Goal: Task Accomplishment & Management: Use online tool/utility

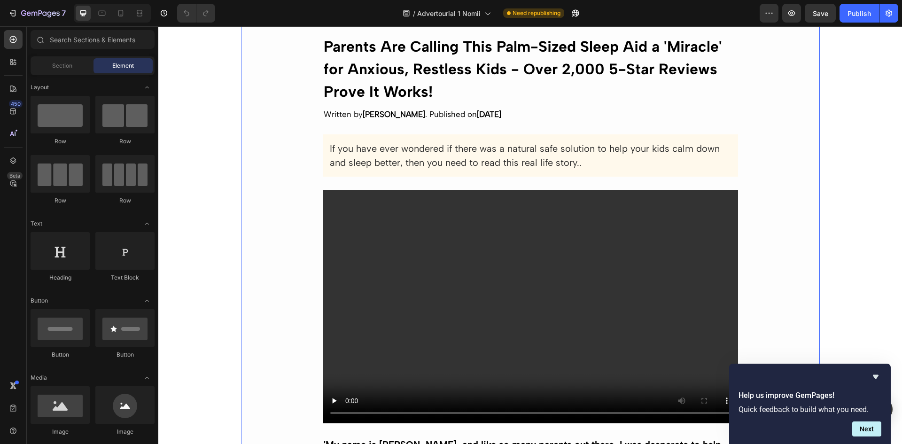
scroll to position [141, 0]
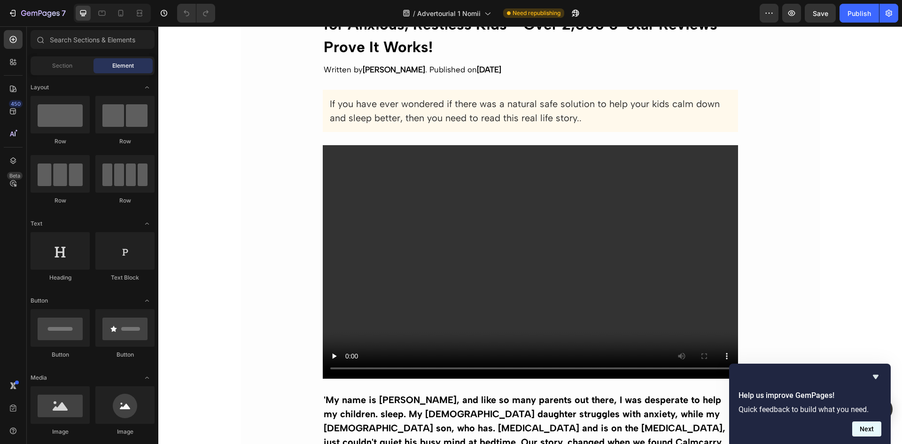
click at [866, 430] on button "Next" at bounding box center [866, 428] width 29 height 15
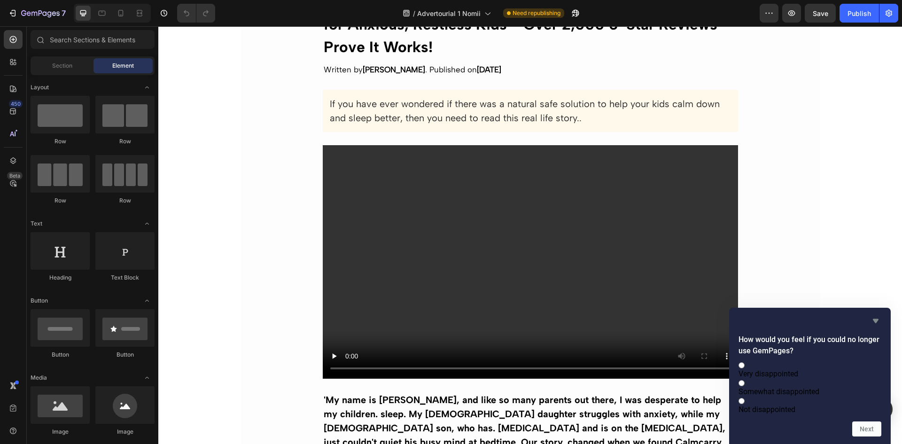
click at [875, 319] on icon "Hide survey" at bounding box center [876, 321] width 6 height 4
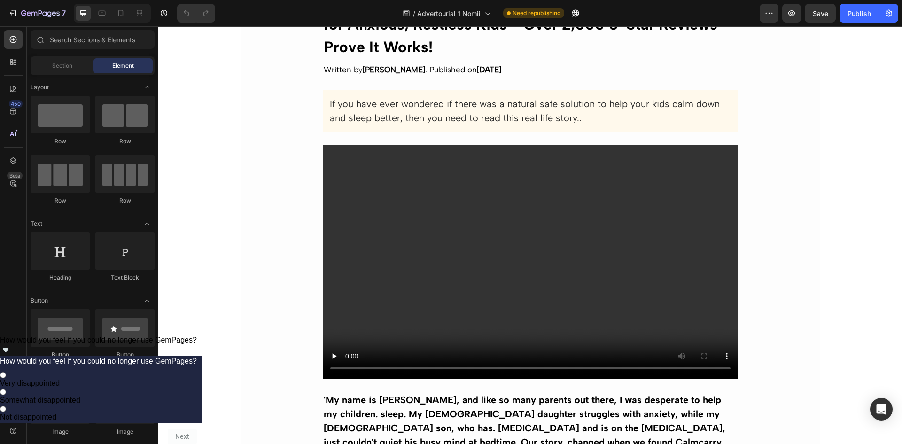
click at [8, 352] on icon "Show survey - How would you feel if you could no longer use GemPages?" at bounding box center [6, 350] width 6 height 4
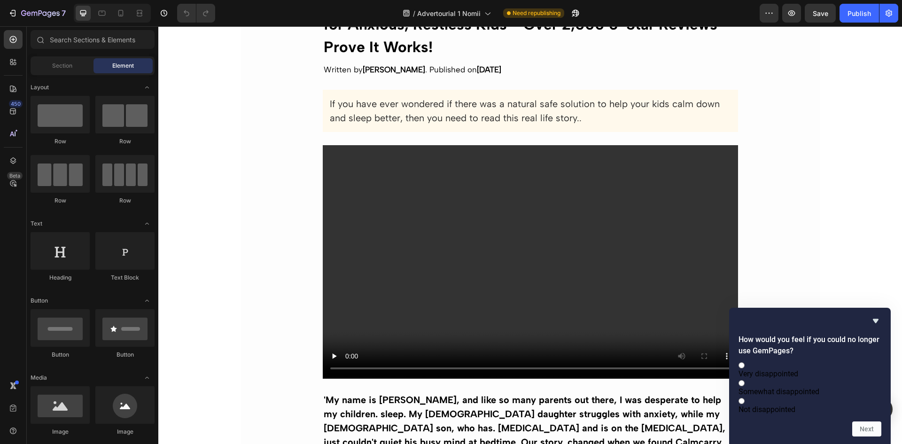
click at [744, 404] on span at bounding box center [744, 400] width 0 height 9
click at [744, 404] on input "Not disappointed" at bounding box center [741, 401] width 6 height 6
radio input "true"
click at [878, 429] on button "Next" at bounding box center [866, 428] width 29 height 15
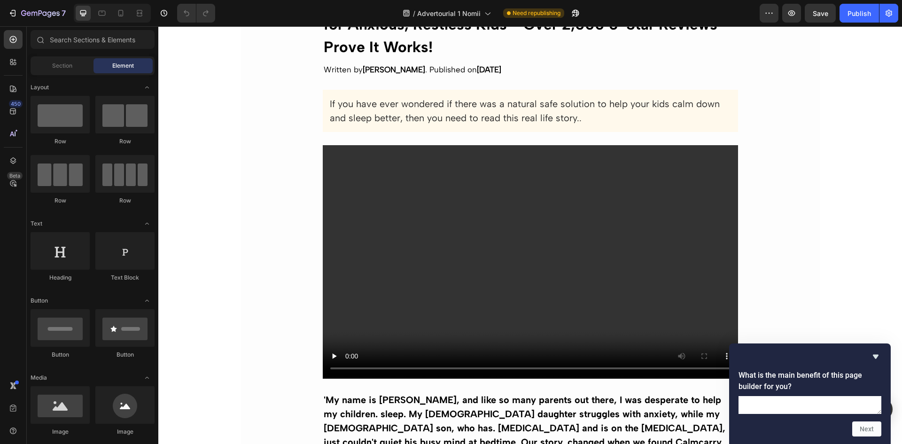
click at [783, 396] on textarea at bounding box center [809, 405] width 143 height 18
type textarea "asdaa"
click at [872, 427] on button "Next" at bounding box center [866, 428] width 29 height 15
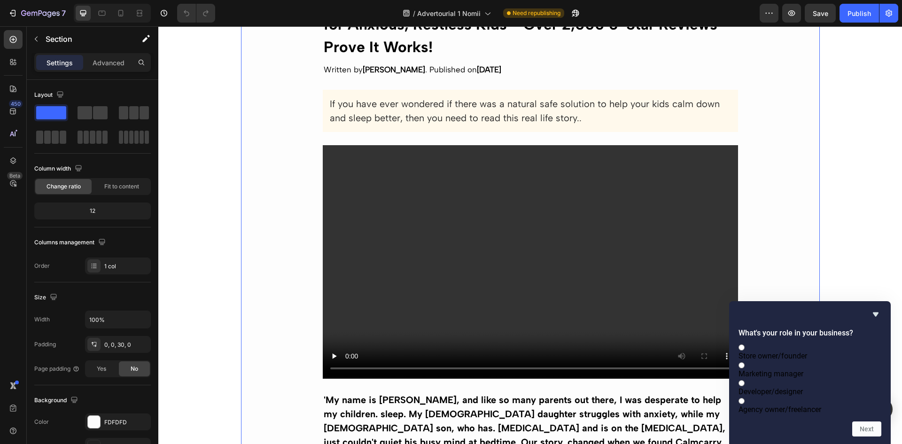
click at [745, 378] on label "Developer/designer" at bounding box center [809, 387] width 143 height 18
click at [744, 380] on input "Developer/designer" at bounding box center [741, 383] width 6 height 6
radio input "true"
click at [864, 424] on button "Next" at bounding box center [866, 428] width 29 height 15
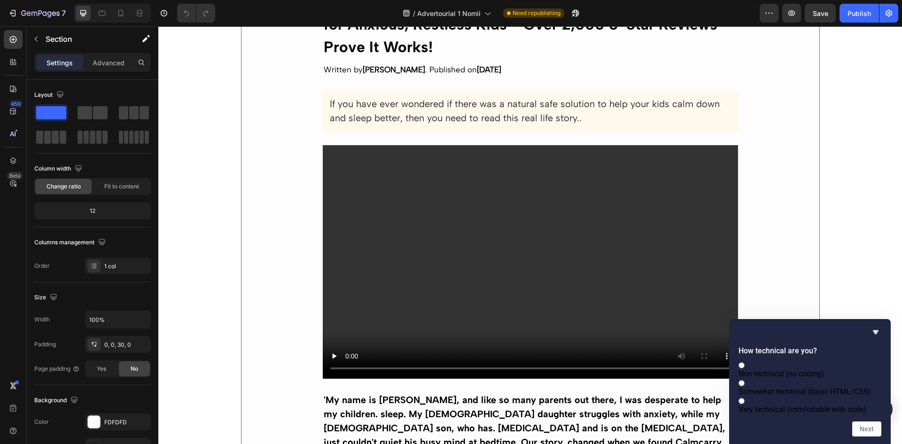
click at [744, 360] on span at bounding box center [744, 364] width 0 height 9
click at [744, 362] on input "Non-technical (no coding)" at bounding box center [741, 365] width 6 height 6
radio input "true"
click at [872, 429] on button "Next" at bounding box center [866, 428] width 29 height 15
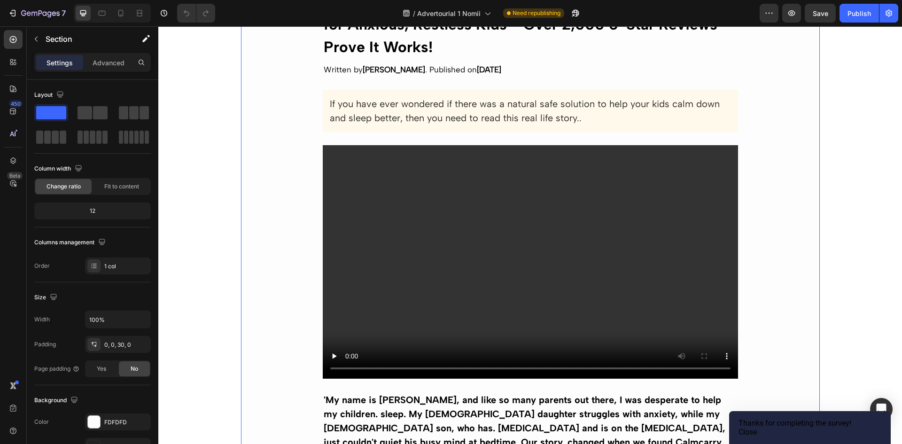
click at [757, 427] on button "Close" at bounding box center [747, 431] width 18 height 9
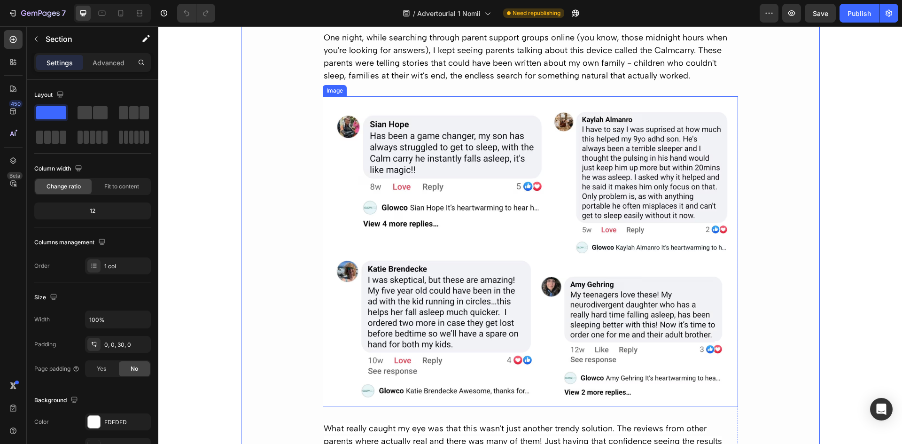
scroll to position [1080, 0]
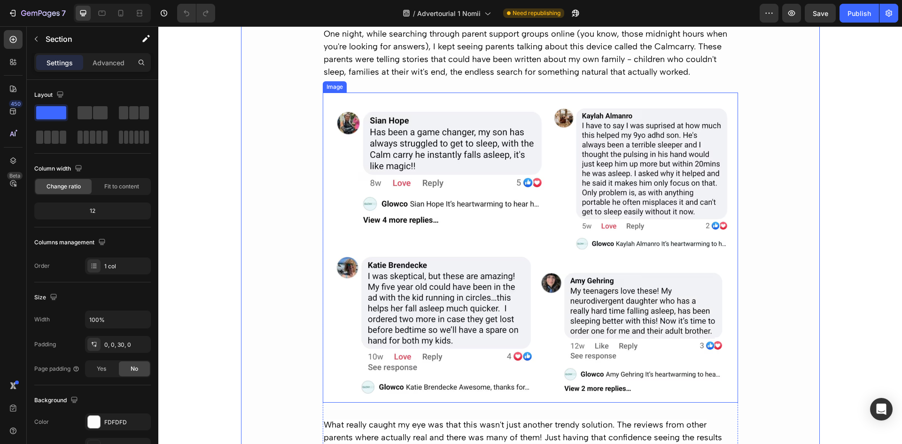
click at [630, 149] on img at bounding box center [530, 248] width 415 height 310
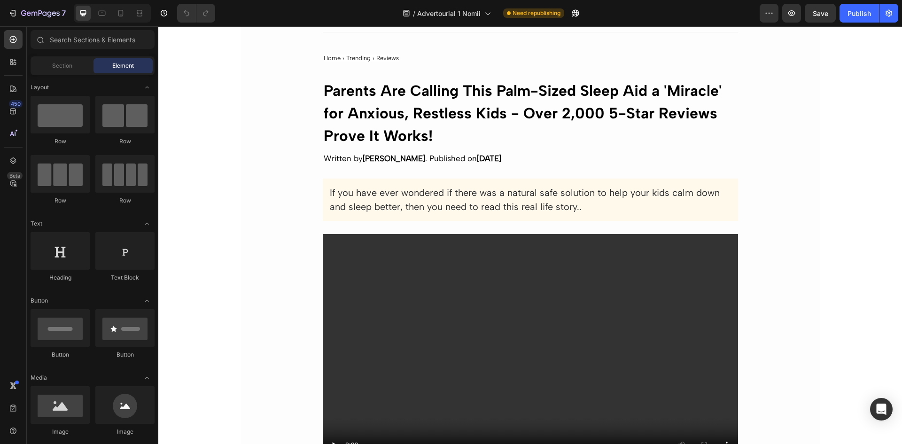
scroll to position [0, 0]
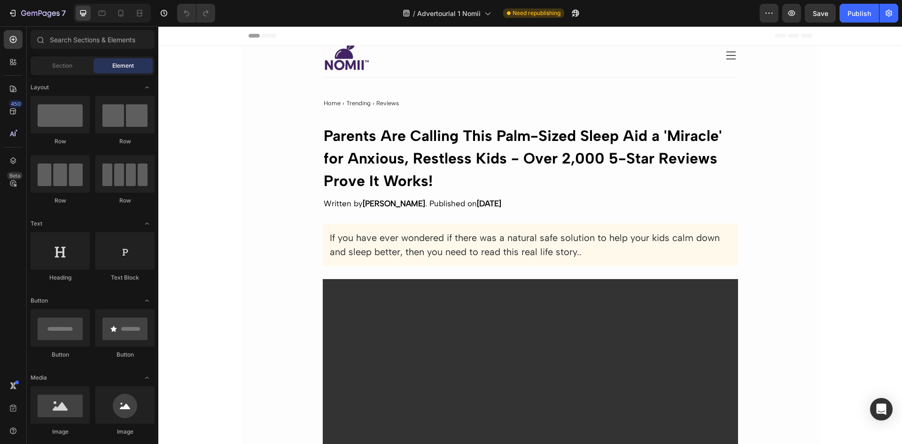
drag, startPoint x: 901, startPoint y: 214, endPoint x: 1059, endPoint y: 50, distance: 227.8
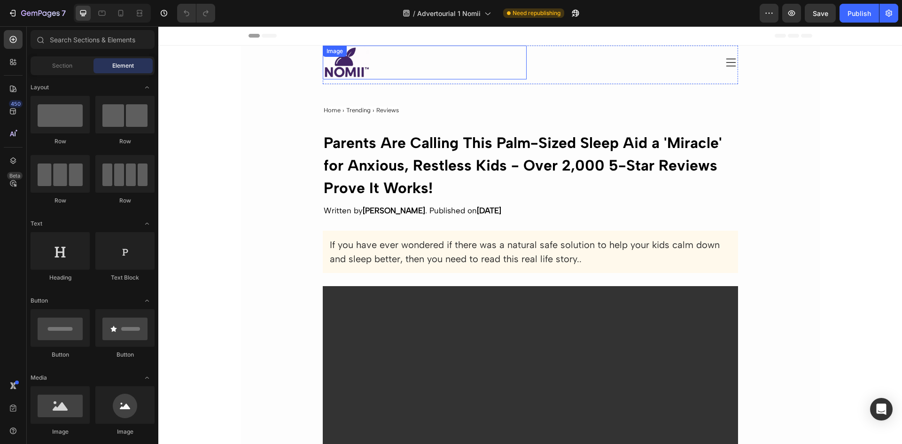
click at [343, 57] on div "Image" at bounding box center [425, 63] width 204 height 34
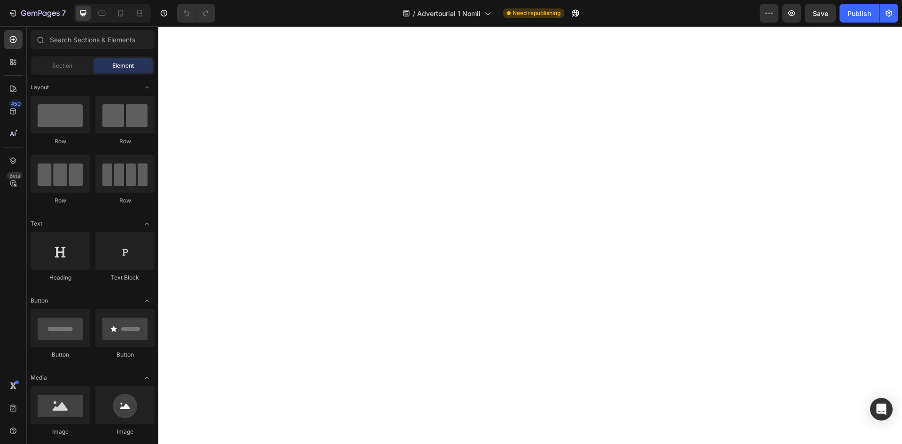
scroll to position [260, 0]
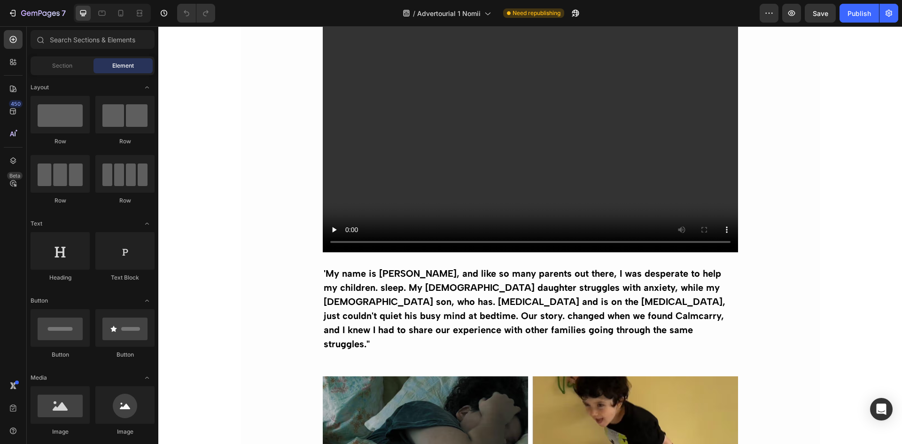
drag, startPoint x: 900, startPoint y: 383, endPoint x: 1051, endPoint y: 26, distance: 387.3
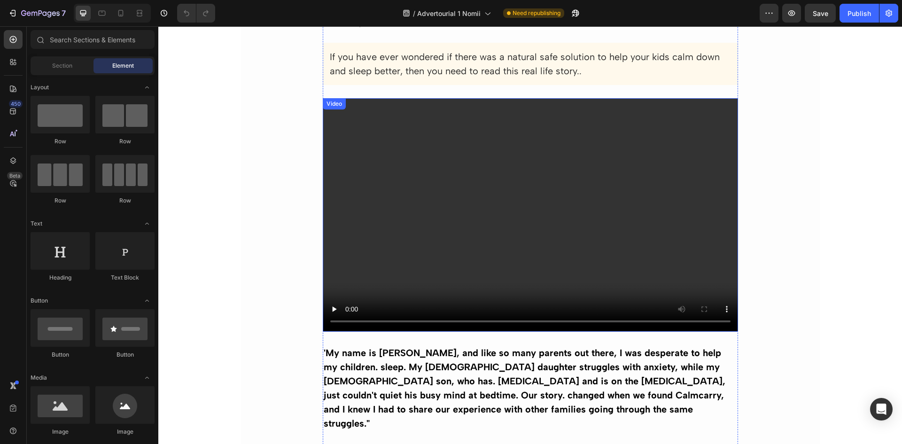
scroll to position [0, 0]
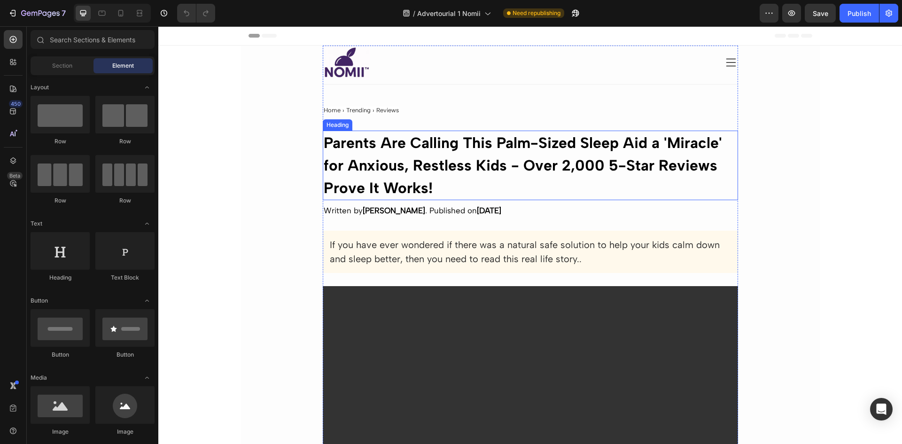
click at [487, 150] on strong "Parents Are Calling This Palm-Sized Sleep Aid a 'Miracle' for Anxious, Restless…" at bounding box center [523, 165] width 398 height 63
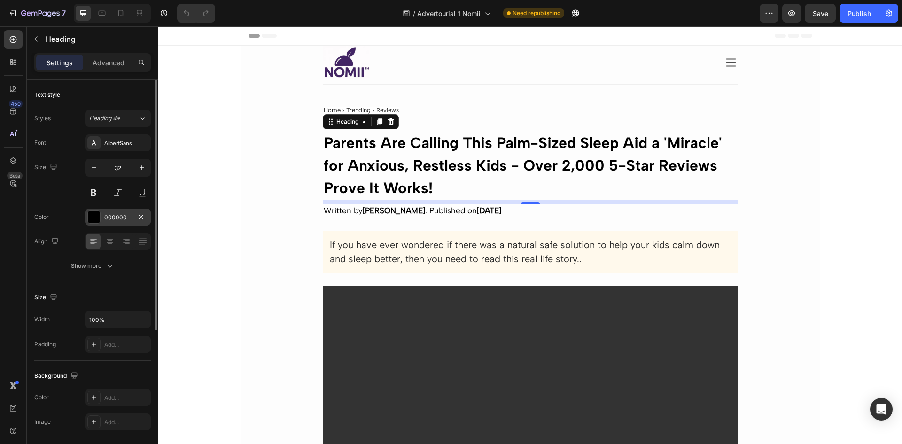
click at [93, 217] on div at bounding box center [94, 217] width 12 height 12
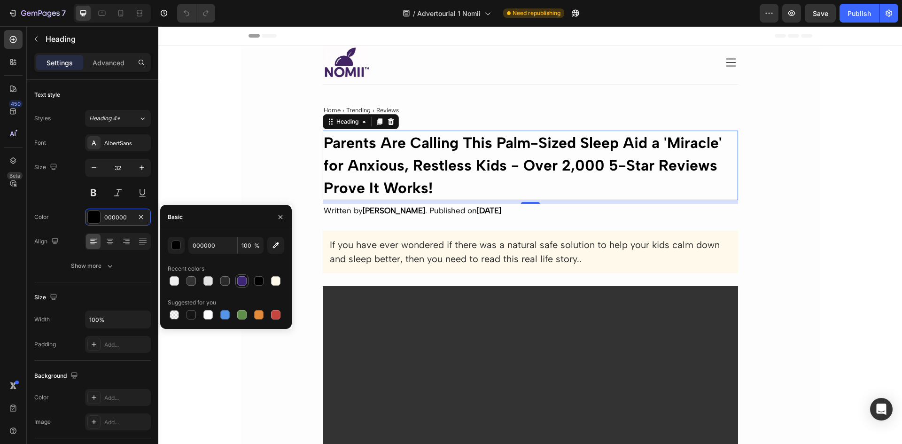
click at [243, 283] on div at bounding box center [241, 280] width 9 height 9
type input "3D2676"
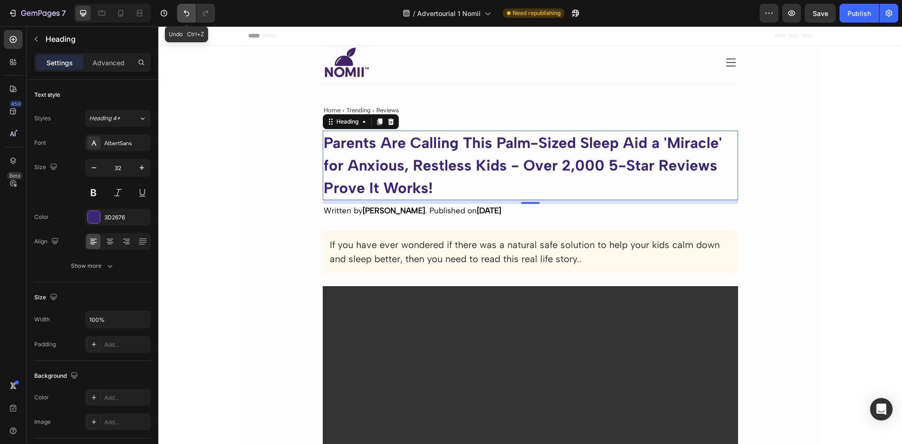
click at [186, 19] on button "Undo/Redo" at bounding box center [186, 13] width 19 height 19
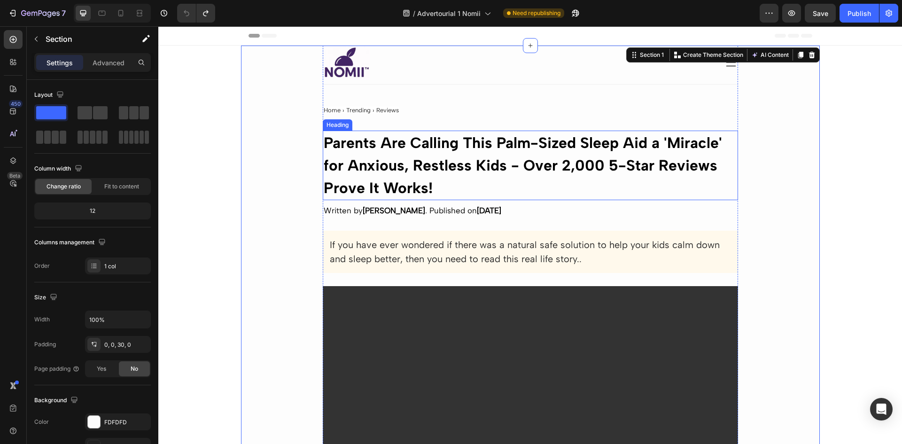
click at [412, 171] on strong "Parents Are Calling This Palm-Sized Sleep Aid a 'Miracle' for Anxious, Restless…" at bounding box center [523, 165] width 398 height 63
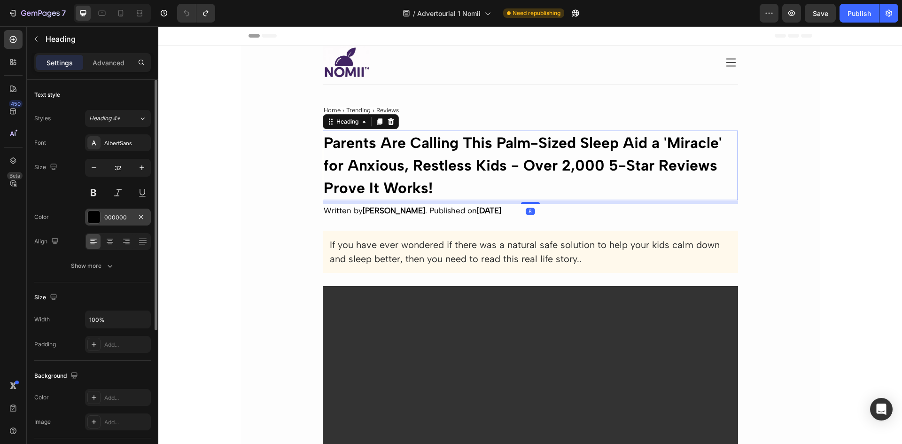
click at [98, 216] on div at bounding box center [94, 217] width 12 height 12
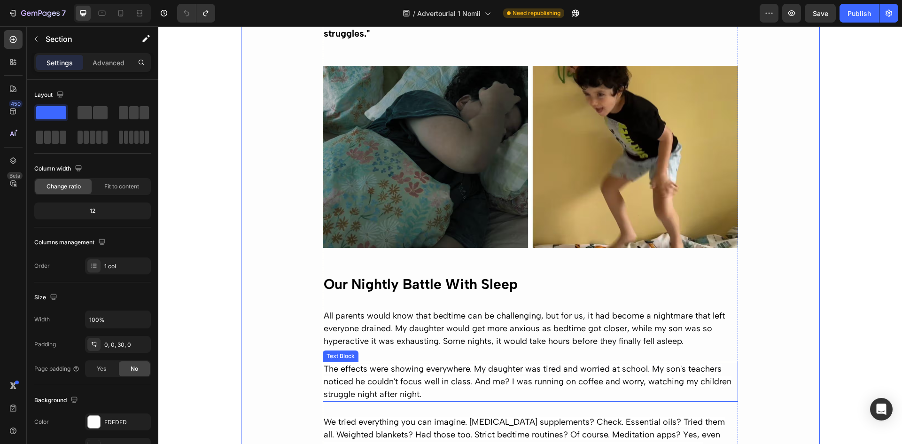
scroll to position [517, 0]
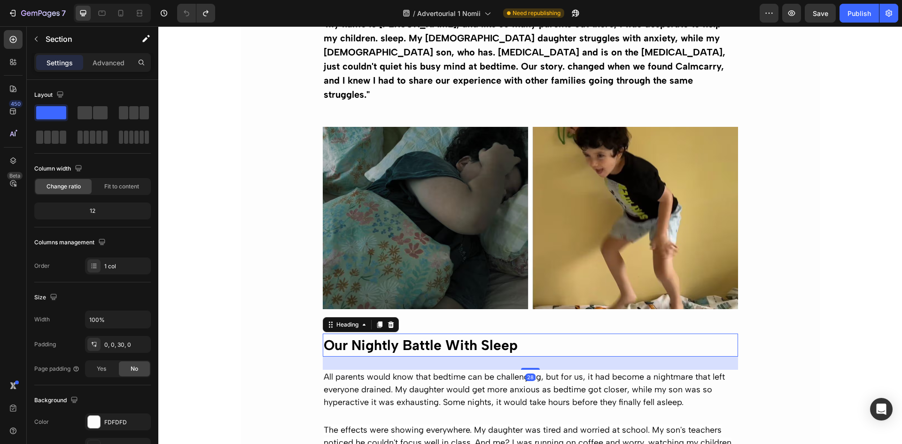
click at [433, 333] on h2 "Our Nightly Battle With Sleep" at bounding box center [530, 344] width 415 height 23
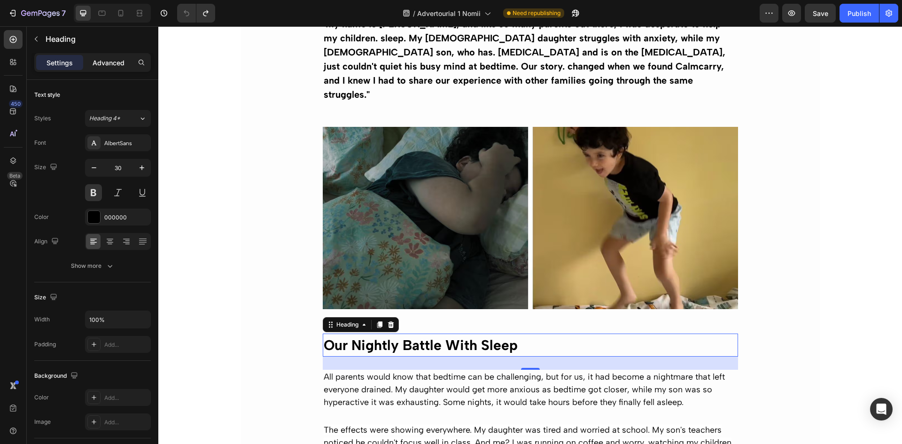
click at [110, 58] on p "Advanced" at bounding box center [109, 63] width 32 height 10
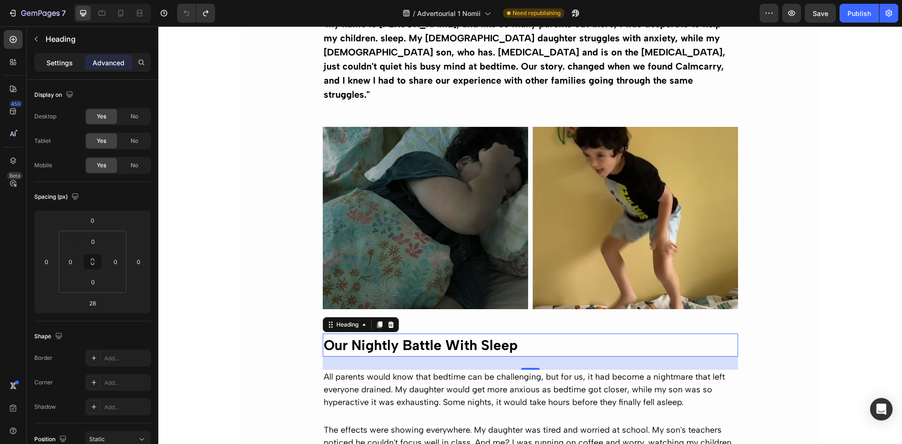
click at [61, 67] on p "Settings" at bounding box center [59, 63] width 26 height 10
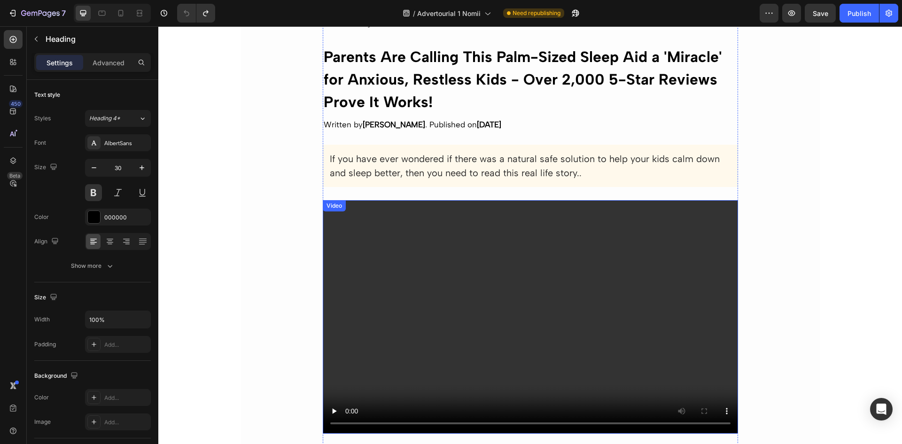
scroll to position [0, 0]
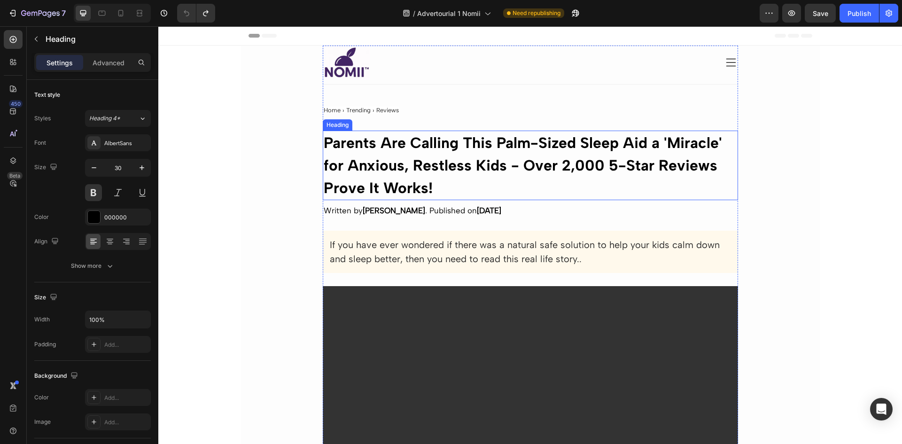
click at [477, 162] on strong "Parents Are Calling This Palm-Sized Sleep Aid a 'Miracle' for Anxious, Restless…" at bounding box center [523, 165] width 398 height 63
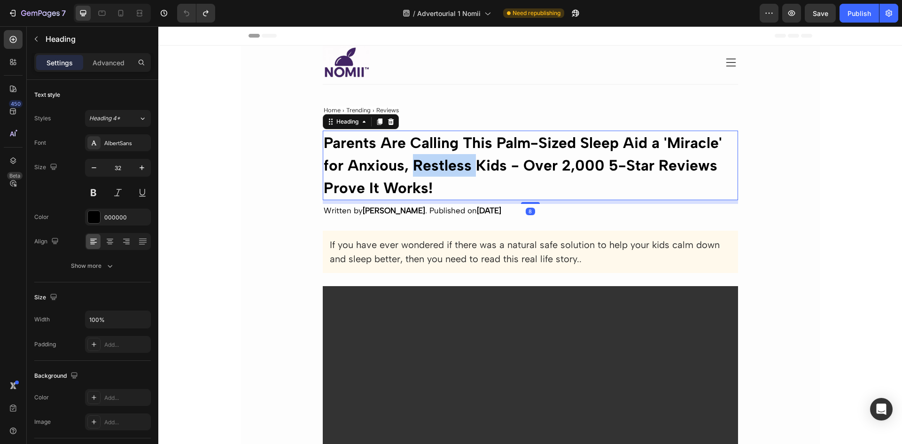
click at [413, 164] on strong "Parents Are Calling This Palm-Sized Sleep Aid a 'Miracle' for Anxious, Restless…" at bounding box center [523, 165] width 398 height 63
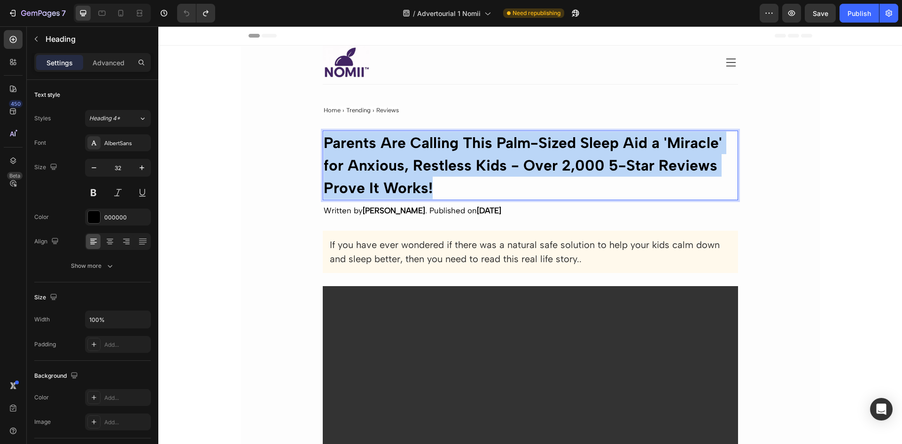
click at [413, 164] on strong "Parents Are Calling This Palm-Sized Sleep Aid a 'Miracle' for Anxious, Restless…" at bounding box center [523, 165] width 398 height 63
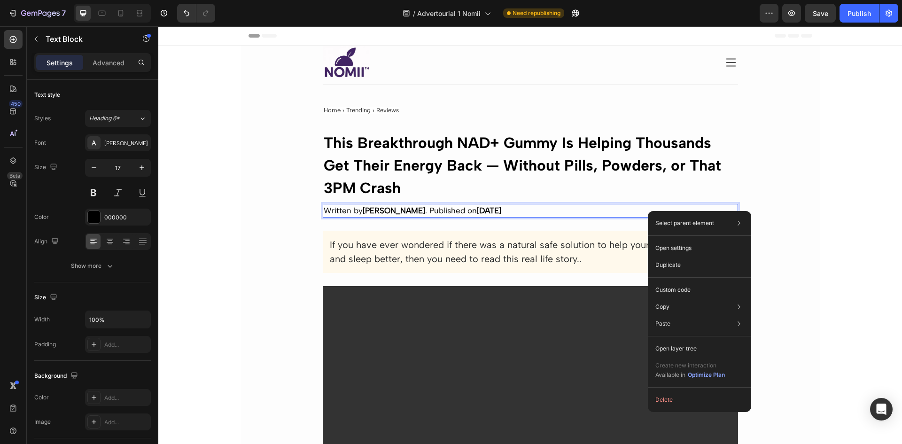
click at [568, 212] on p "Written by [PERSON_NAME] Published on [DATE]" at bounding box center [530, 211] width 413 height 12
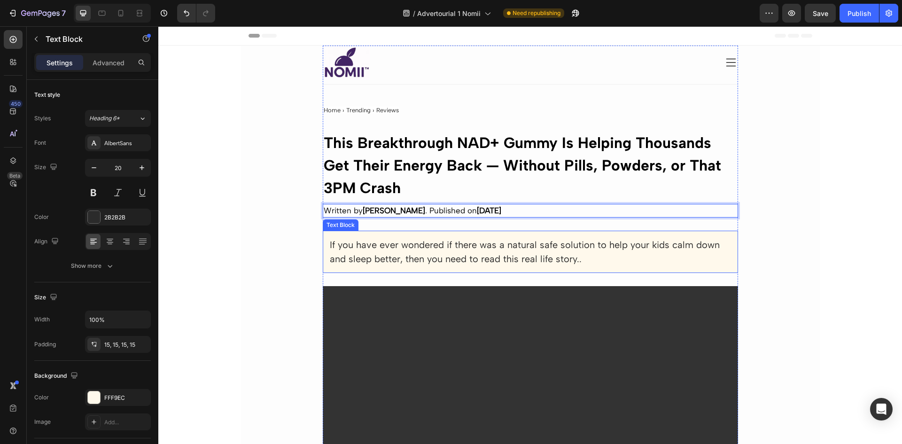
click at [621, 258] on p "If you have ever wondered if there was a natural safe solution to help your kid…" at bounding box center [530, 252] width 401 height 28
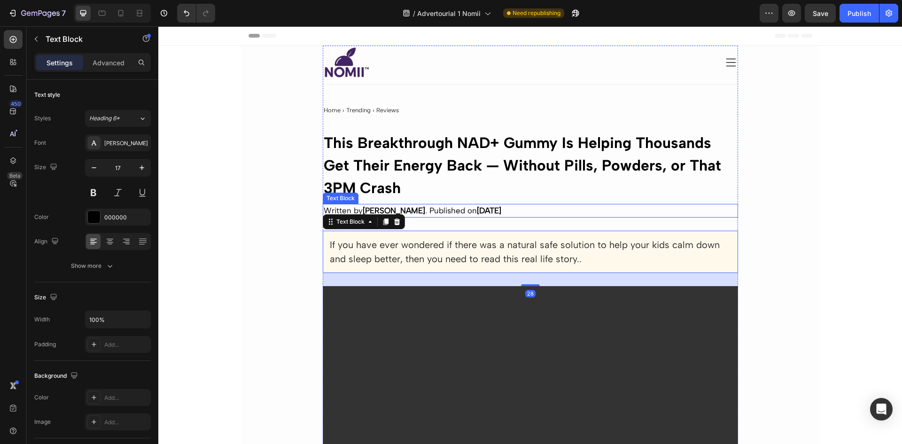
click at [640, 213] on p "Written by [PERSON_NAME] Published on [DATE]" at bounding box center [530, 211] width 413 height 12
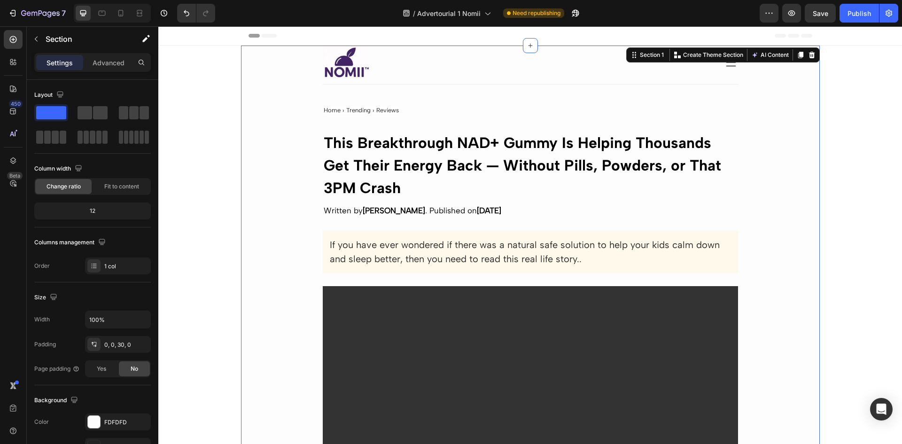
click at [475, 236] on div "If you have ever wondered if there was a natural safe solution to help your kid…" at bounding box center [530, 252] width 415 height 42
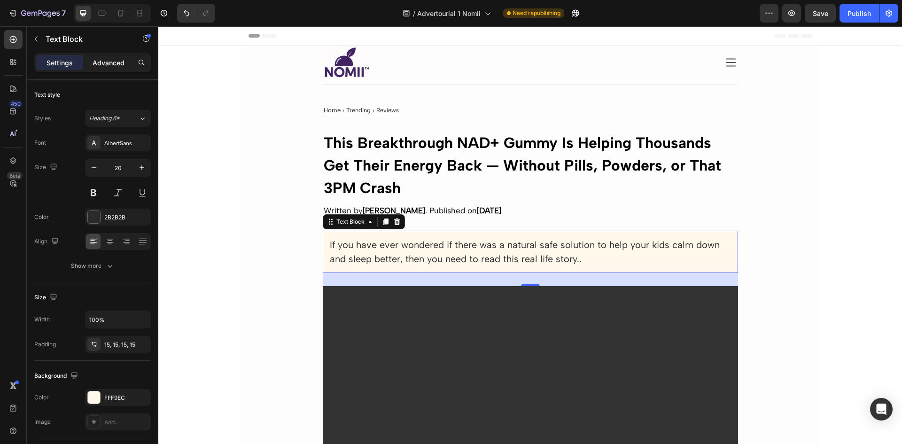
click at [108, 56] on div "Advanced" at bounding box center [108, 62] width 47 height 15
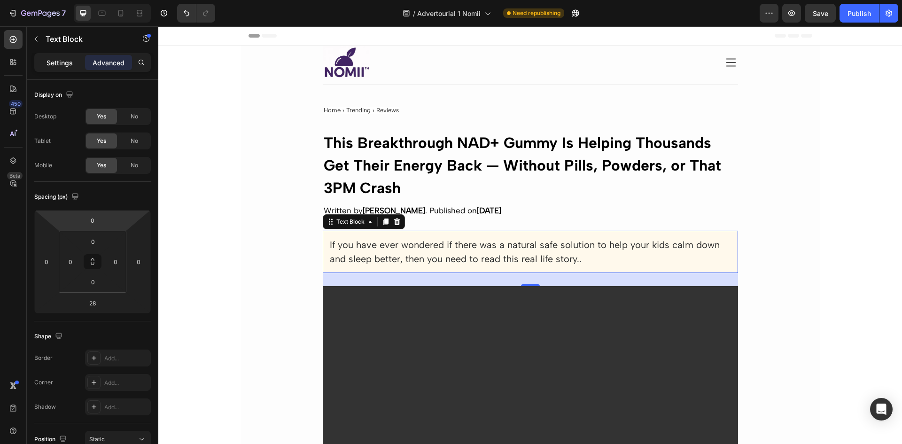
click at [57, 64] on p "Settings" at bounding box center [59, 63] width 26 height 10
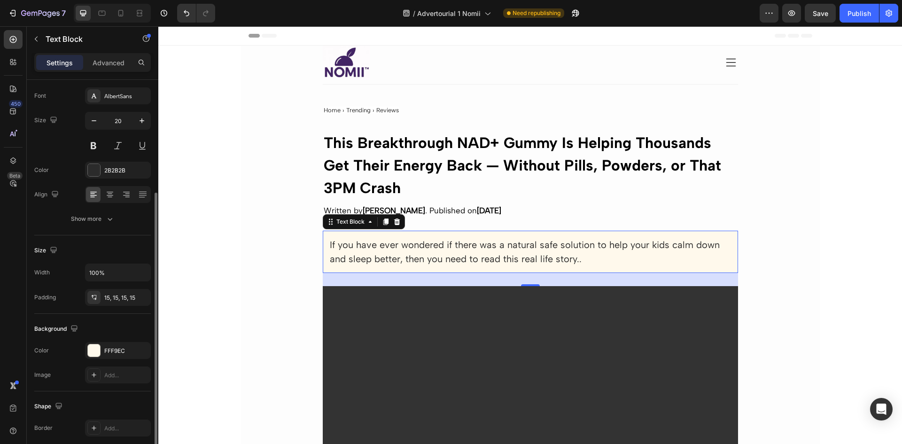
scroll to position [94, 0]
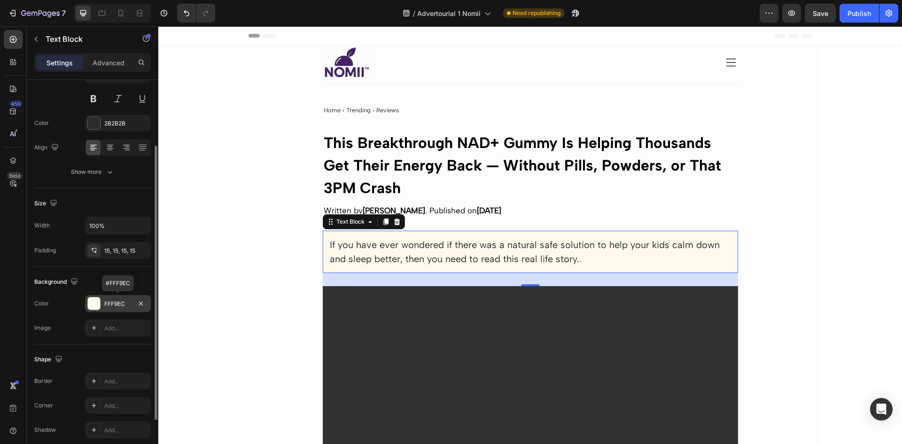
click at [93, 303] on div at bounding box center [94, 303] width 12 height 12
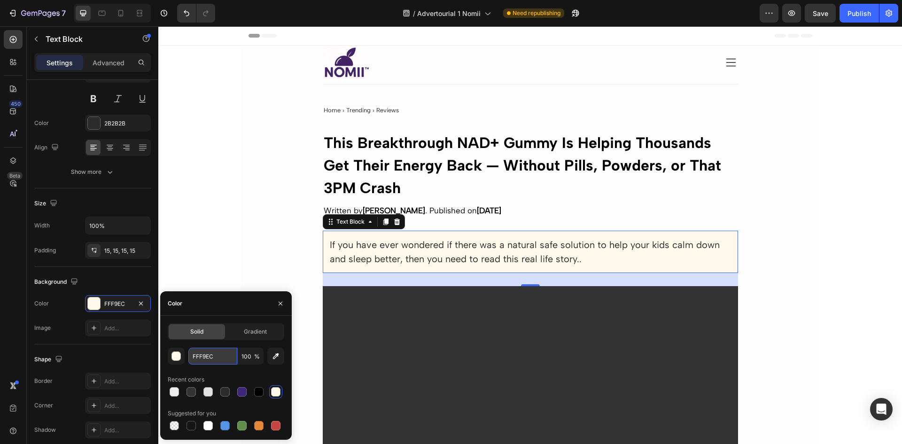
click at [208, 355] on input "FFF9EC" at bounding box center [212, 356] width 49 height 17
paste input "#F3EBE7"
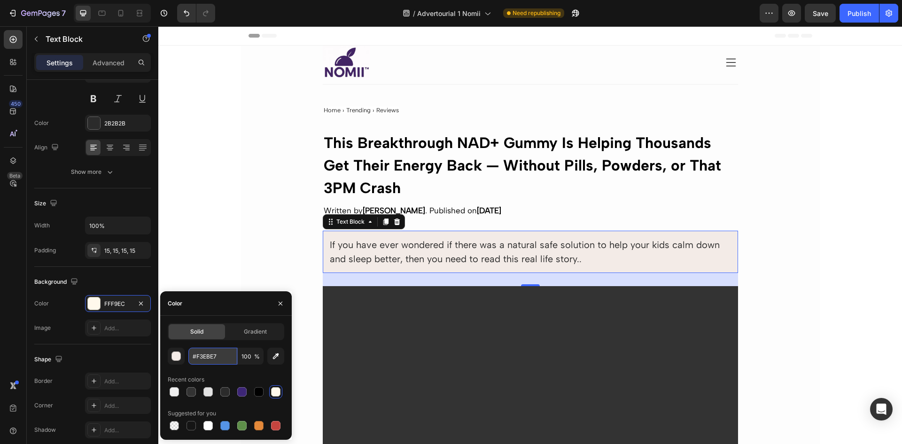
click at [221, 353] on input "#F3EBE7" at bounding box center [212, 356] width 49 height 17
click at [100, 299] on div at bounding box center [93, 303] width 13 height 13
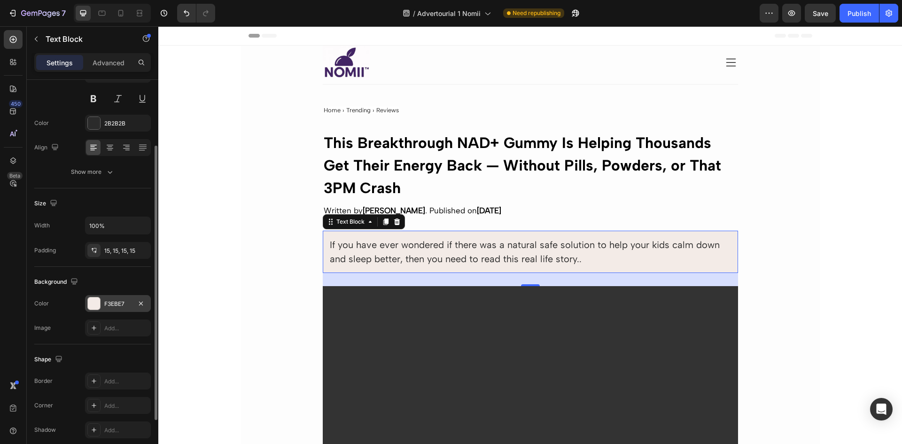
click at [94, 304] on div at bounding box center [94, 303] width 12 height 12
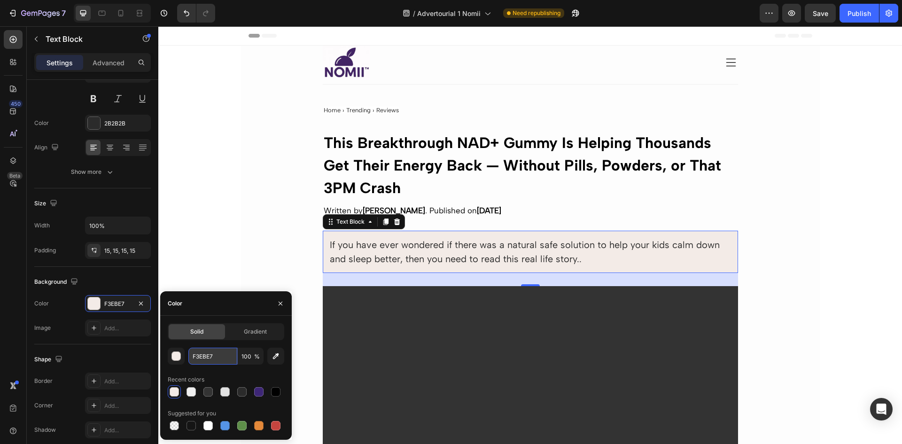
click at [206, 357] on input "F3EBE7" at bounding box center [212, 356] width 49 height 17
paste input "#"
type input "F3EBE7"
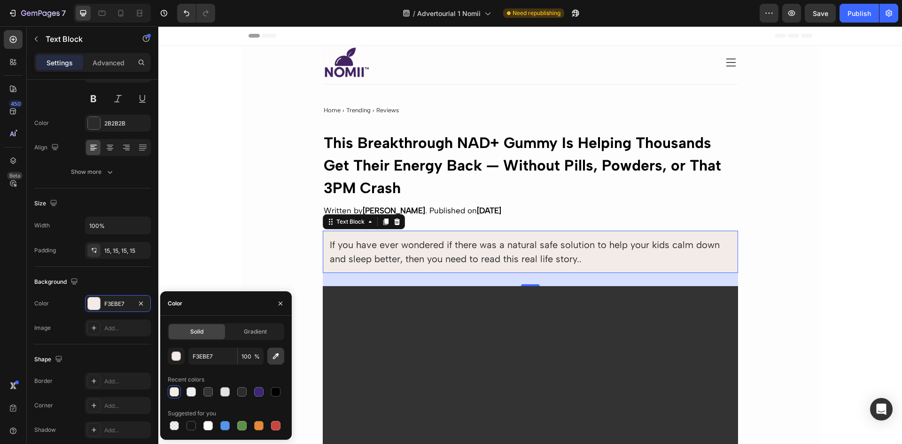
click at [275, 356] on icon "button" at bounding box center [276, 356] width 6 height 6
click at [208, 360] on input "F3EBE7" at bounding box center [212, 356] width 49 height 17
click at [175, 355] on div "button" at bounding box center [176, 356] width 9 height 9
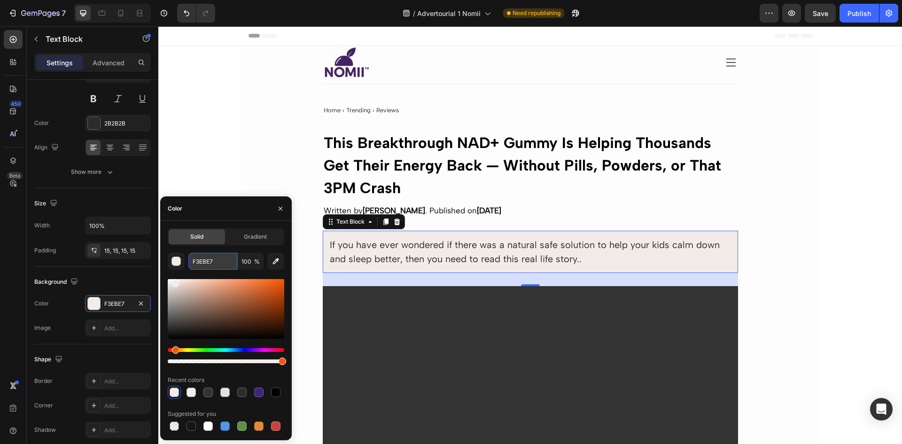
click at [201, 257] on input "F3EBE7" at bounding box center [212, 261] width 49 height 17
paste input "#"
click at [175, 262] on div "button" at bounding box center [176, 261] width 9 height 9
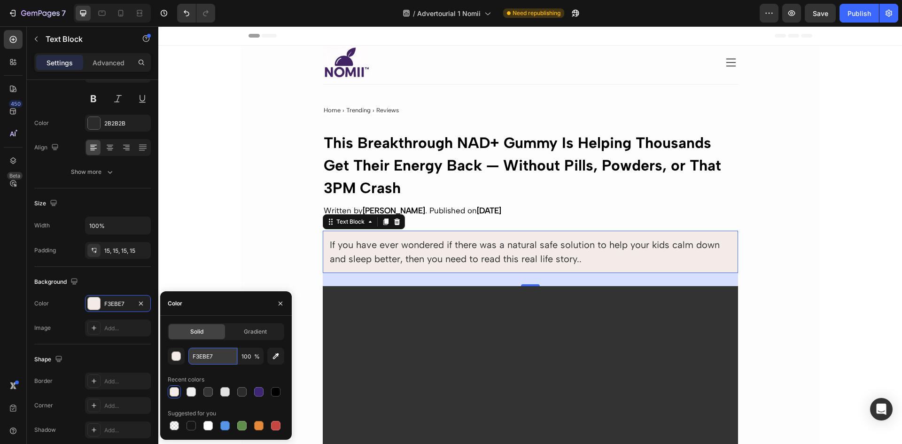
click at [201, 354] on input "F3EBE7" at bounding box center [212, 356] width 49 height 17
click at [202, 354] on input "F3EBE7" at bounding box center [212, 356] width 49 height 17
click at [173, 359] on div "button" at bounding box center [176, 356] width 9 height 9
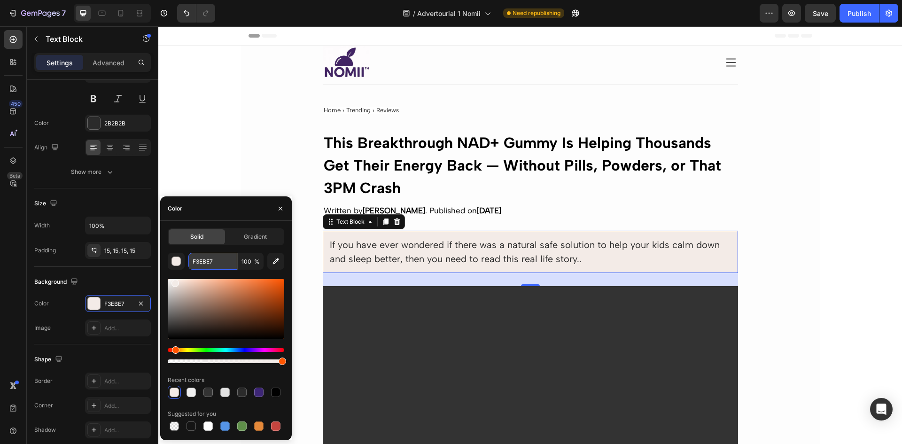
click at [201, 265] on input "F3EBE7" at bounding box center [212, 261] width 49 height 17
paste input "#"
click at [173, 389] on div at bounding box center [174, 391] width 9 height 9
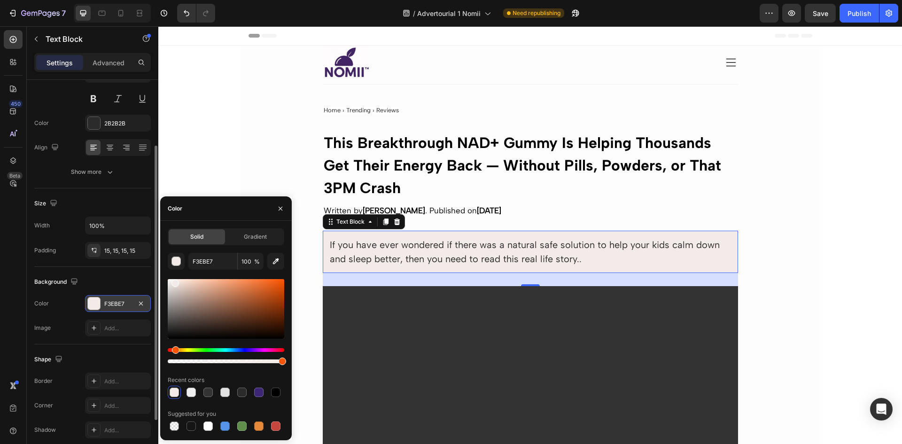
click at [114, 299] on div "F3EBE7" at bounding box center [118, 303] width 66 height 17
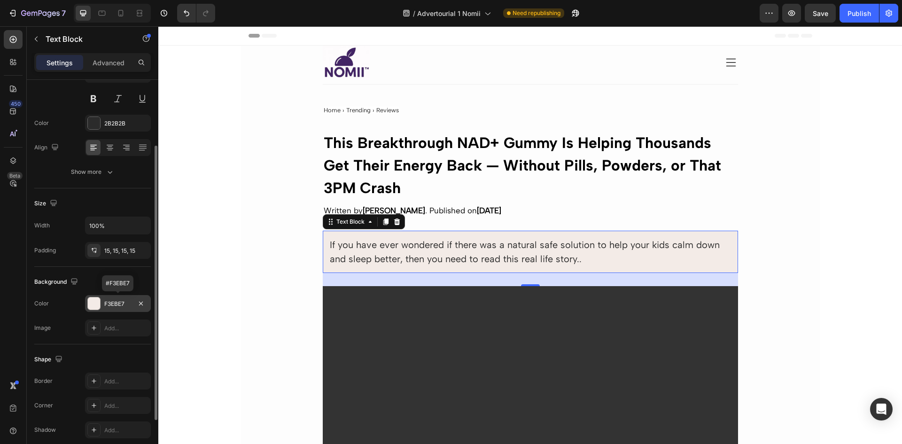
click at [114, 299] on div "F3EBE7" at bounding box center [118, 303] width 66 height 17
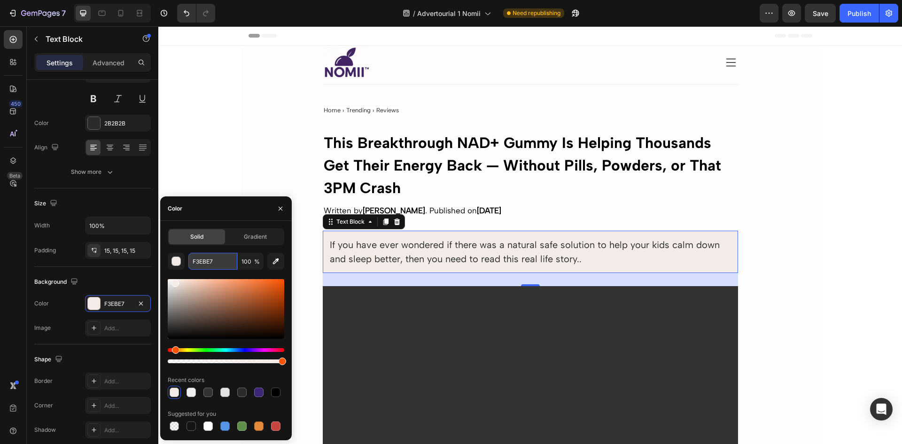
click at [203, 257] on input "F3EBE7" at bounding box center [212, 261] width 49 height 17
paste input "#"
click at [122, 306] on div "F3EBE7" at bounding box center [117, 304] width 27 height 8
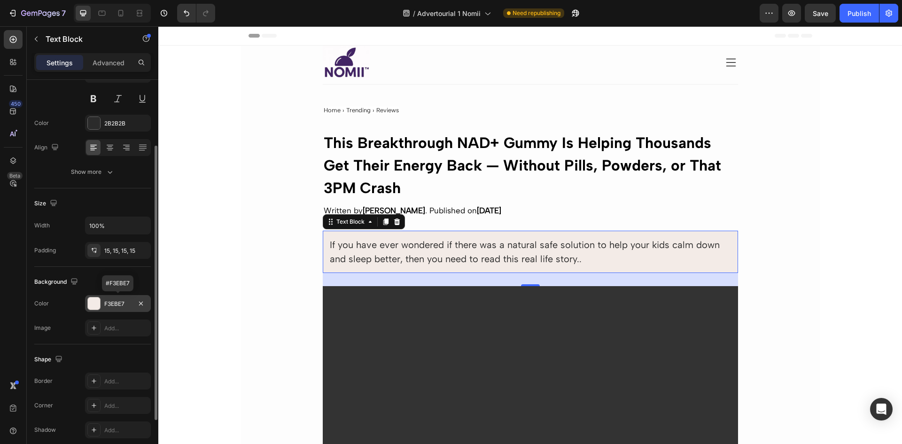
click at [115, 305] on div "F3EBE7" at bounding box center [117, 304] width 27 height 8
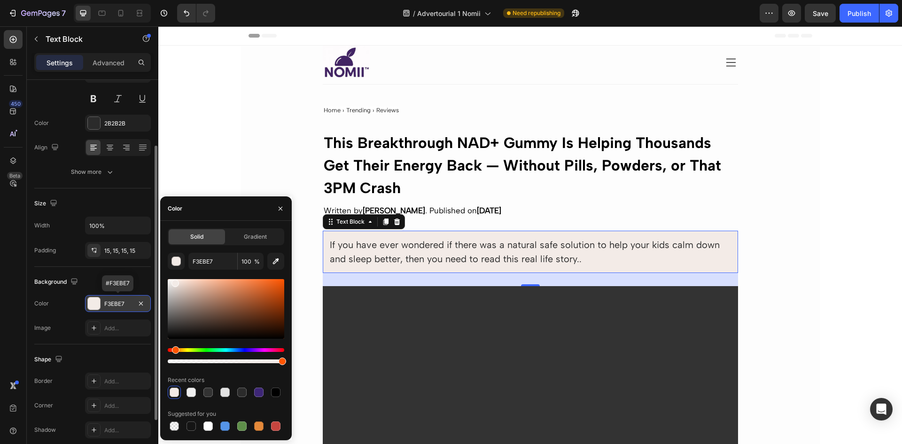
click at [106, 304] on div "F3EBE7" at bounding box center [117, 304] width 27 height 8
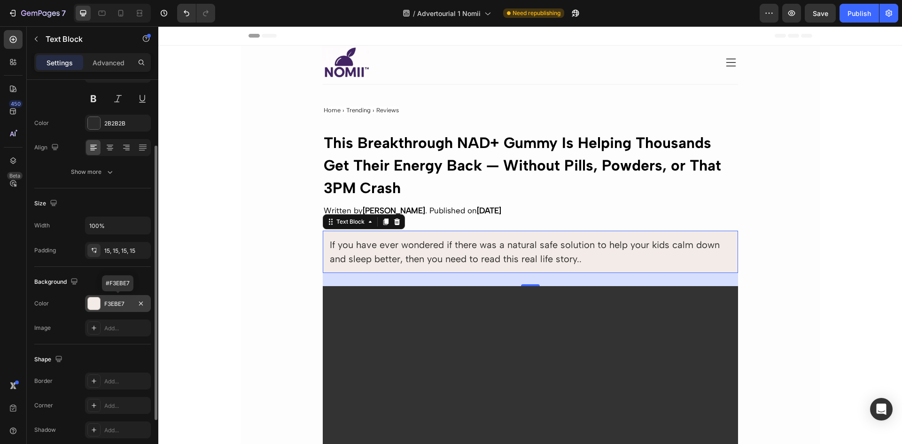
click at [108, 304] on div "F3EBE7" at bounding box center [117, 304] width 27 height 8
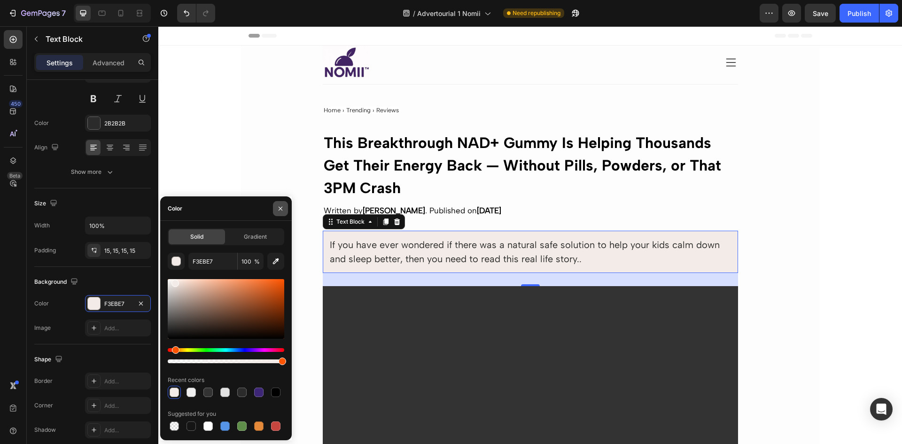
click at [283, 211] on icon "button" at bounding box center [281, 209] width 8 height 8
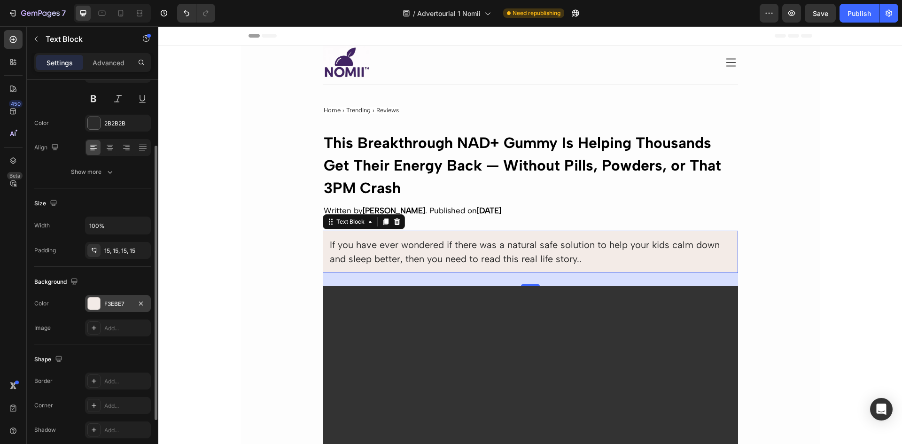
click at [121, 304] on div "F3EBE7" at bounding box center [117, 304] width 27 height 8
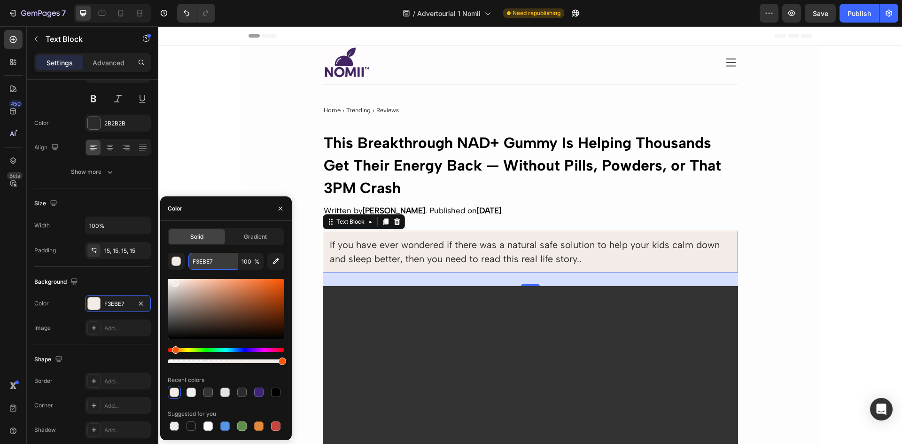
click at [211, 264] on input "F3EBE7" at bounding box center [212, 261] width 49 height 17
paste input "#"
click at [173, 261] on div "button" at bounding box center [176, 261] width 9 height 9
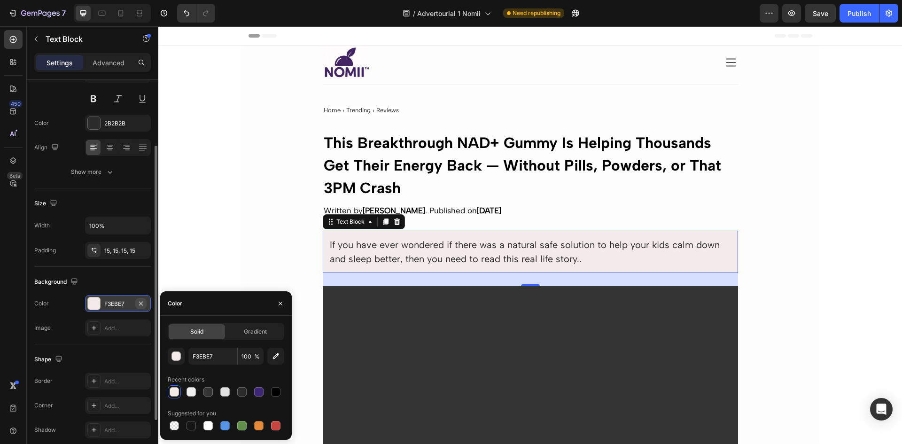
click at [141, 303] on icon "button" at bounding box center [141, 303] width 4 height 4
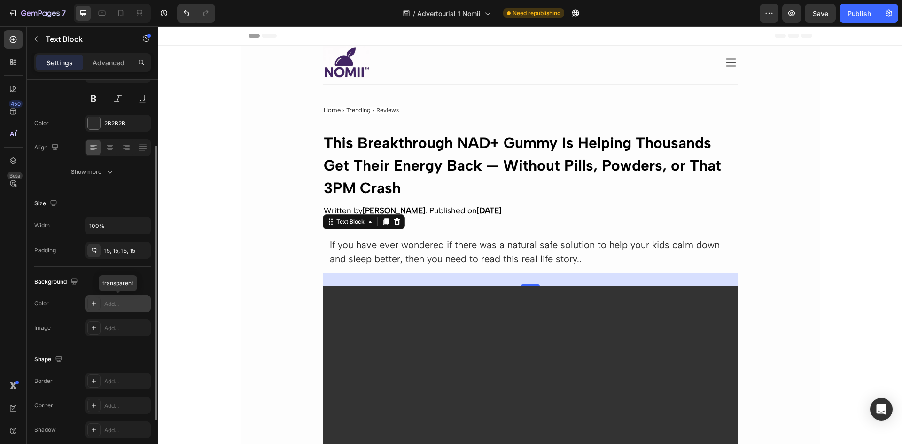
click at [104, 302] on div "Add..." at bounding box center [126, 304] width 44 height 8
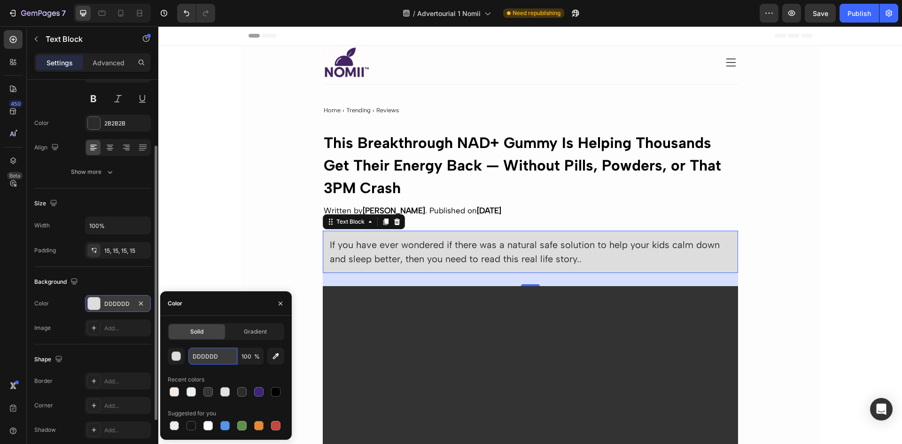
click at [208, 356] on input "DDDDDD" at bounding box center [212, 356] width 49 height 17
paste input "#F3EBE7"
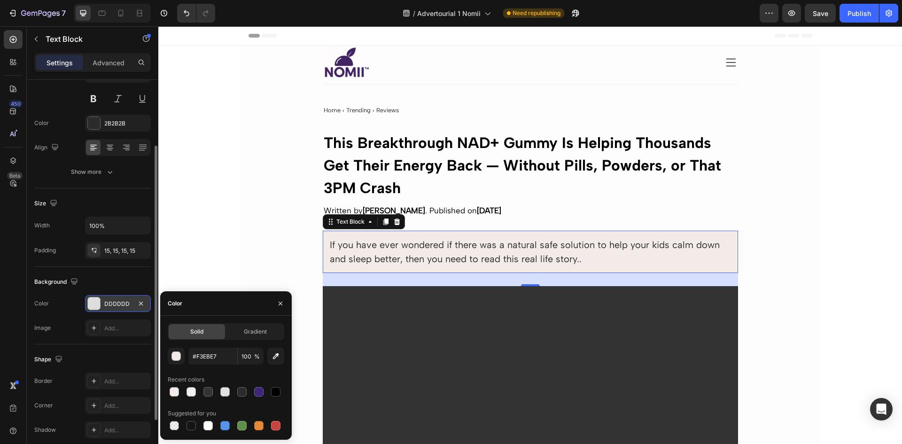
type input "F3EBE7"
click at [101, 301] on div "DDDDDD" at bounding box center [118, 303] width 66 height 17
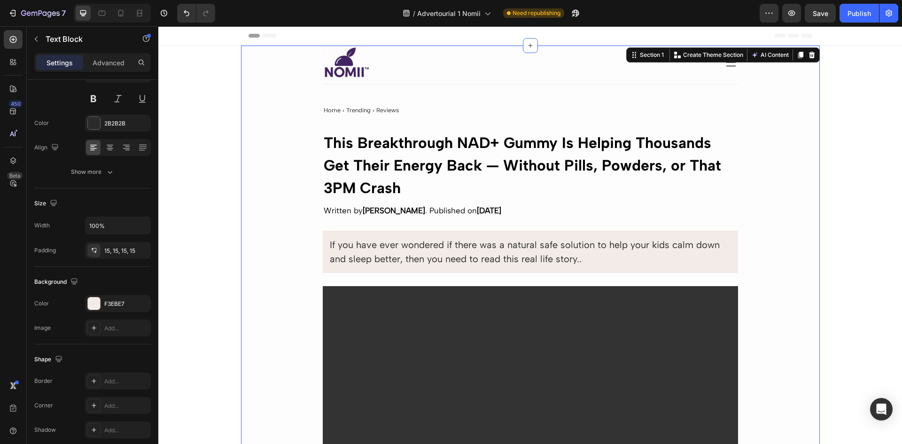
scroll to position [0, 0]
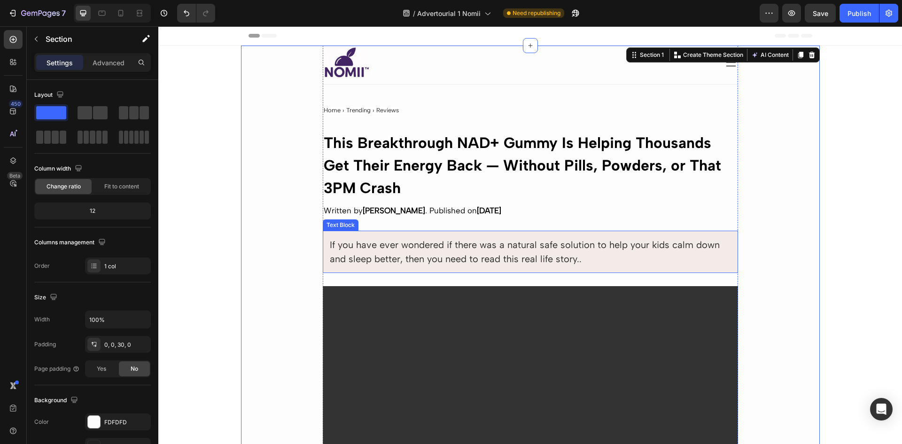
click at [665, 236] on div "If you have ever wondered if there was a natural safe solution to help your kid…" at bounding box center [530, 252] width 415 height 42
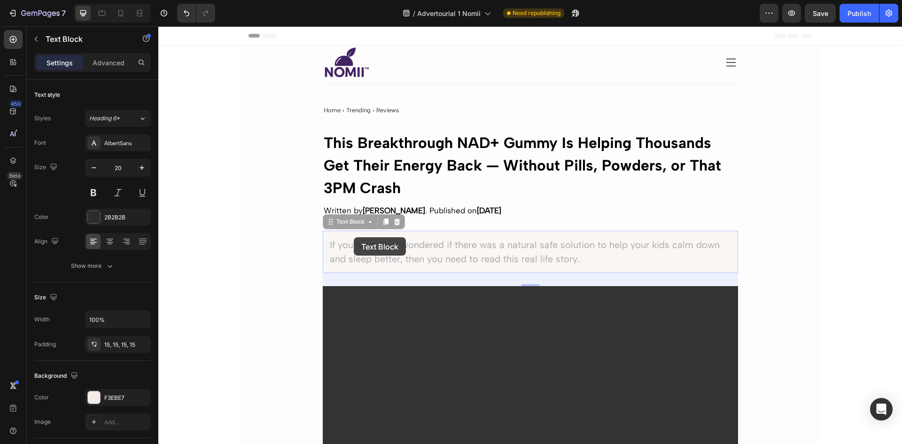
drag, startPoint x: 354, startPoint y: 237, endPoint x: 357, endPoint y: 226, distance: 11.4
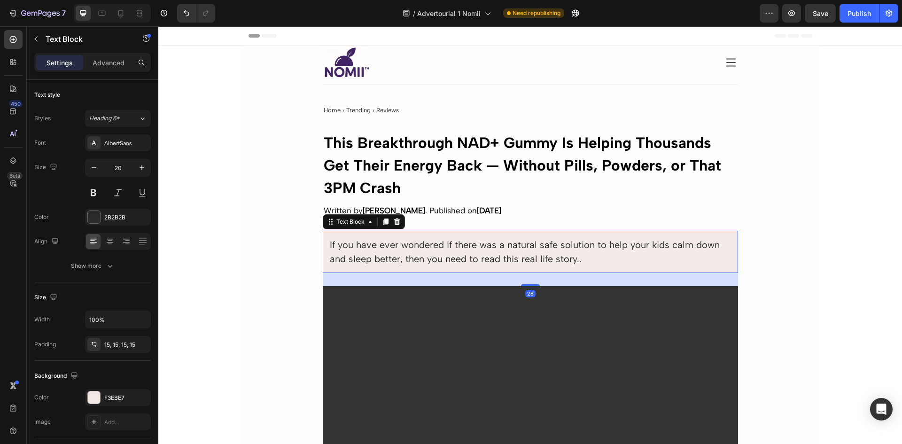
click at [510, 244] on p "If you have ever wondered if there was a natural safe solution to help your kid…" at bounding box center [530, 252] width 401 height 28
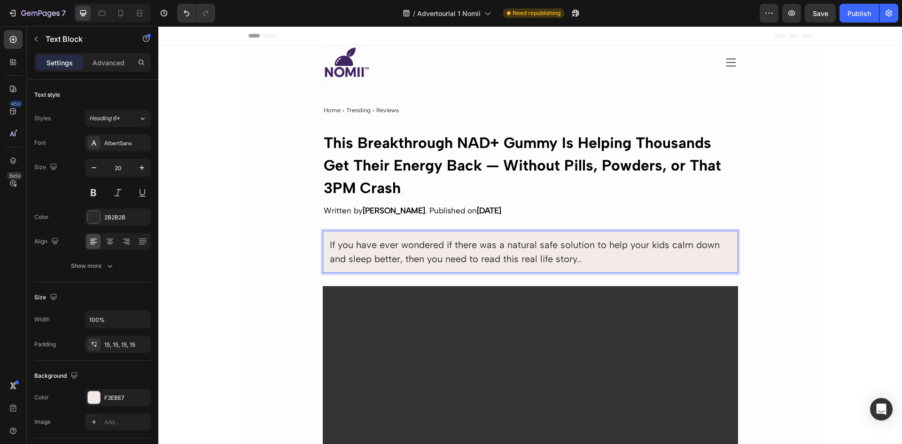
click at [712, 236] on div "If you have ever wondered if there was a natural safe solution to help your kid…" at bounding box center [530, 252] width 415 height 42
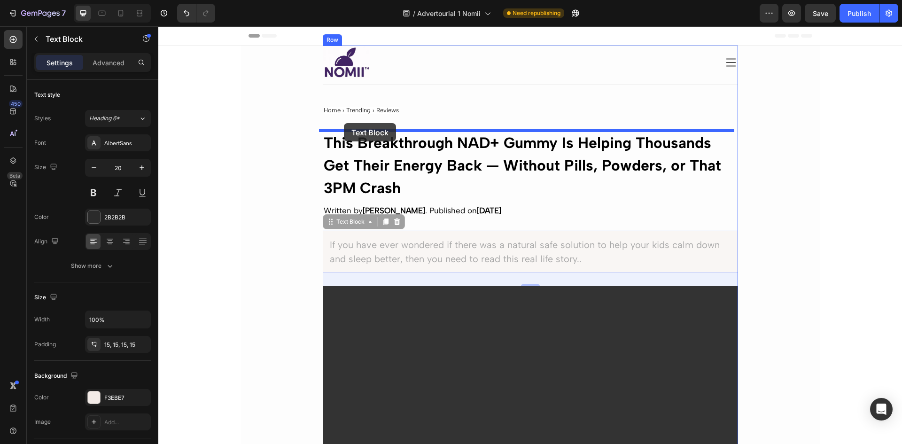
drag, startPoint x: 340, startPoint y: 229, endPoint x: 344, endPoint y: 123, distance: 105.7
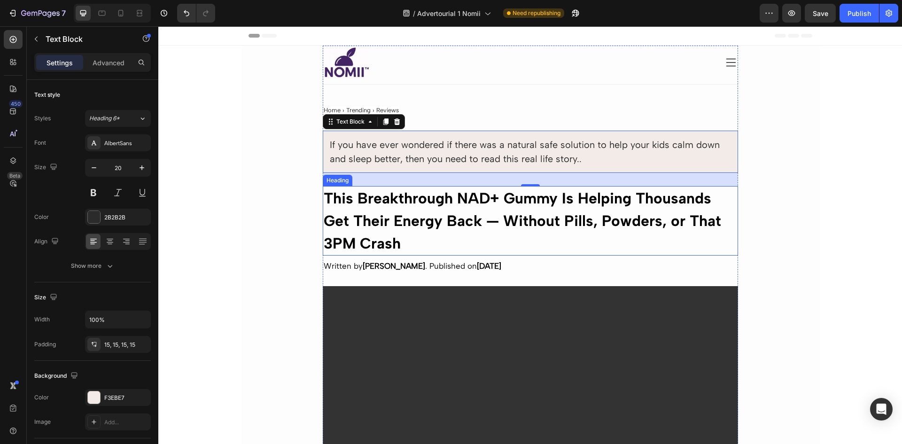
click at [570, 240] on p "⁠⁠⁠⁠⁠⁠⁠ This Breakthrough NAD+ Gummy Is Helping Thousands Get Their Energy Back…" at bounding box center [530, 221] width 413 height 68
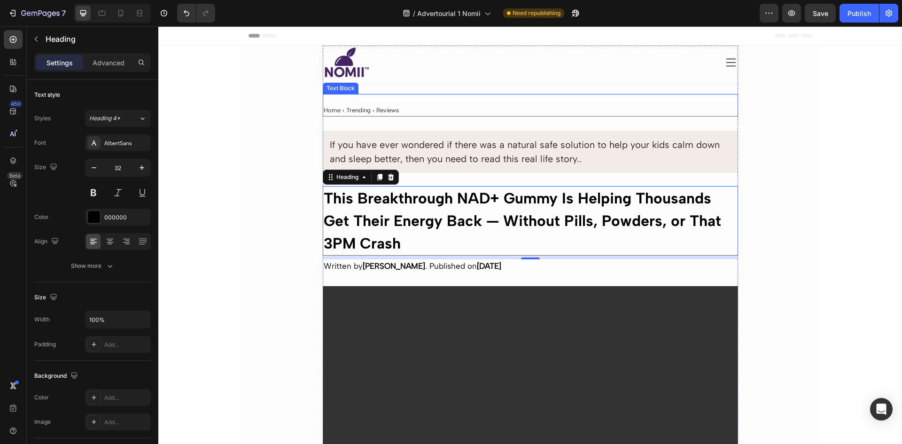
click at [430, 109] on p "Home › Trending › Reviews" at bounding box center [530, 109] width 413 height 11
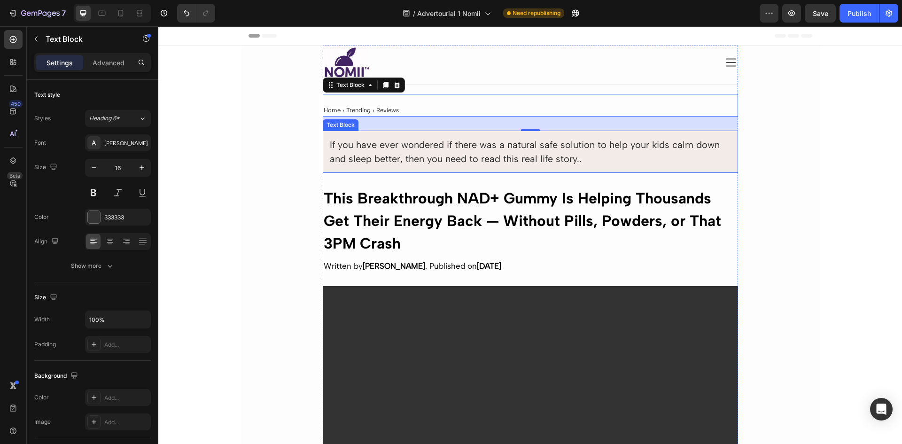
click at [424, 161] on p "If you have ever wondered if there was a natural safe solution to help your kid…" at bounding box center [530, 152] width 401 height 28
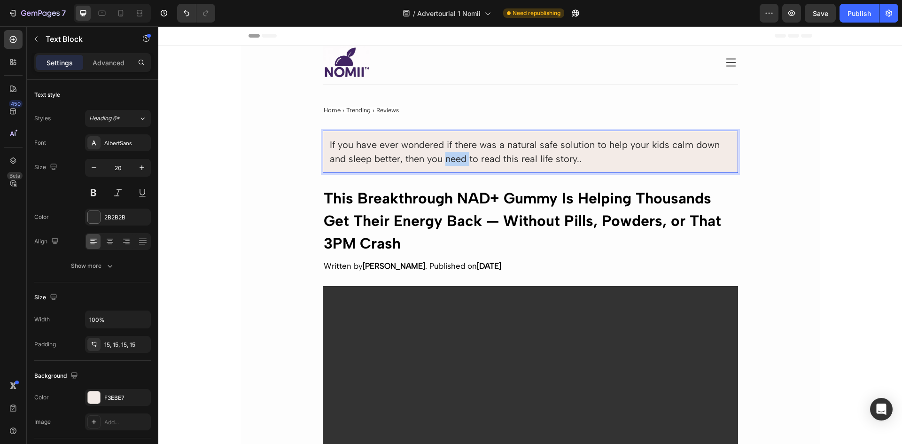
click at [448, 155] on p "If you have ever wondered if there was a natural safe solution to help your kid…" at bounding box center [530, 152] width 401 height 28
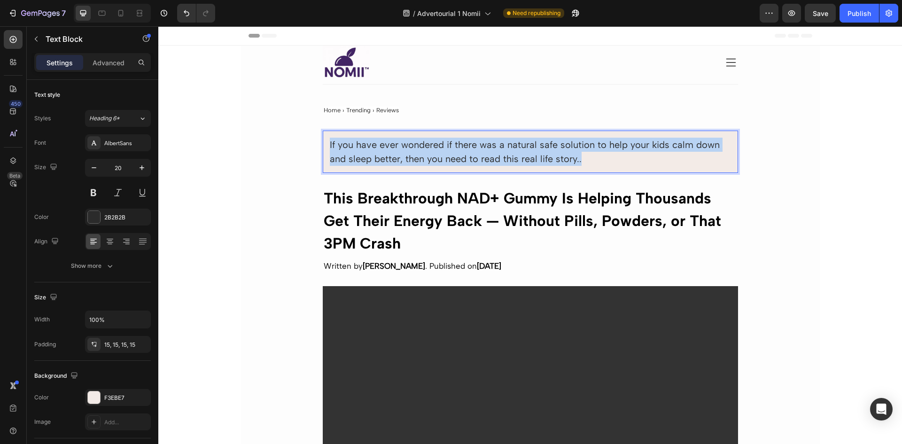
click at [448, 155] on p "If you have ever wondered if there was a natural safe solution to help your kid…" at bounding box center [530, 152] width 401 height 28
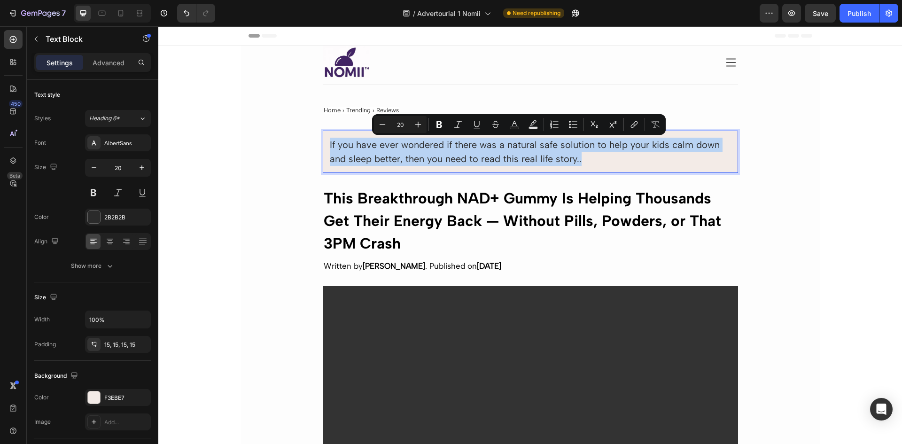
click at [448, 155] on p "If you have ever wondered if there was a natural safe solution to help your kid…" at bounding box center [530, 152] width 401 height 28
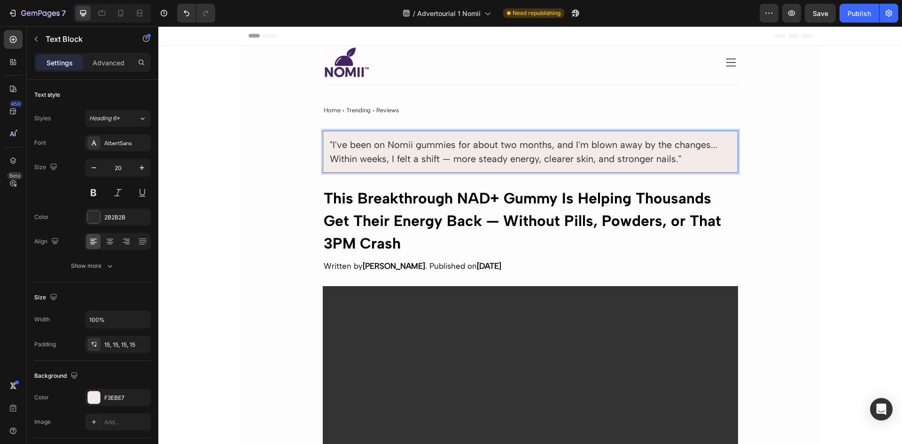
click at [448, 155] on p ""I've been on Nomii gummies for about two months, and I'm blown away by the cha…" at bounding box center [530, 152] width 401 height 28
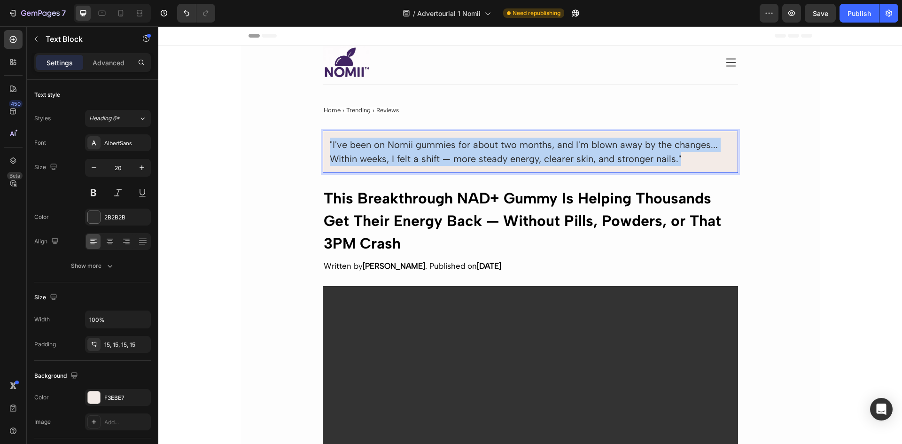
click at [448, 155] on p ""I've been on Nomii gummies for about two months, and I'm blown away by the cha…" at bounding box center [530, 152] width 401 height 28
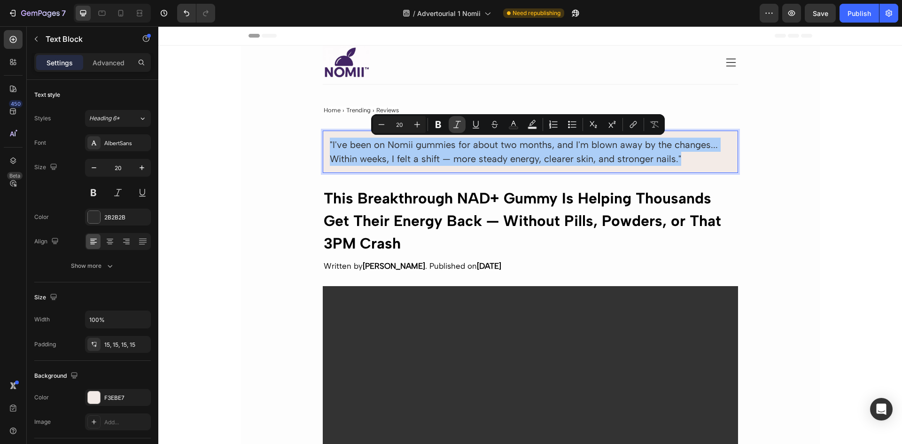
click at [462, 122] on button "Italic" at bounding box center [456, 124] width 17 height 17
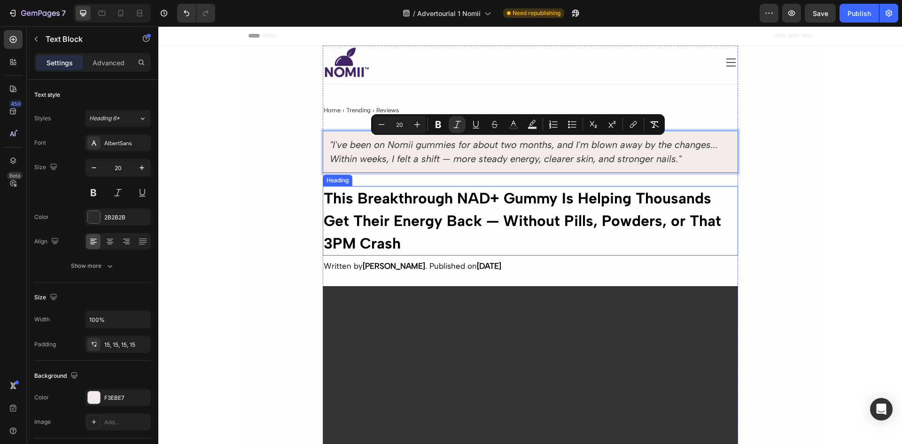
click at [642, 199] on strong "This Breakthrough NAD+ Gummy Is Helping Thousands Get Their Energy Back — Witho…" at bounding box center [522, 220] width 397 height 63
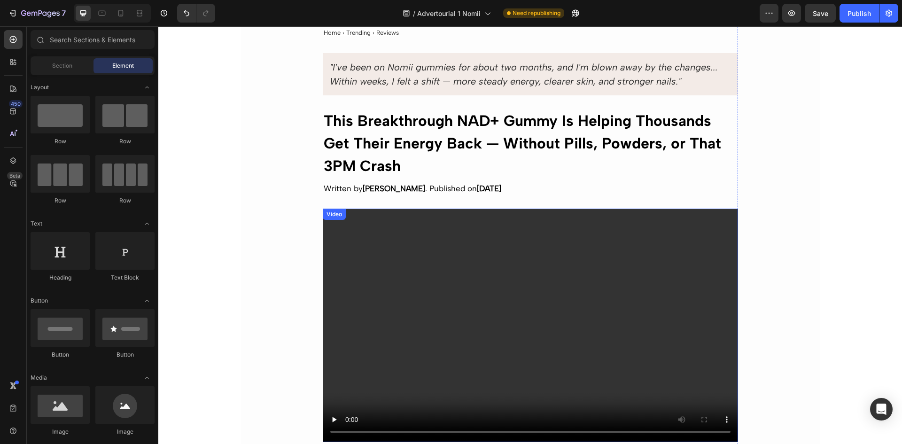
scroll to position [94, 0]
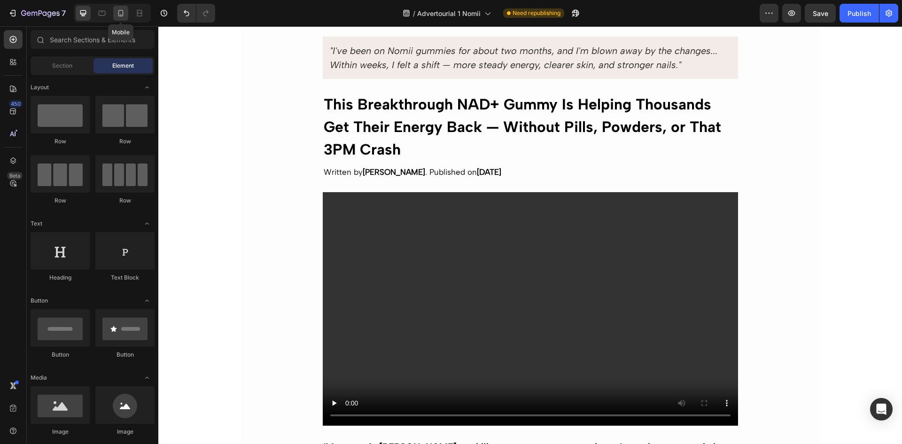
click at [121, 14] on icon at bounding box center [120, 12] width 9 height 9
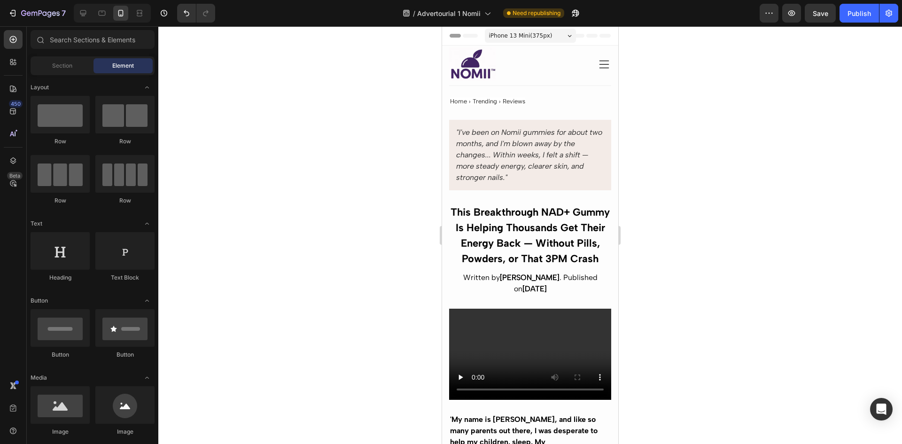
drag, startPoint x: 614, startPoint y: 109, endPoint x: 1260, endPoint y: 55, distance: 647.5
click at [792, 15] on icon "button" at bounding box center [791, 12] width 9 height 9
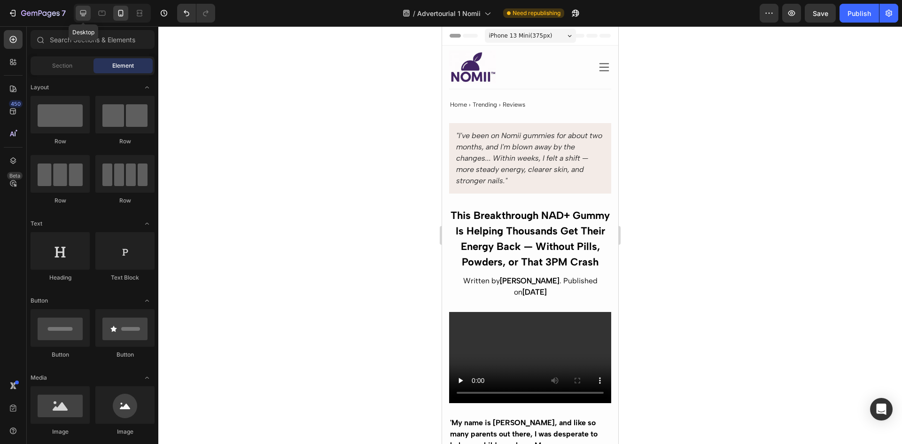
click at [89, 13] on div at bounding box center [83, 13] width 15 height 15
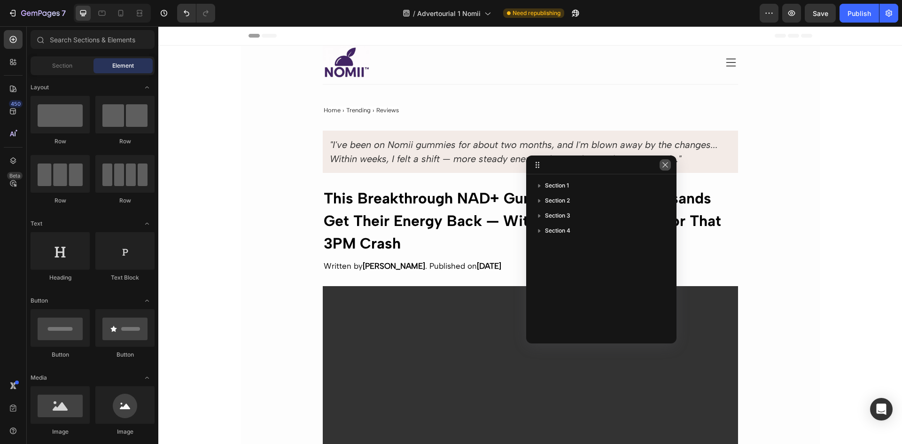
click at [665, 165] on icon "button" at bounding box center [665, 165] width 8 height 8
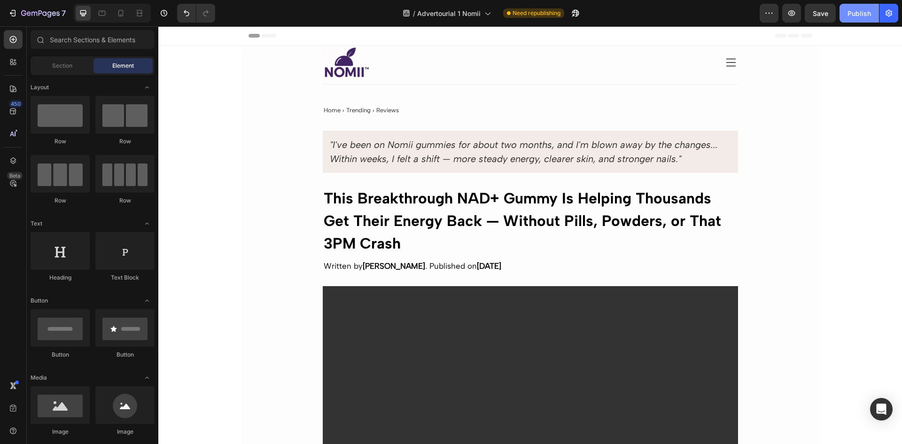
click at [856, 9] on div "Publish" at bounding box center [858, 13] width 23 height 10
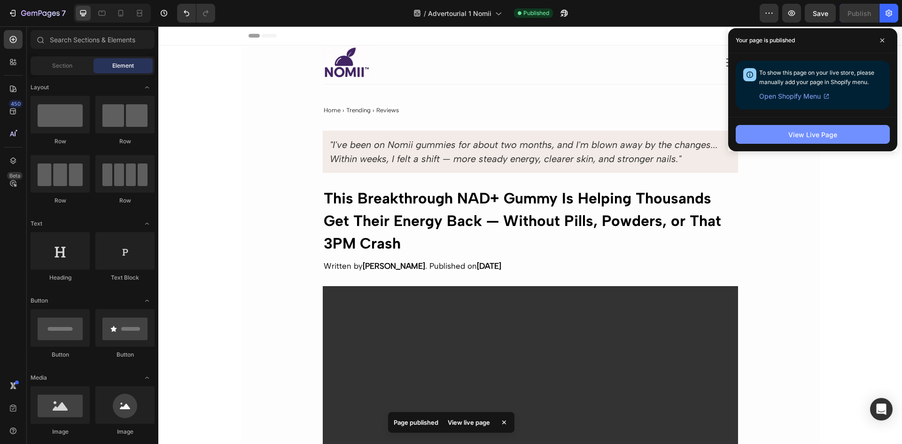
click at [798, 139] on div "View Live Page" at bounding box center [812, 135] width 49 height 10
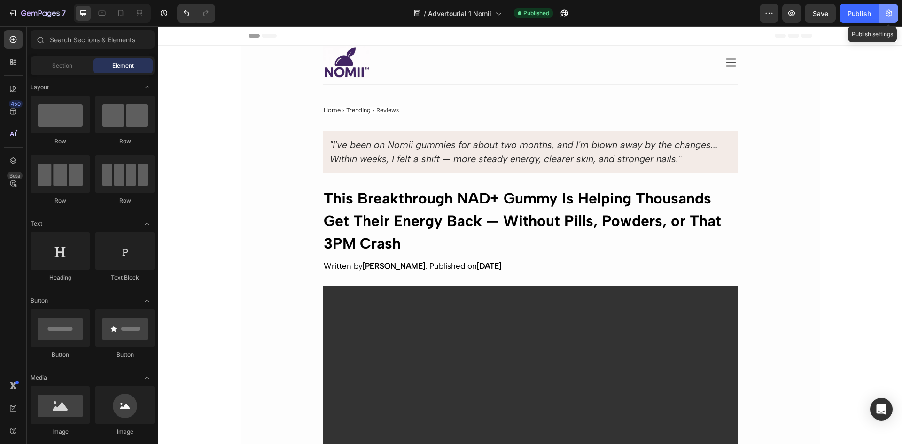
click at [886, 15] on icon "button" at bounding box center [888, 12] width 9 height 9
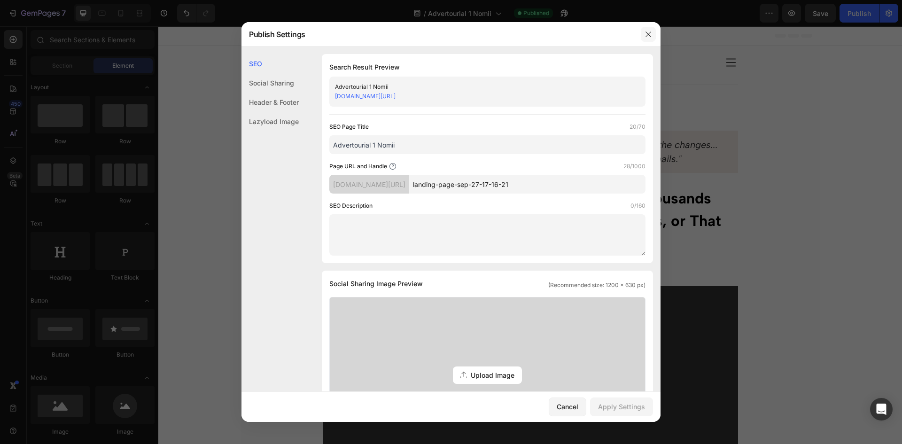
click at [652, 33] on button "button" at bounding box center [648, 34] width 15 height 15
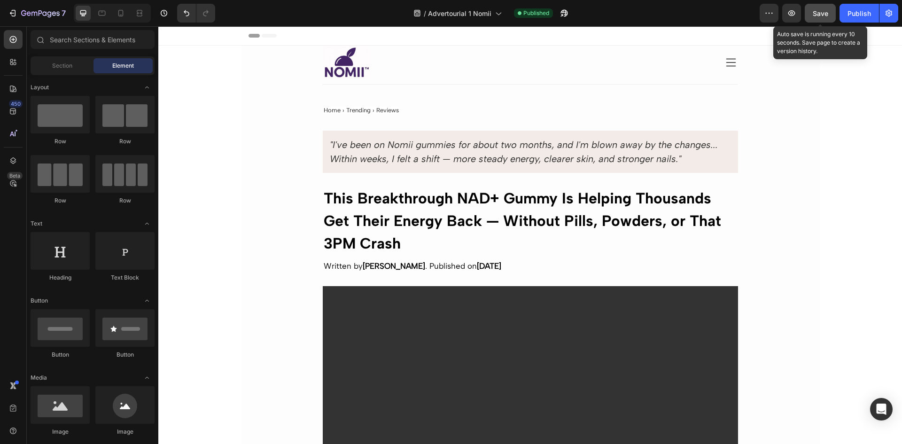
click at [821, 11] on span "Save" at bounding box center [819, 13] width 15 height 8
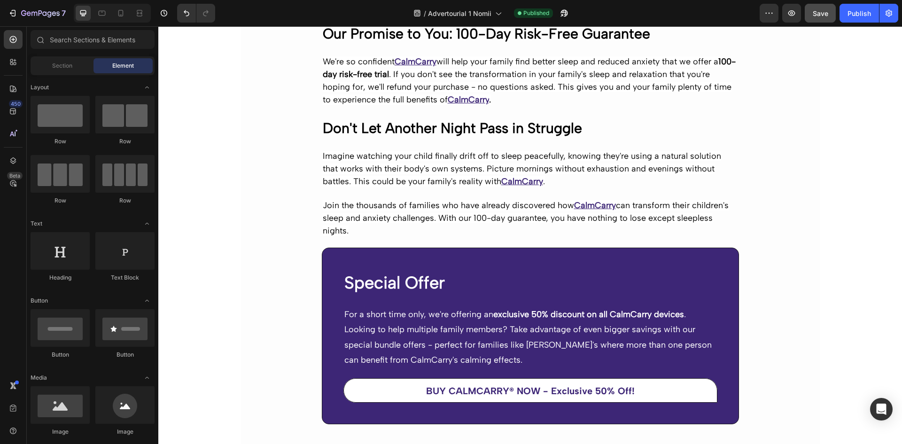
scroll to position [4667, 0]
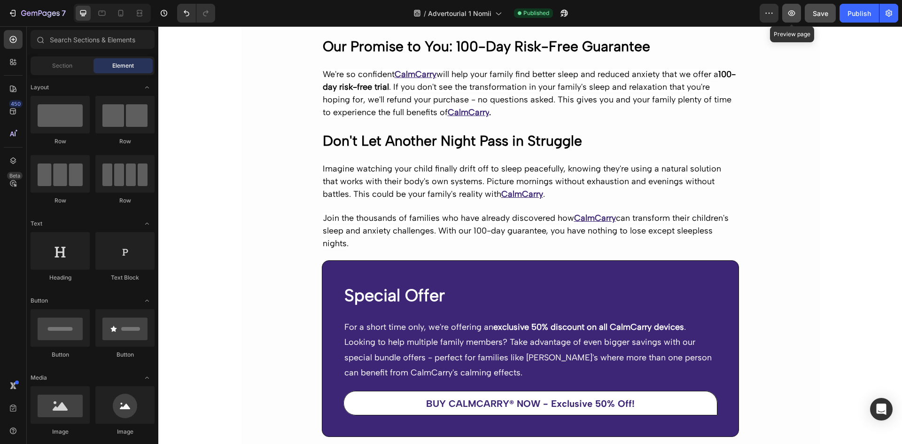
click at [789, 16] on icon "button" at bounding box center [791, 12] width 9 height 9
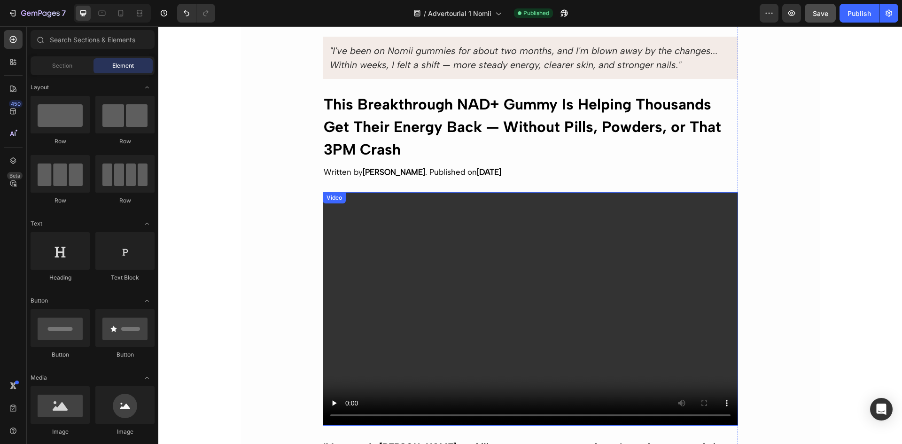
scroll to position [47, 0]
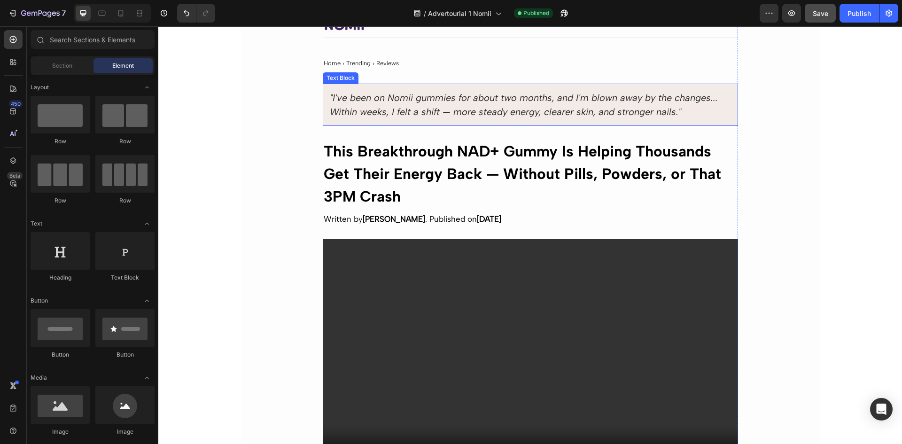
click at [400, 97] on icon ""I've been on Nomii gummies for about two months, and I'm blown away by the cha…" at bounding box center [524, 104] width 388 height 25
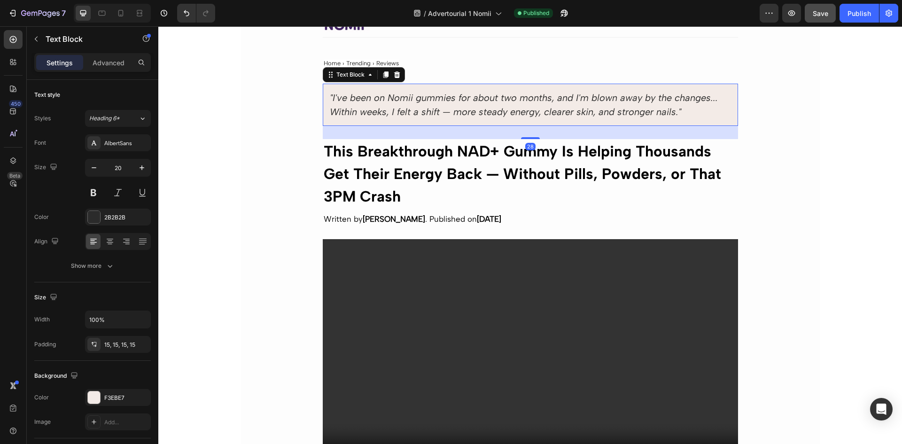
click at [373, 101] on icon ""I've been on Nomii gummies for about two months, and I'm blown away by the cha…" at bounding box center [524, 104] width 388 height 25
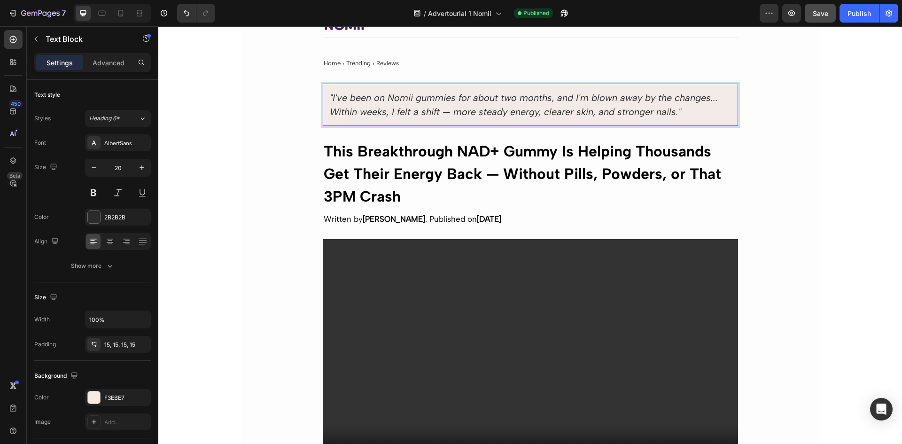
click at [330, 95] on icon ""I've been on Nomii gummies for about two months, and I'm blown away by the cha…" at bounding box center [524, 104] width 388 height 25
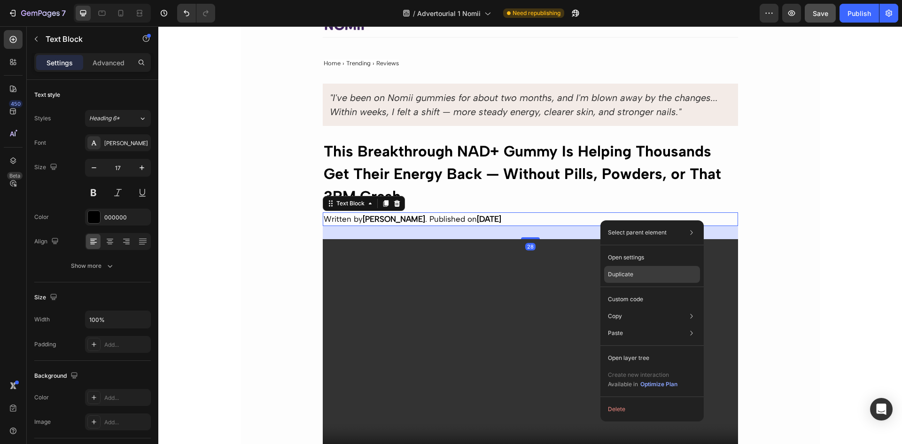
click at [618, 270] on div "Duplicate" at bounding box center [652, 274] width 96 height 17
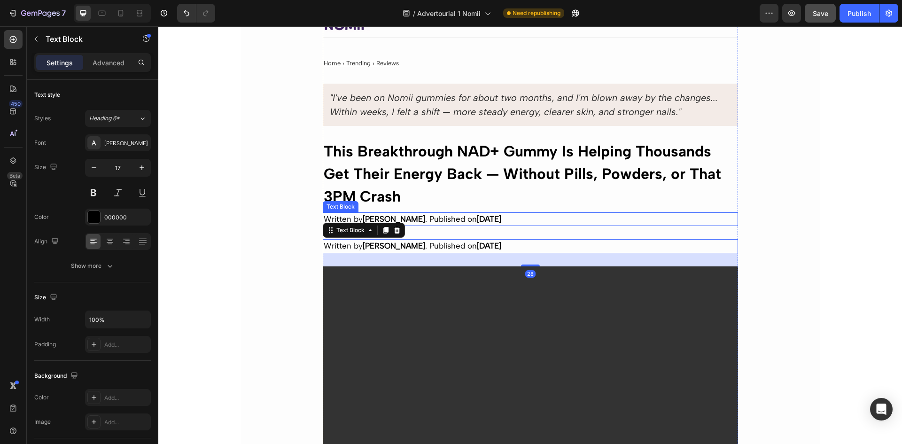
click at [715, 217] on p "Written by [PERSON_NAME] Published on [DATE]" at bounding box center [530, 219] width 413 height 12
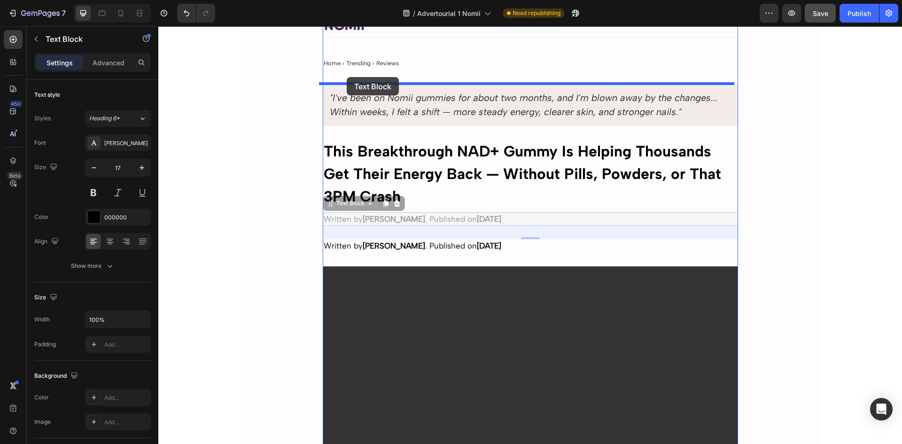
drag, startPoint x: 329, startPoint y: 207, endPoint x: 347, endPoint y: 77, distance: 130.8
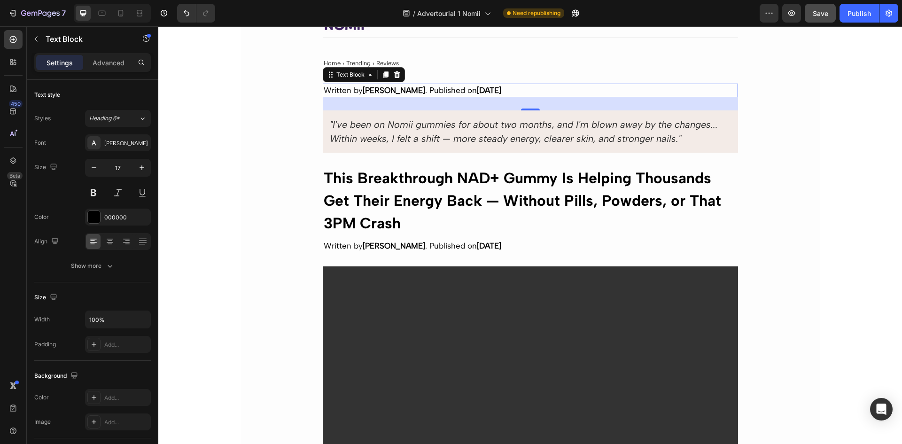
click at [411, 86] on p "Written by [PERSON_NAME] Published on [DATE]" at bounding box center [530, 91] width 413 height 12
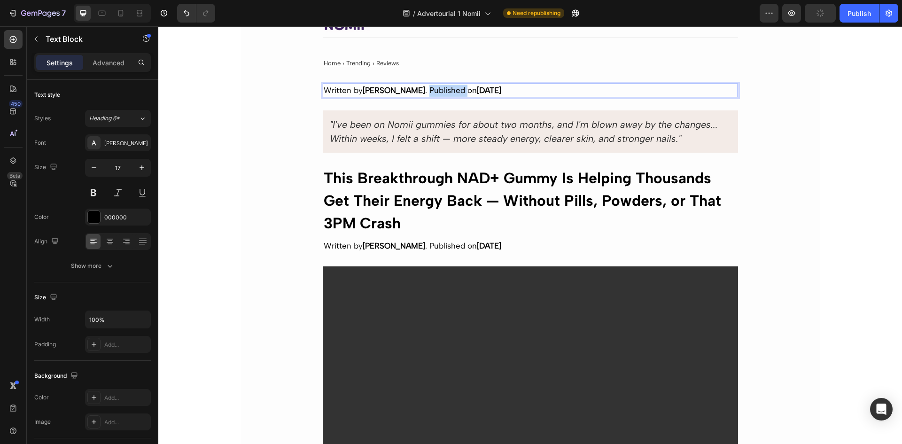
click at [411, 86] on p "Written by [PERSON_NAME] Published on [DATE]" at bounding box center [530, 91] width 413 height 12
click at [411, 86] on p "Over 500+ ⭐⭐⭐⭐⭐ 5-Star Reviews & Counting" at bounding box center [530, 91] width 413 height 12
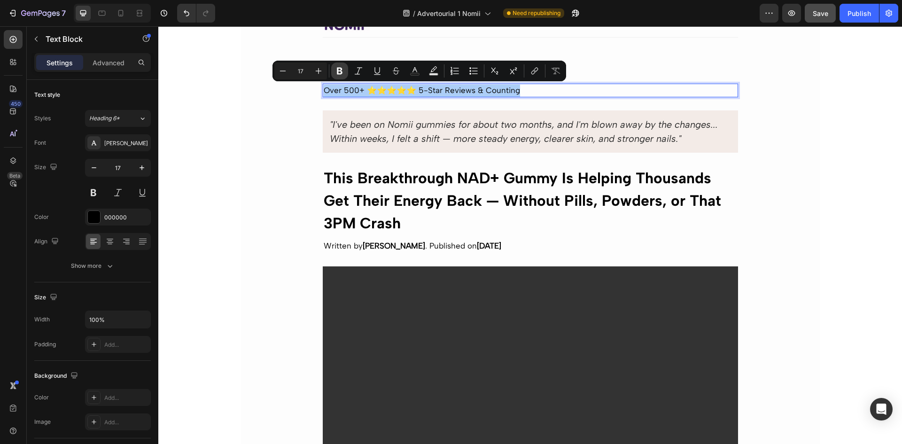
click at [343, 73] on icon "Editor contextual toolbar" at bounding box center [339, 70] width 9 height 9
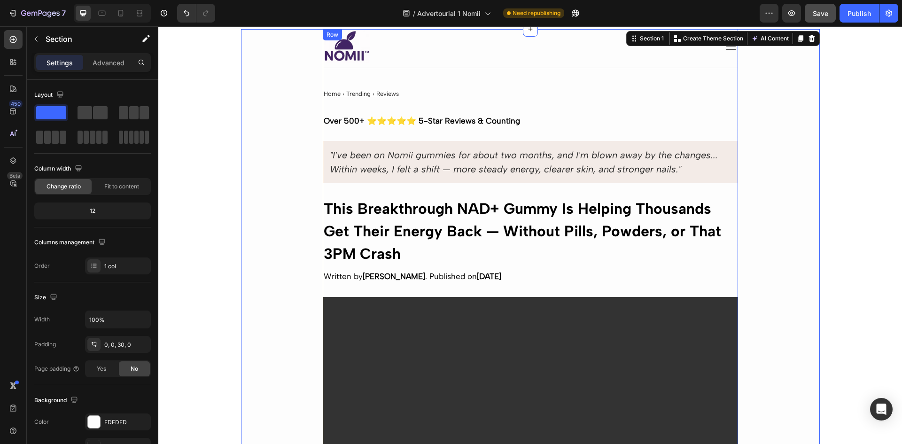
scroll to position [0, 0]
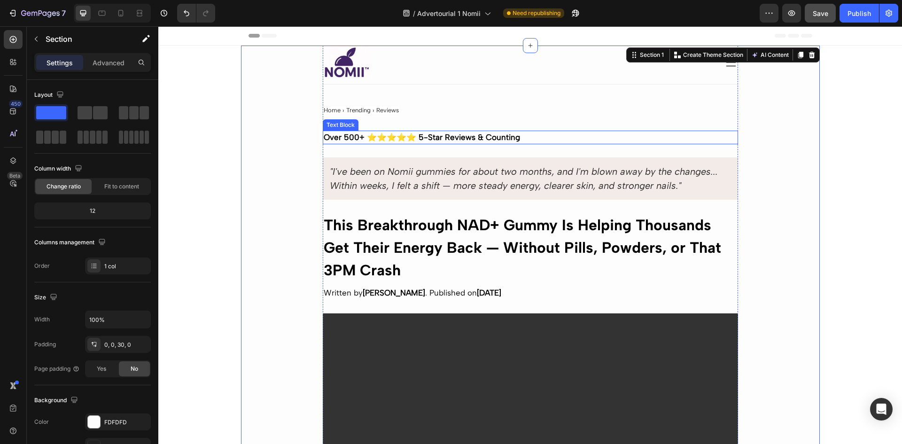
click at [484, 134] on strong "Over 500+ ⭐⭐⭐⭐⭐ 5-Star Reviews & Counting" at bounding box center [422, 136] width 196 height 9
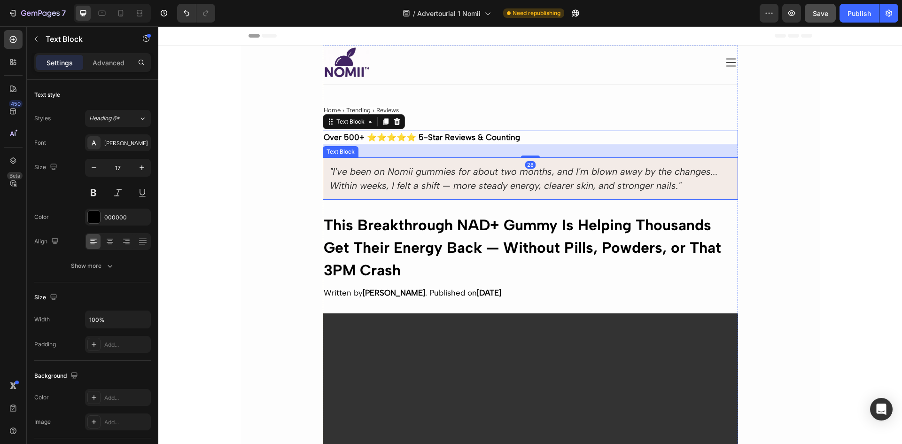
click at [499, 186] on icon ""I've been on Nomii gummies for about two months, and I'm blown away by the cha…" at bounding box center [524, 178] width 388 height 25
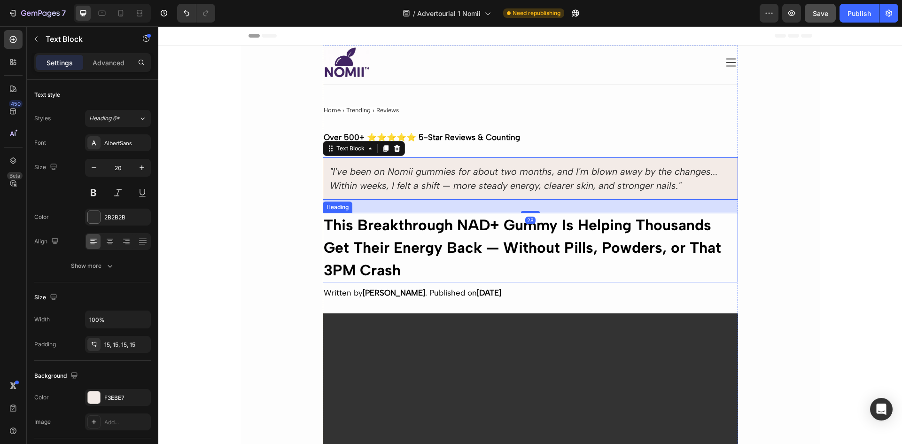
click at [471, 236] on h2 "This Breakthrough NAD+ Gummy Is Helping Thousands Get Their Energy Back — Witho…" at bounding box center [530, 248] width 415 height 70
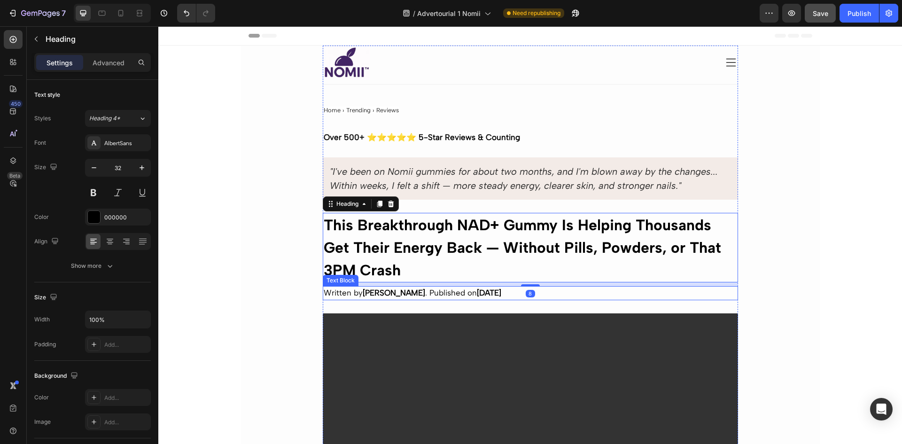
click at [477, 292] on strong "[DATE]" at bounding box center [489, 292] width 24 height 9
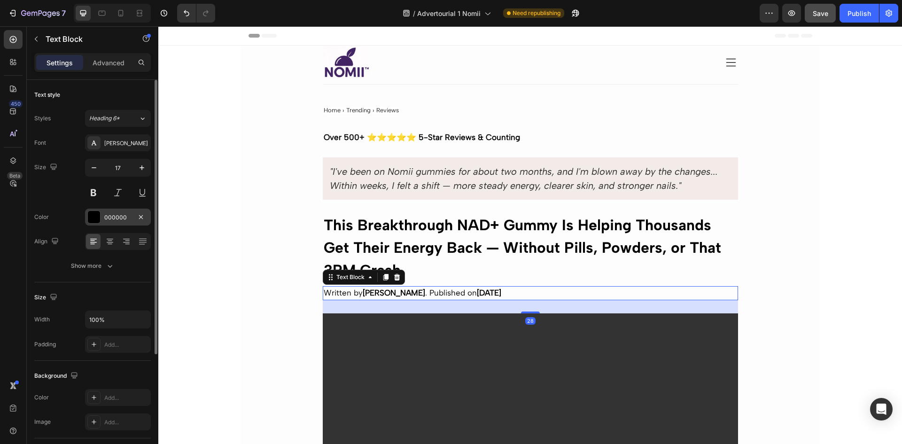
click at [97, 216] on div at bounding box center [94, 217] width 12 height 12
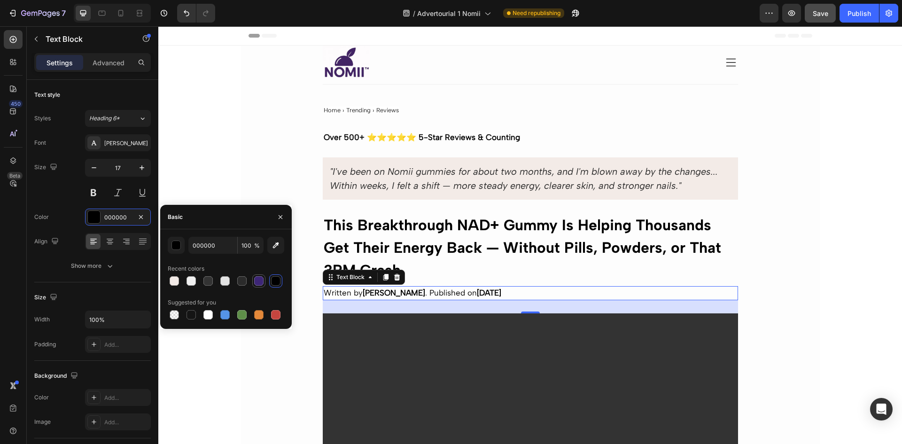
click at [263, 278] on div at bounding box center [258, 280] width 9 height 9
type input "3D2676"
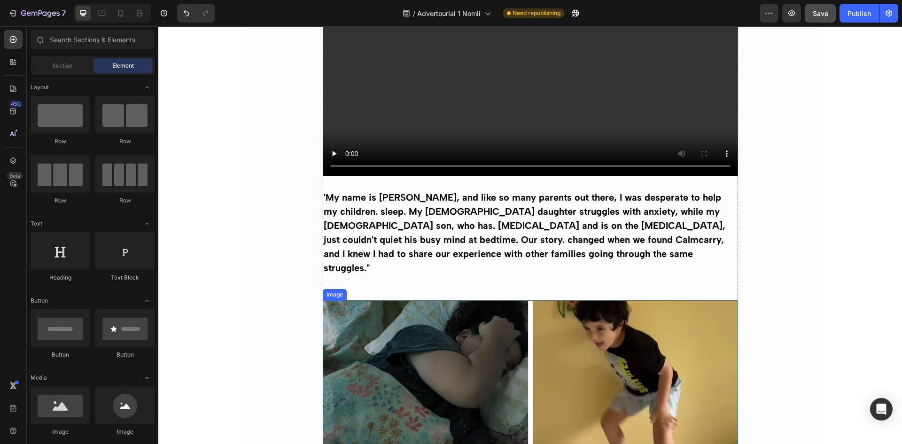
scroll to position [376, 0]
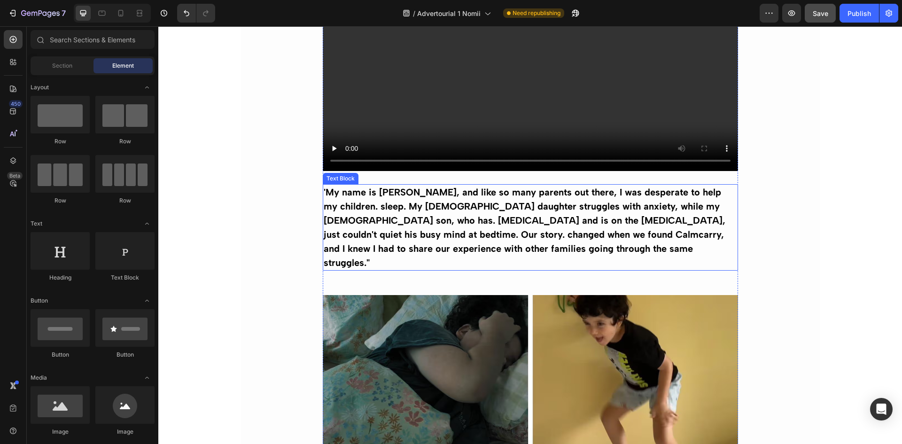
click at [519, 200] on strong "'My name is [PERSON_NAME], and like so many parents out there, I was desperate …" at bounding box center [525, 227] width 402 height 82
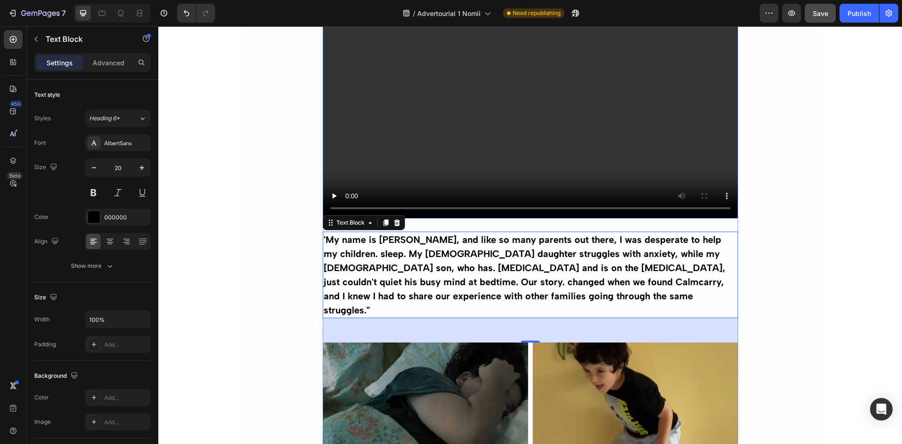
scroll to position [329, 0]
click at [516, 255] on strong "'My name is [PERSON_NAME], and like so many parents out there, I was desperate …" at bounding box center [525, 274] width 402 height 82
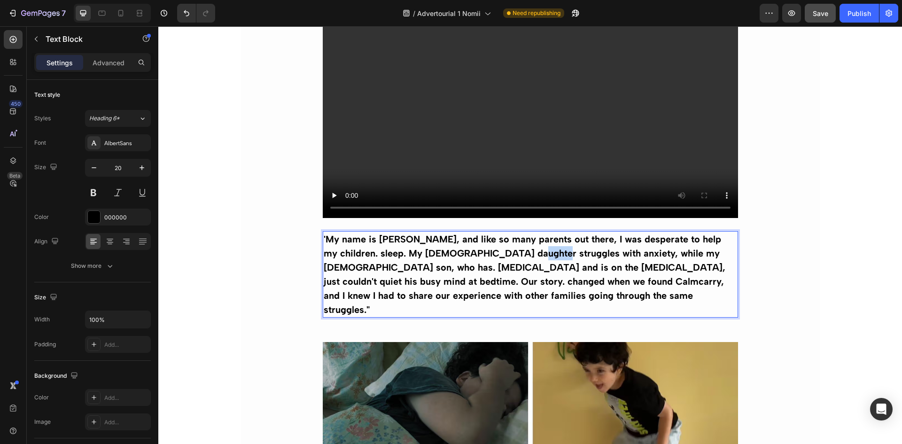
click at [516, 255] on strong "'My name is [PERSON_NAME], and like so many parents out there, I was desperate …" at bounding box center [525, 274] width 402 height 82
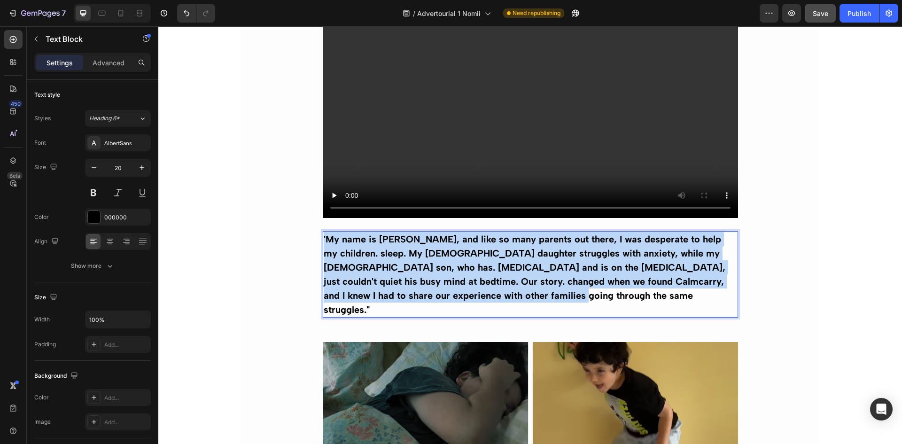
click at [516, 255] on strong "'My name is [PERSON_NAME], and like so many parents out there, I was desperate …" at bounding box center [525, 274] width 402 height 82
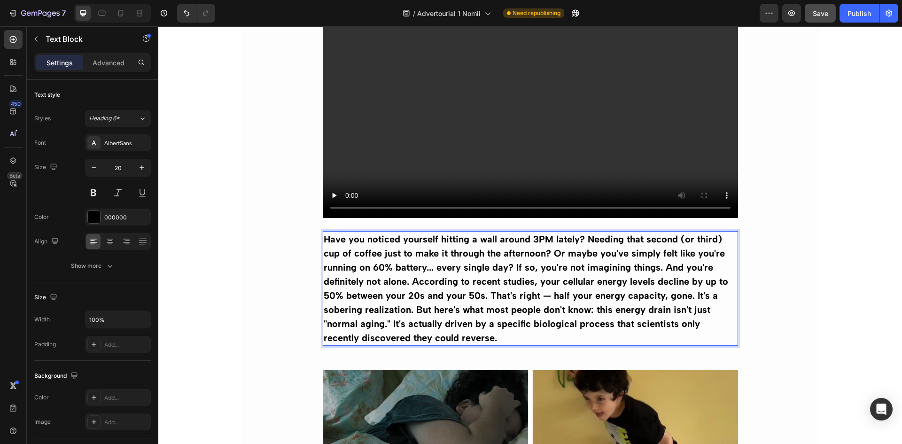
click at [437, 265] on strong "Have you noticed yourself hitting a wall around 3PM lately? Needing that second…" at bounding box center [526, 288] width 404 height 110
click at [95, 170] on icon "button" at bounding box center [93, 167] width 9 height 9
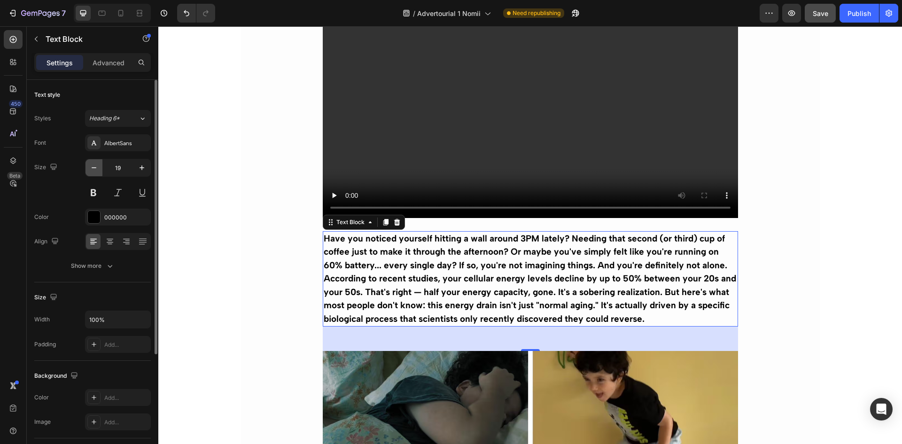
type input "18"
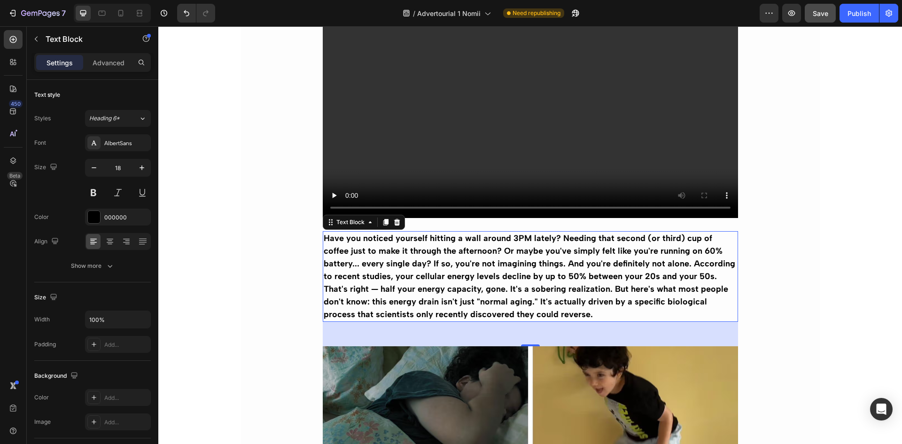
click at [384, 265] on strong "Have you noticed yourself hitting a wall around 3PM lately? Needing that second…" at bounding box center [529, 276] width 411 height 86
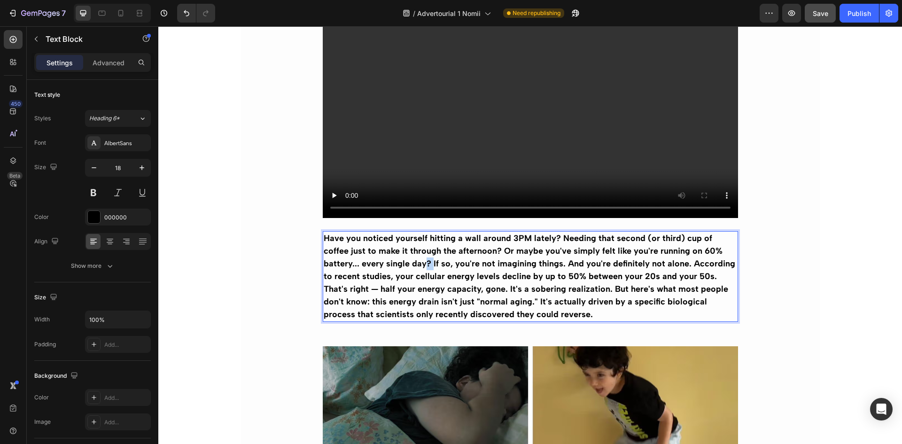
click at [384, 265] on strong "Have you noticed yourself hitting a wall around 3PM lately? Needing that second…" at bounding box center [529, 276] width 411 height 86
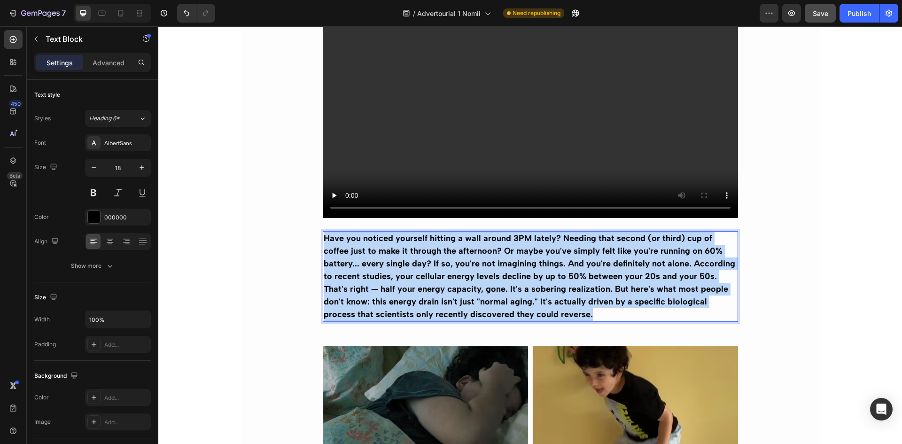
click at [384, 265] on strong "Have you noticed yourself hitting a wall around 3PM lately? Needing that second…" at bounding box center [529, 276] width 411 height 86
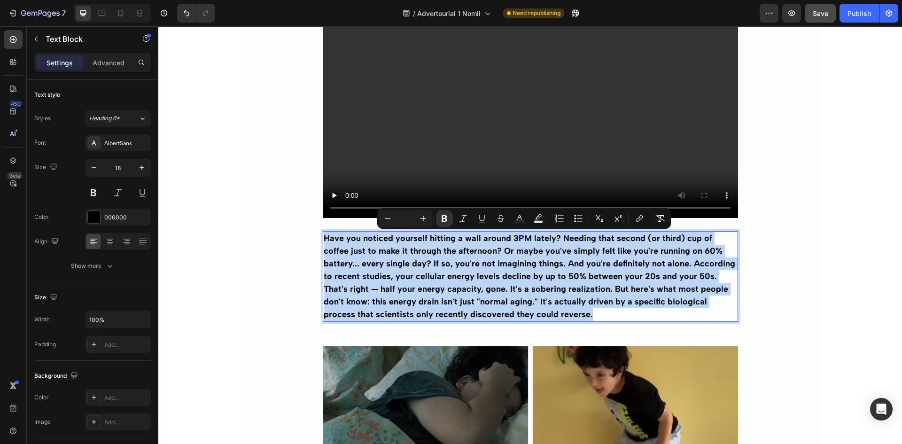
click at [370, 264] on strong "Have you noticed yourself hitting a wall around 3PM lately? Needing that second…" at bounding box center [529, 276] width 411 height 86
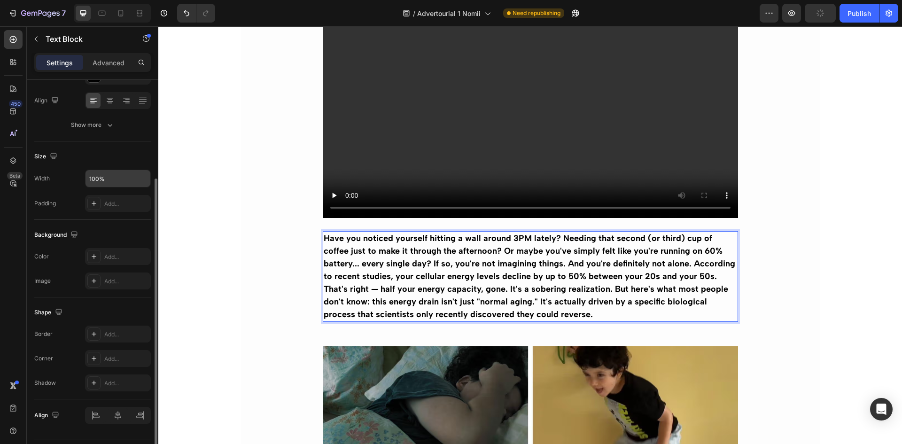
scroll to position [0, 0]
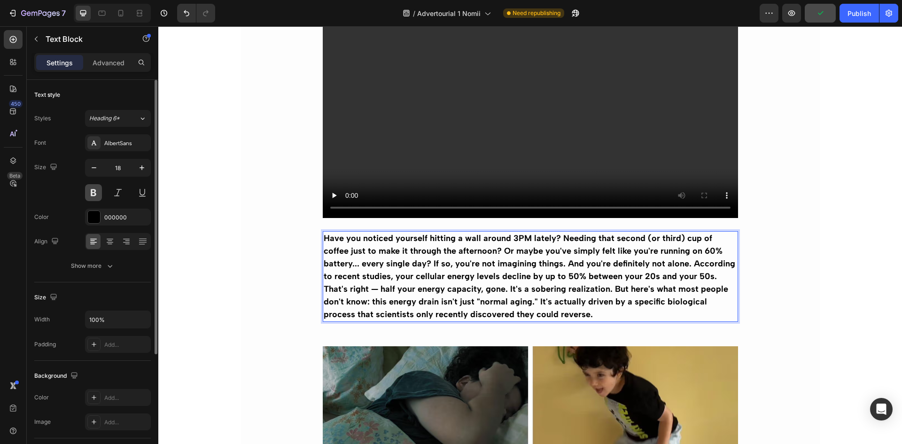
click at [96, 194] on button at bounding box center [93, 192] width 17 height 17
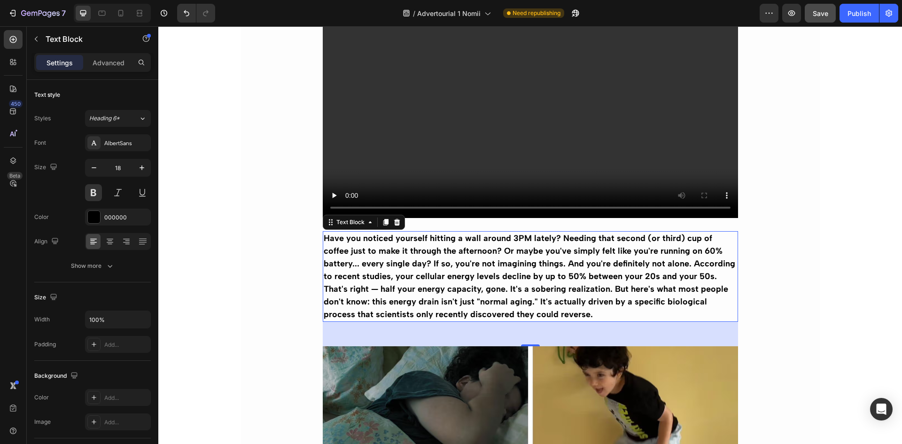
click at [364, 259] on strong "Have you noticed yourself hitting a wall around 3PM lately? Needing that second…" at bounding box center [529, 276] width 411 height 86
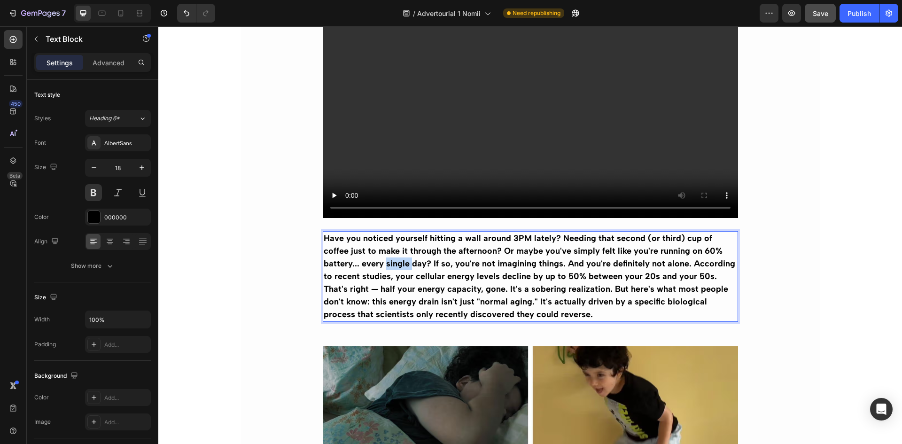
click at [364, 259] on strong "Have you noticed yourself hitting a wall around 3PM lately? Needing that second…" at bounding box center [529, 276] width 411 height 86
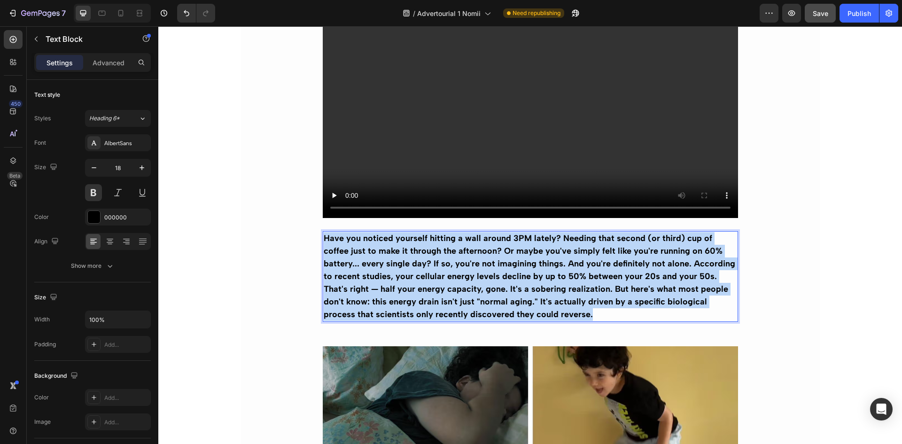
click at [364, 259] on strong "Have you noticed yourself hitting a wall around 3PM lately? Needing that second…" at bounding box center [529, 276] width 411 height 86
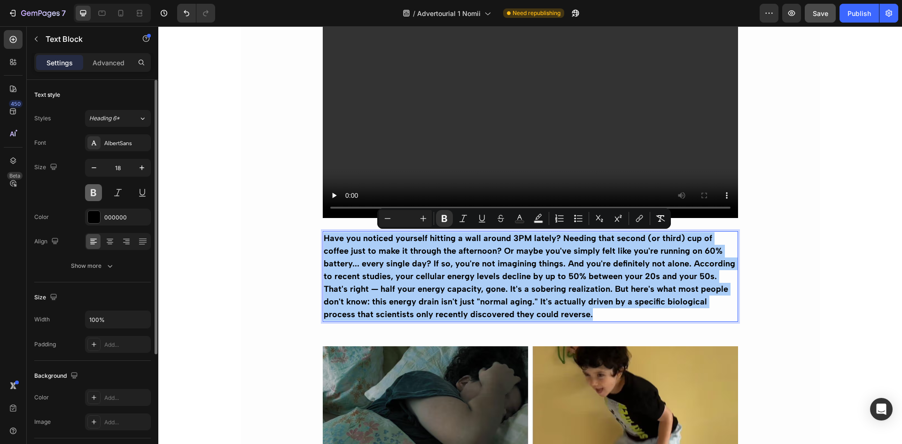
click at [98, 196] on button at bounding box center [93, 192] width 17 height 17
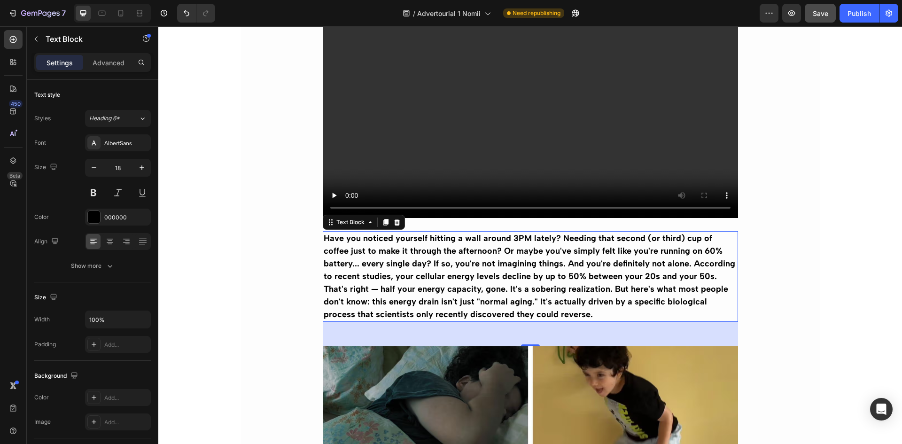
click at [378, 268] on strong "Have you noticed yourself hitting a wall around 3PM lately? Needing that second…" at bounding box center [529, 276] width 411 height 86
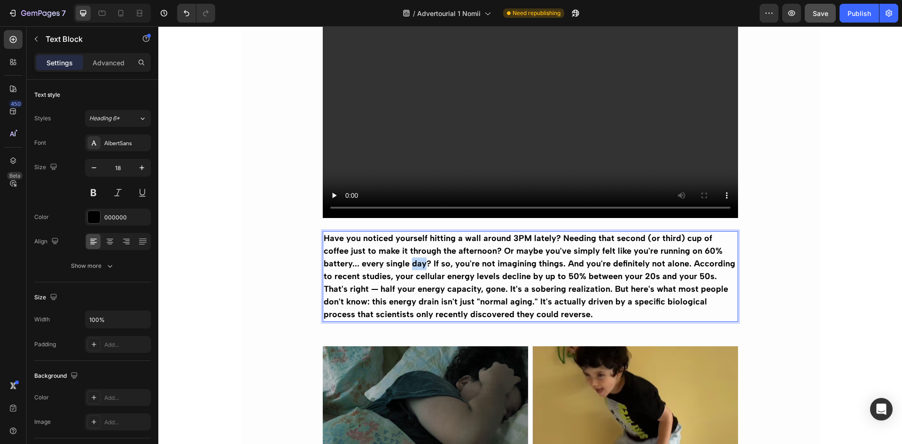
click at [378, 268] on strong "Have you noticed yourself hitting a wall around 3PM lately? Needing that second…" at bounding box center [529, 276] width 411 height 86
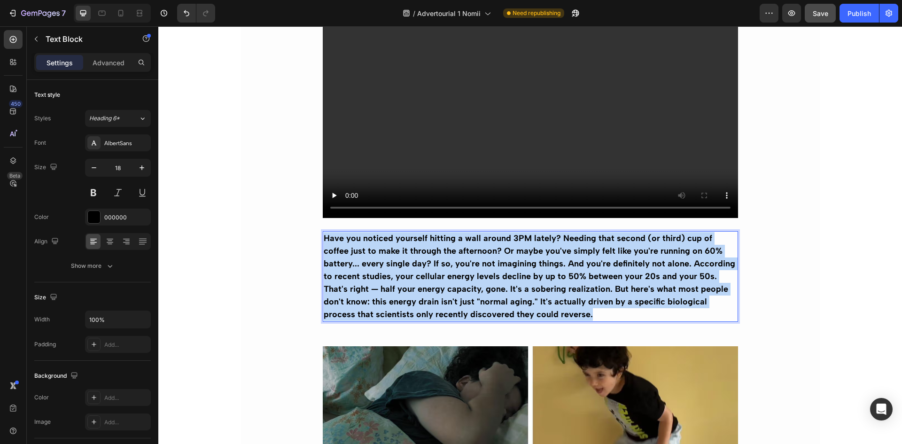
click at [378, 268] on strong "Have you noticed yourself hitting a wall around 3PM lately? Needing that second…" at bounding box center [529, 276] width 411 height 86
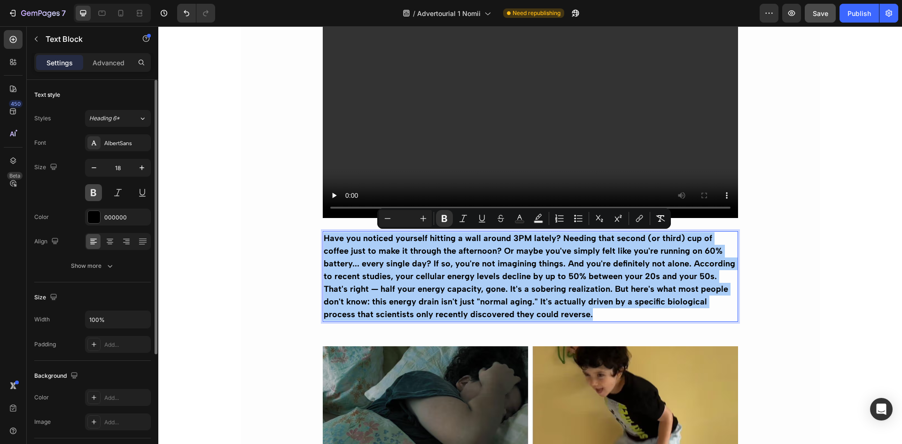
click at [95, 190] on button at bounding box center [93, 192] width 17 height 17
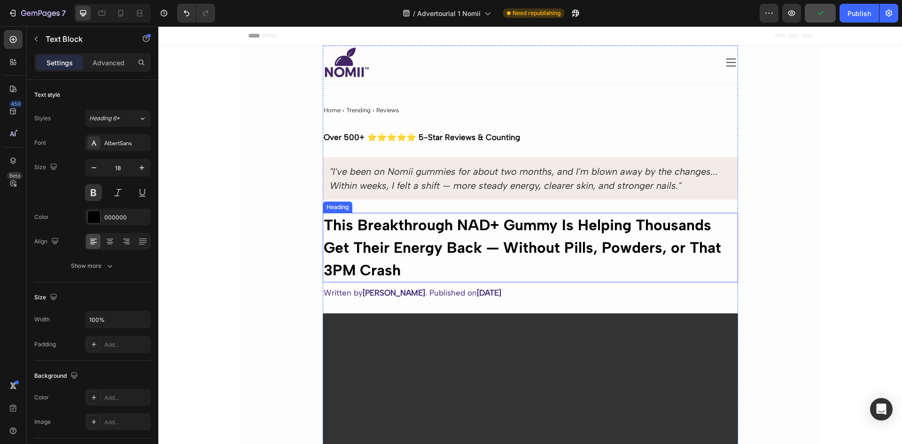
click at [411, 248] on strong "This Breakthrough NAD+ Gummy Is Helping Thousands Get Their Energy Back — Witho…" at bounding box center [522, 247] width 397 height 63
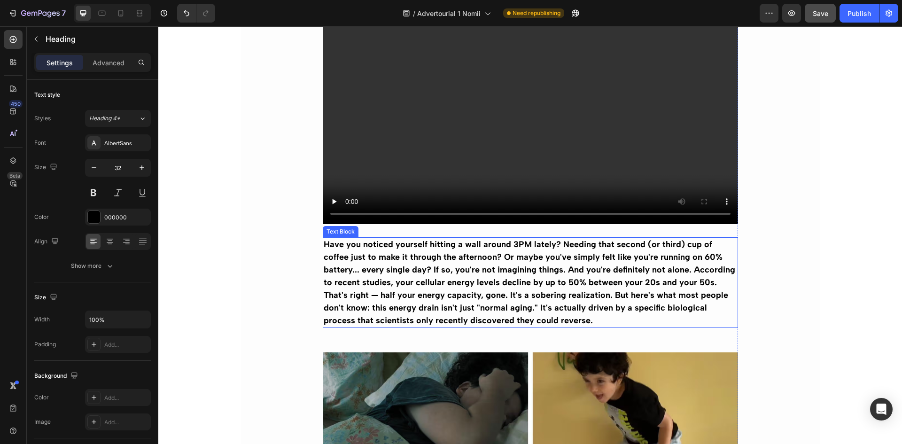
scroll to position [376, 0]
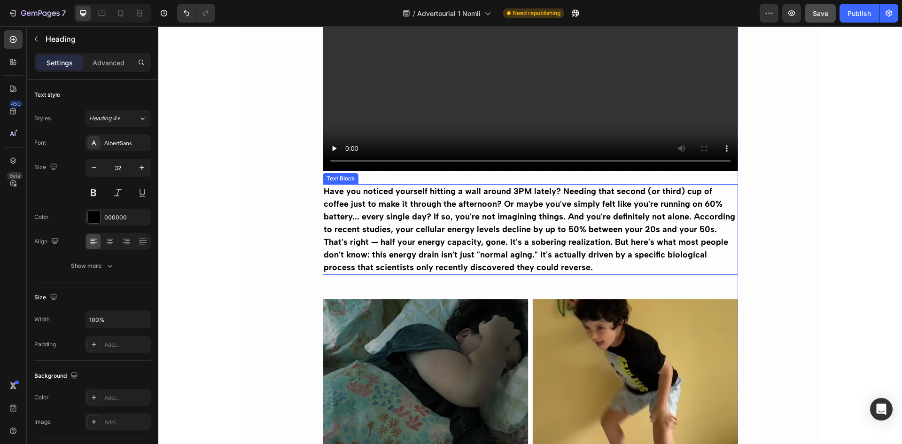
click at [406, 226] on strong "Have you noticed yourself hitting a wall around 3PM lately? Needing that second…" at bounding box center [529, 229] width 411 height 86
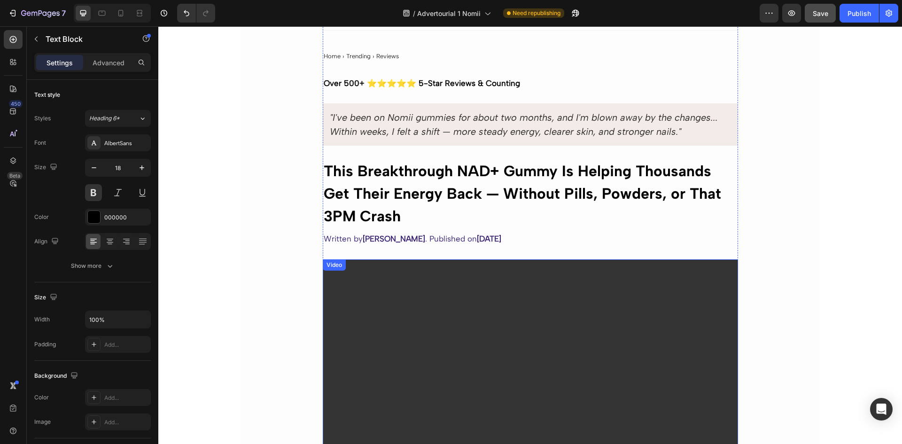
scroll to position [47, 0]
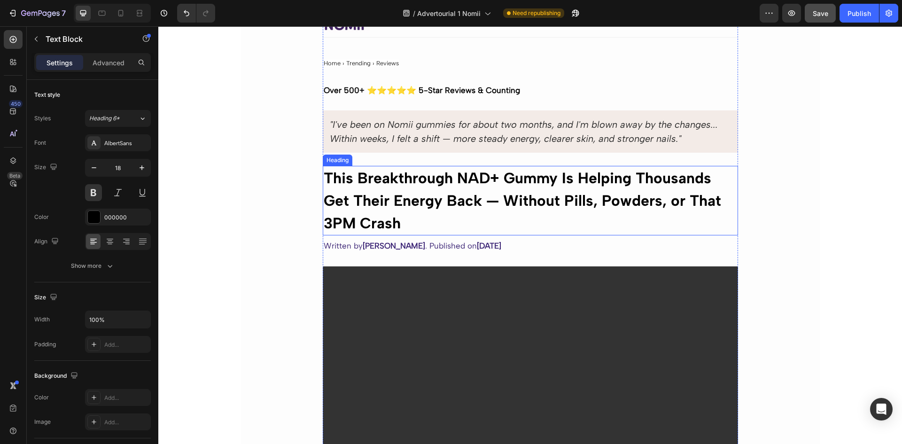
click at [390, 196] on strong "This Breakthrough NAD+ Gummy Is Helping Thousands Get Their Energy Back — Witho…" at bounding box center [522, 200] width 397 height 63
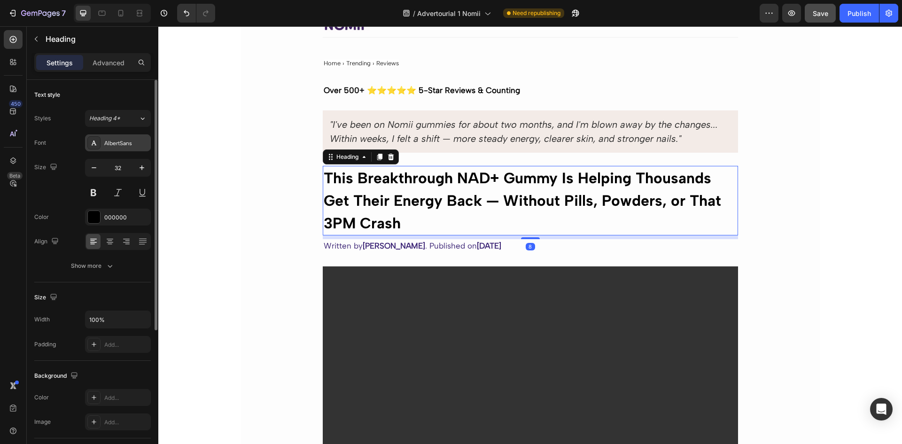
click at [109, 145] on div "AlbertSans" at bounding box center [126, 143] width 44 height 8
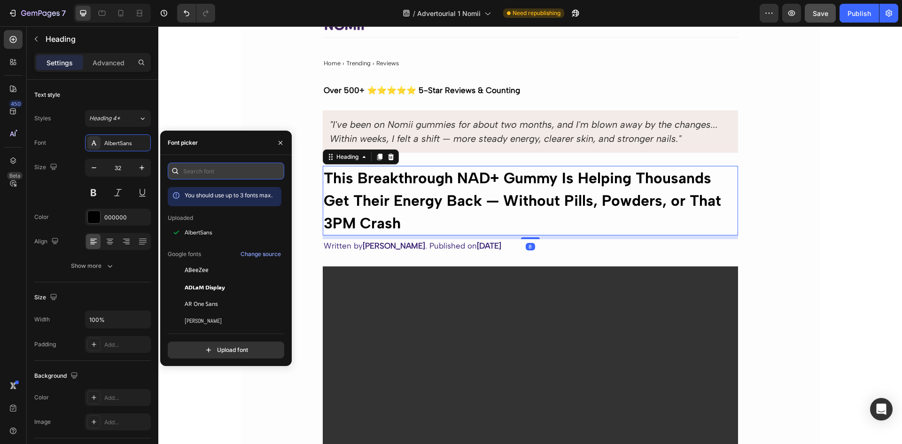
click at [211, 173] on input "text" at bounding box center [226, 170] width 116 height 17
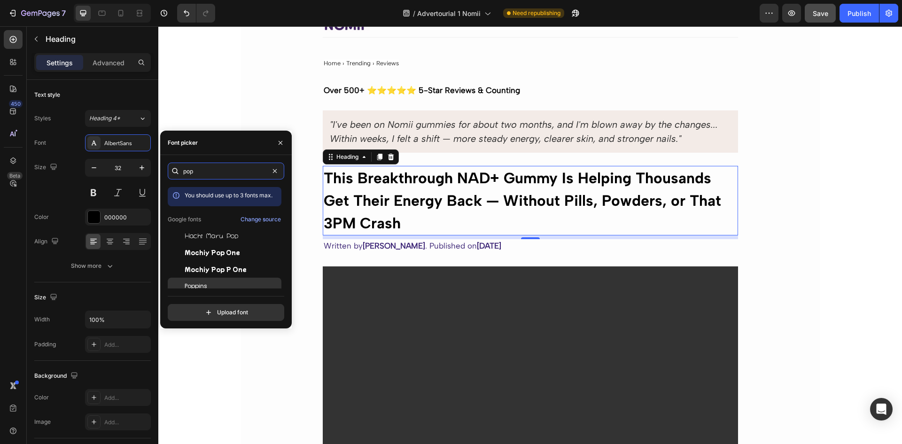
type input "pop"
click at [201, 284] on span "Poppins" at bounding box center [196, 286] width 23 height 8
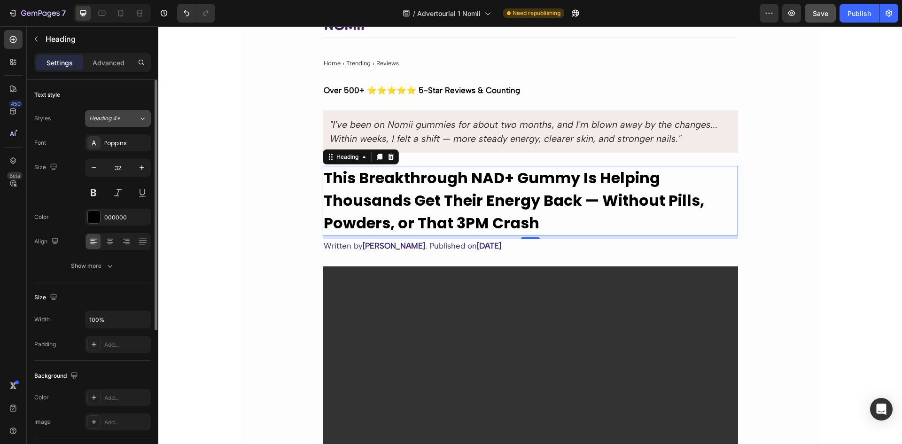
click at [139, 119] on icon at bounding box center [143, 118] width 8 height 9
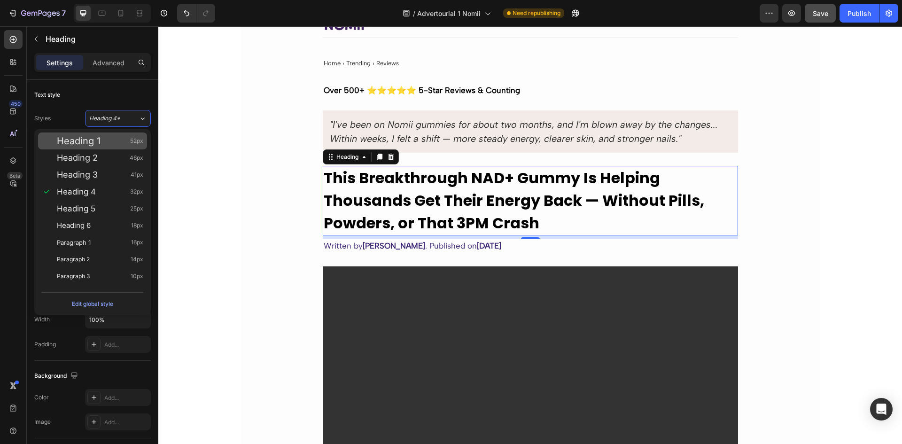
click at [106, 141] on div "Heading 1 52px" at bounding box center [100, 140] width 86 height 9
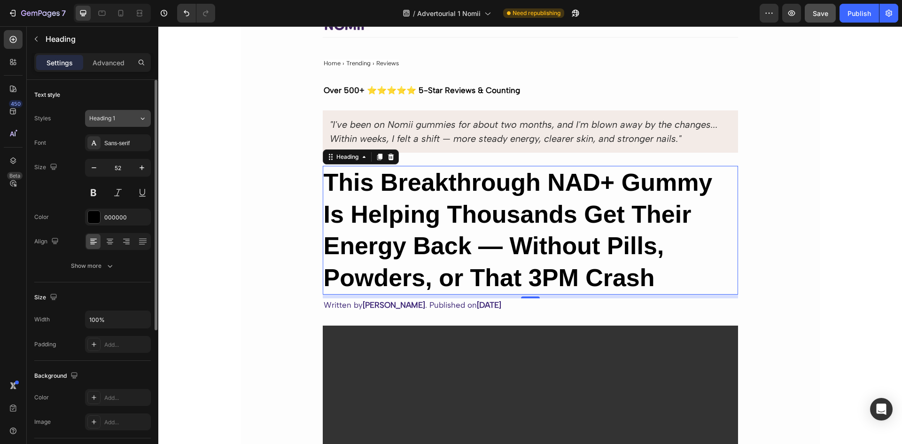
click at [139, 118] on icon at bounding box center [143, 118] width 8 height 9
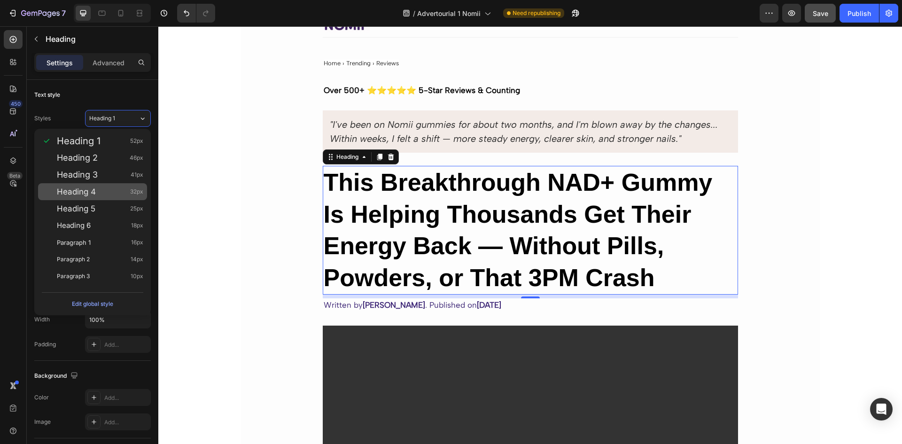
click at [96, 187] on div "Heading 4 32px" at bounding box center [100, 191] width 86 height 9
type input "32"
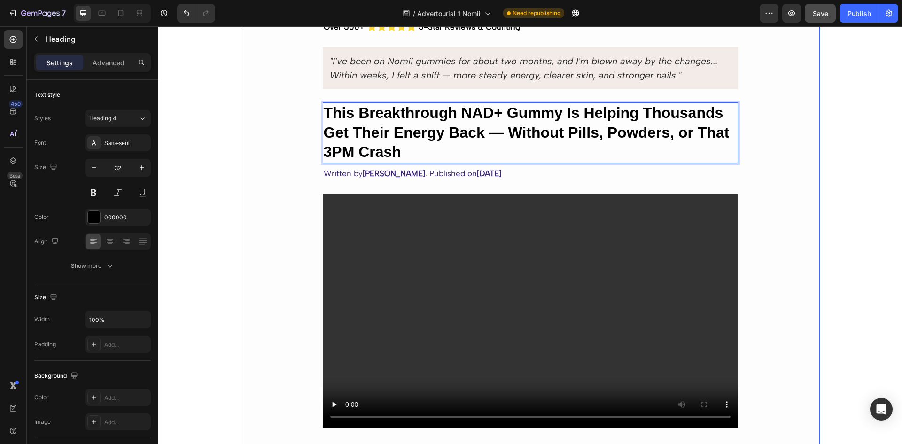
scroll to position [94, 0]
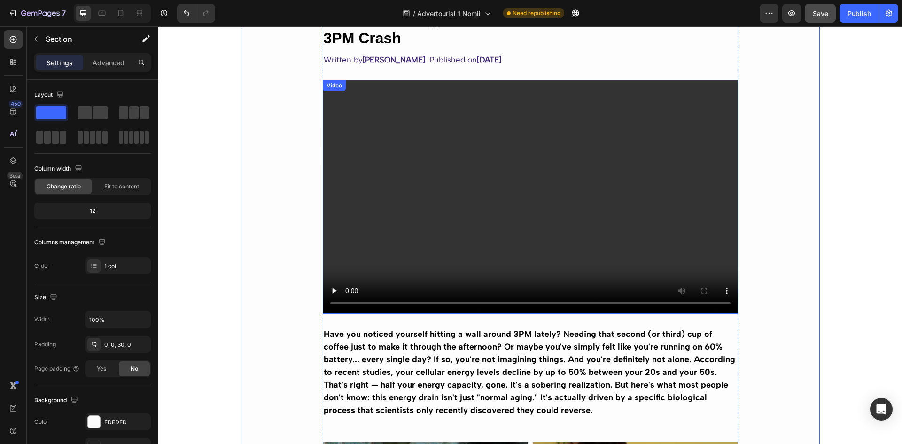
scroll to position [235, 0]
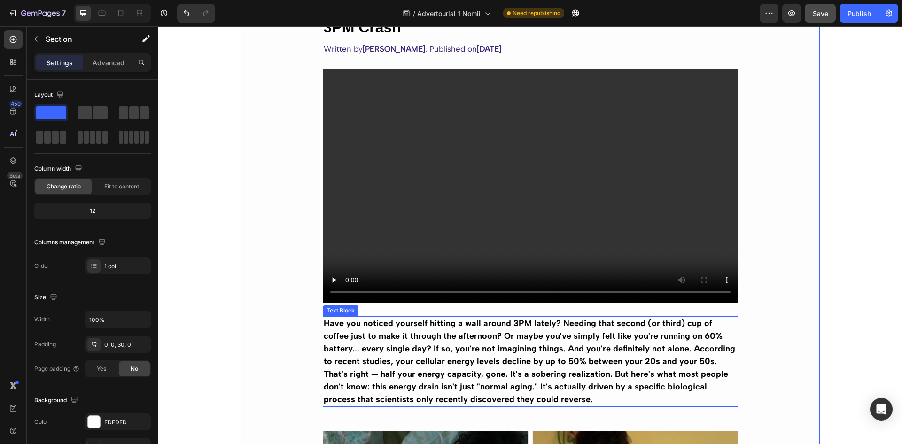
click at [472, 344] on strong "Have you noticed yourself hitting a wall around 3PM lately? Needing that second…" at bounding box center [529, 361] width 411 height 86
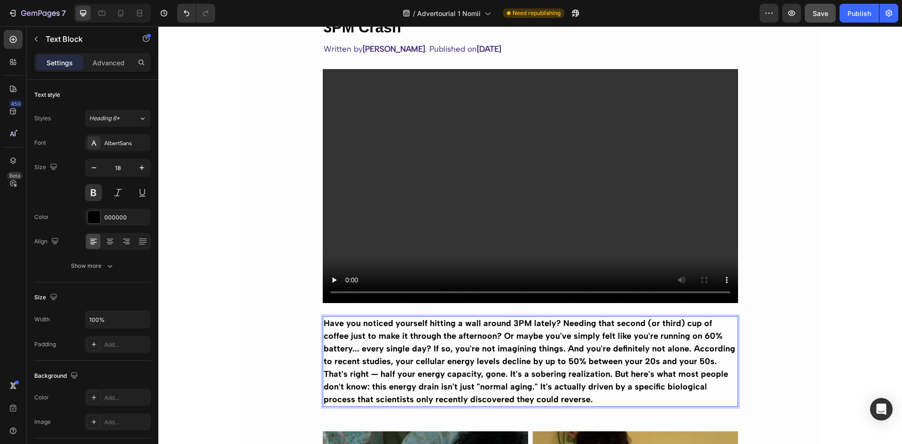
click at [436, 334] on strong "Have you noticed yourself hitting a wall around 3PM lately? Needing that second…" at bounding box center [529, 361] width 411 height 86
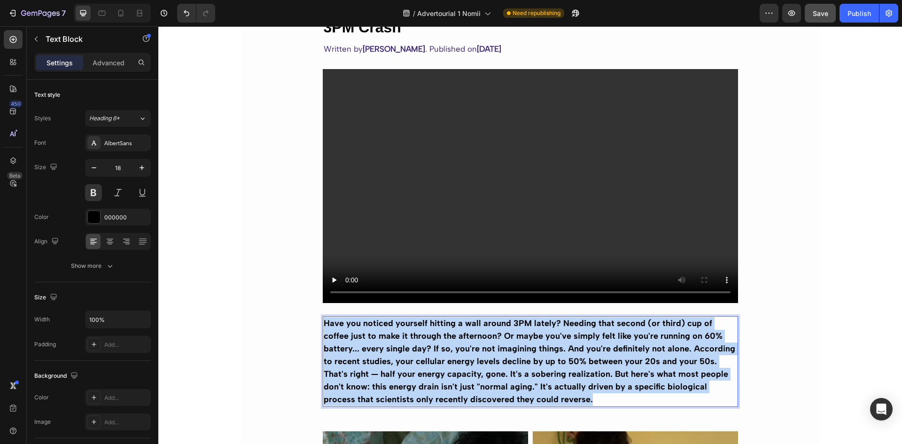
click at [436, 334] on strong "Have you noticed yourself hitting a wall around 3PM lately? Needing that second…" at bounding box center [529, 361] width 411 height 86
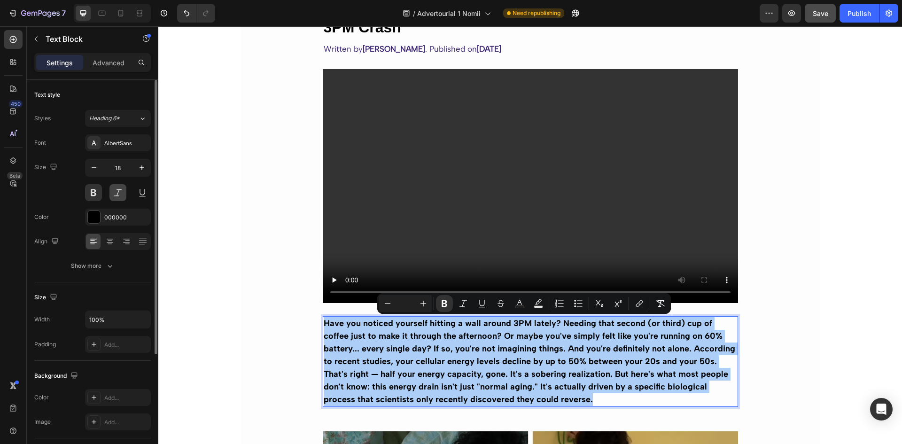
click at [118, 189] on button at bounding box center [117, 192] width 17 height 17
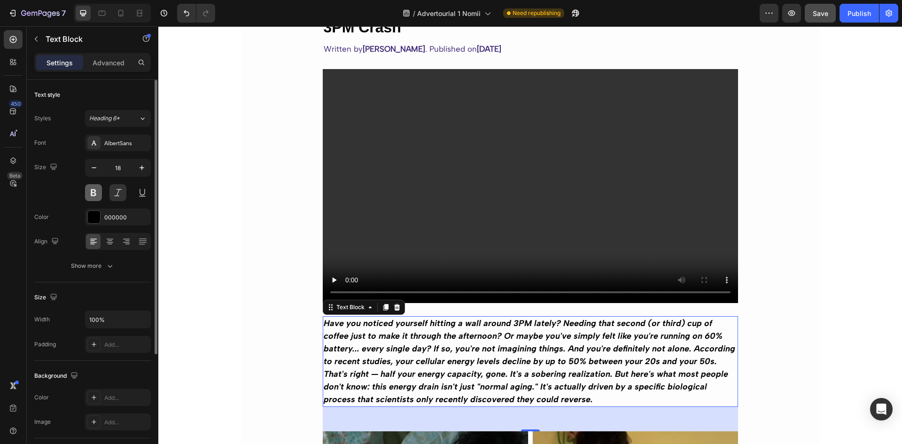
click at [94, 191] on button at bounding box center [93, 192] width 17 height 17
click at [116, 187] on button at bounding box center [117, 192] width 17 height 17
click at [65, 197] on div "Size 18" at bounding box center [92, 180] width 116 height 42
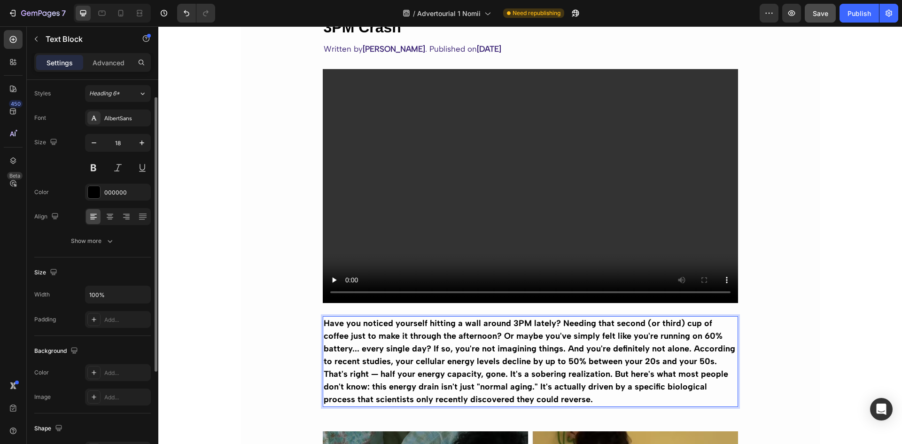
scroll to position [0, 0]
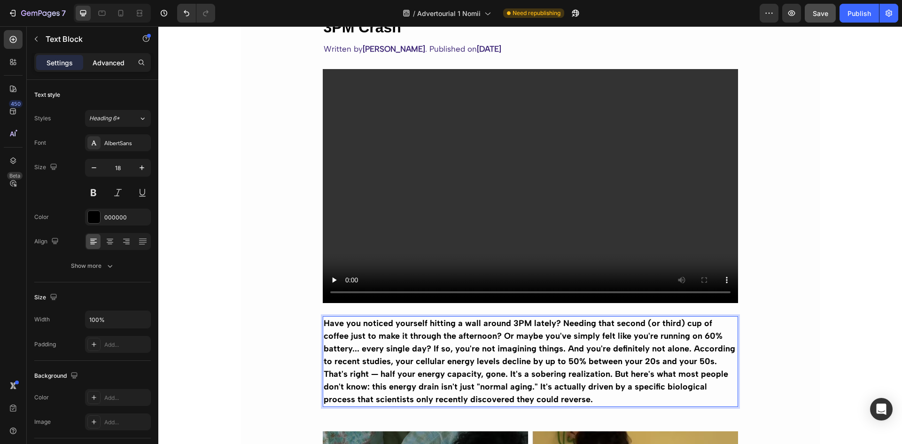
click at [114, 55] on div "Advanced" at bounding box center [108, 62] width 47 height 15
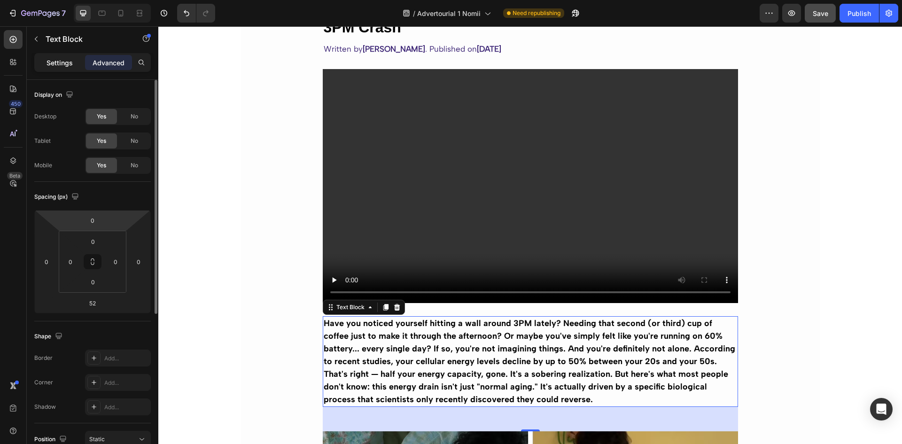
click at [62, 65] on p "Settings" at bounding box center [59, 63] width 26 height 10
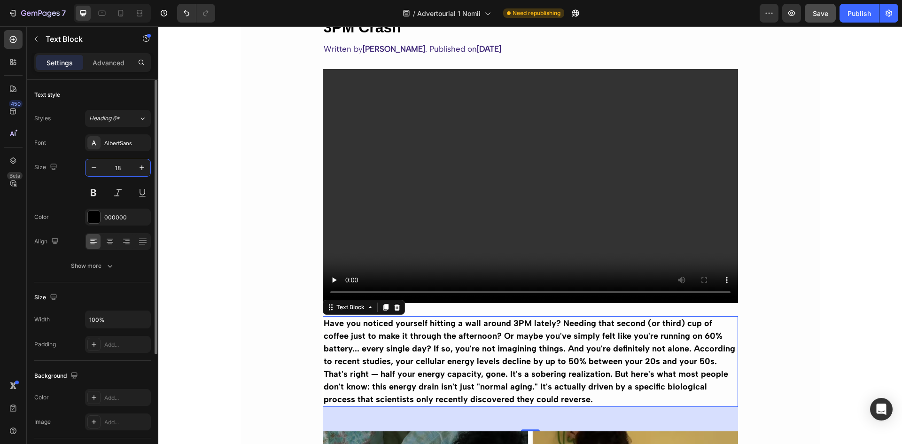
click at [119, 168] on input "18" at bounding box center [117, 167] width 31 height 17
click at [111, 140] on div "AlbertSans" at bounding box center [126, 143] width 44 height 8
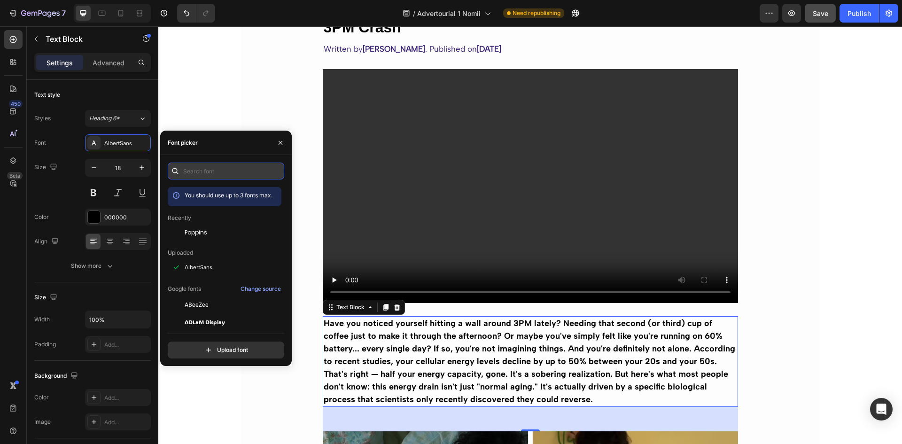
click at [197, 171] on input "text" at bounding box center [226, 170] width 116 height 17
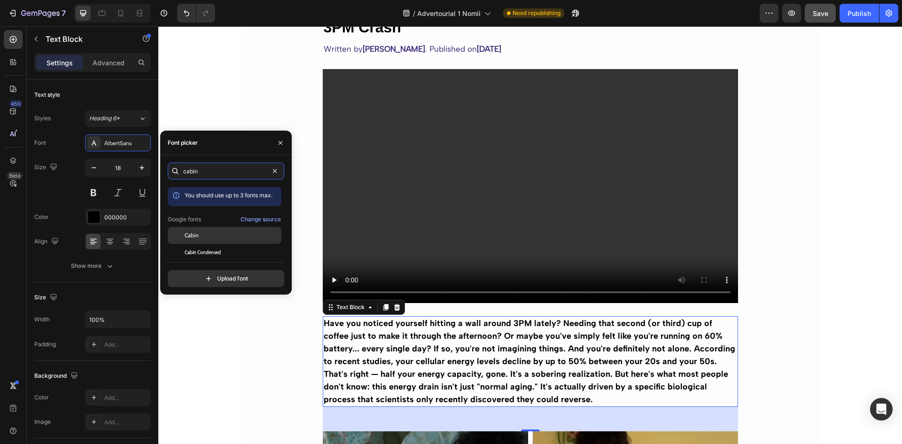
type input "cabin"
click at [205, 234] on div "Cabin" at bounding box center [232, 235] width 95 height 8
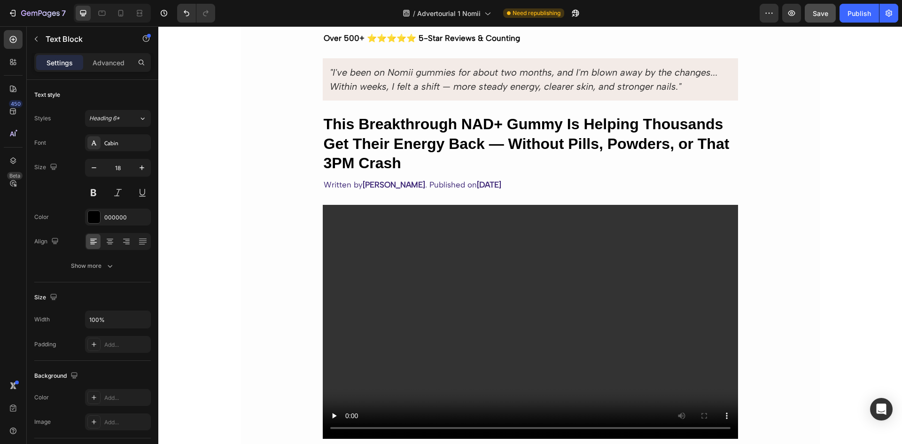
scroll to position [94, 0]
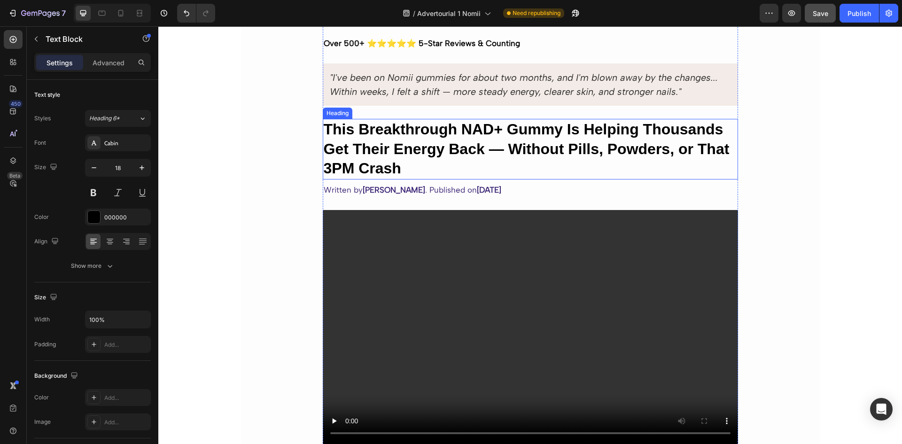
click at [409, 142] on strong "This Breakthrough NAD+ Gummy Is Helping Thousands Get Their Energy Back — Witho…" at bounding box center [527, 149] width 406 height 56
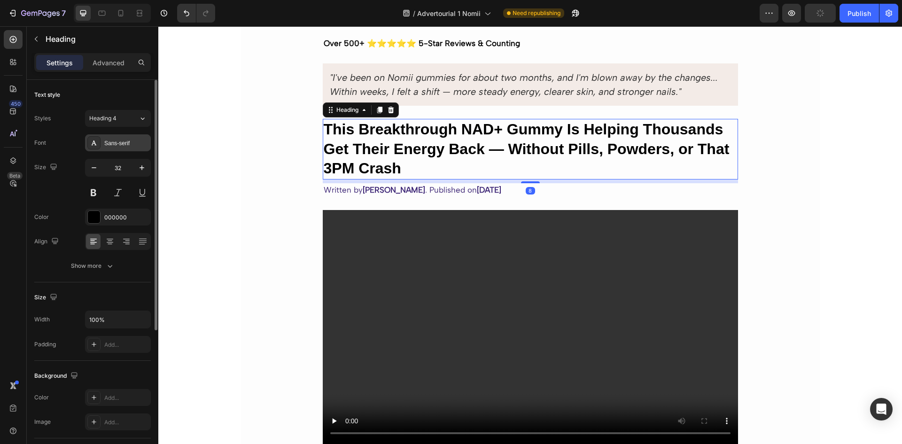
click at [121, 143] on div "Sans-serif" at bounding box center [126, 143] width 44 height 8
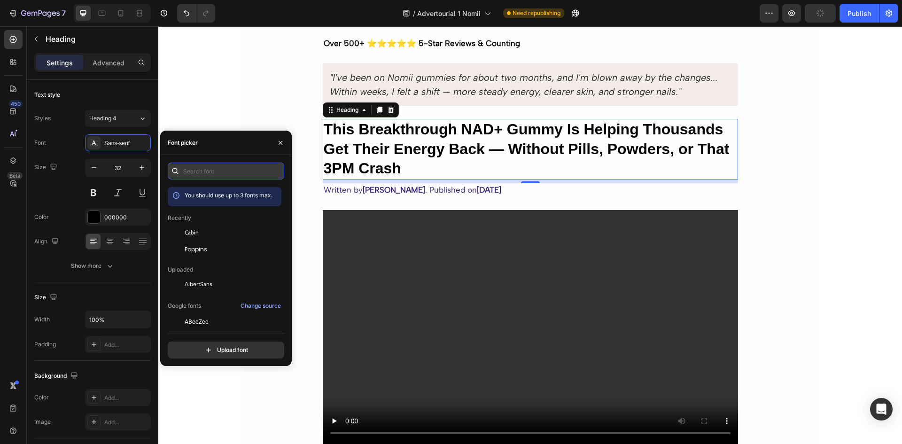
click at [188, 167] on input "text" at bounding box center [226, 170] width 116 height 17
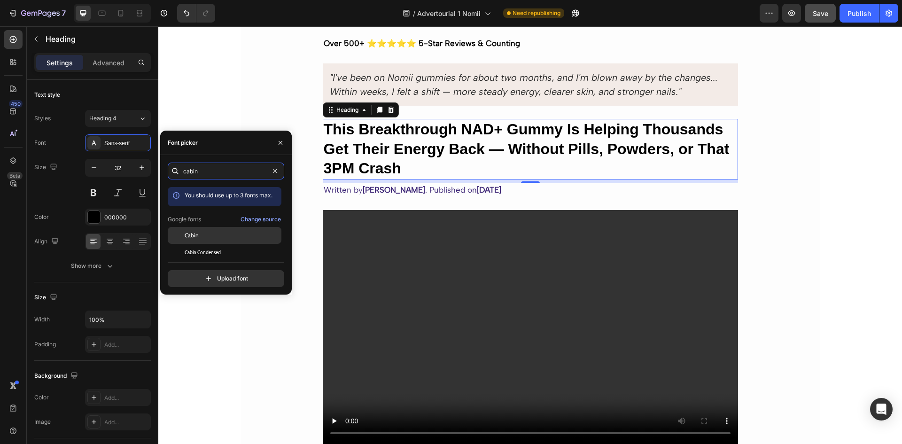
type input "cabin"
click at [210, 236] on div "Cabin" at bounding box center [232, 235] width 95 height 8
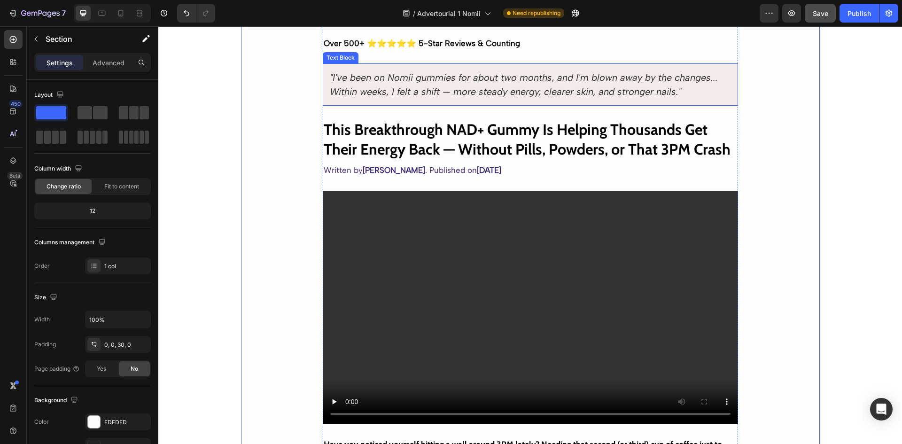
click at [426, 88] on icon ""I've been on Nomii gummies for about two months, and I'm blown away by the cha…" at bounding box center [524, 84] width 388 height 25
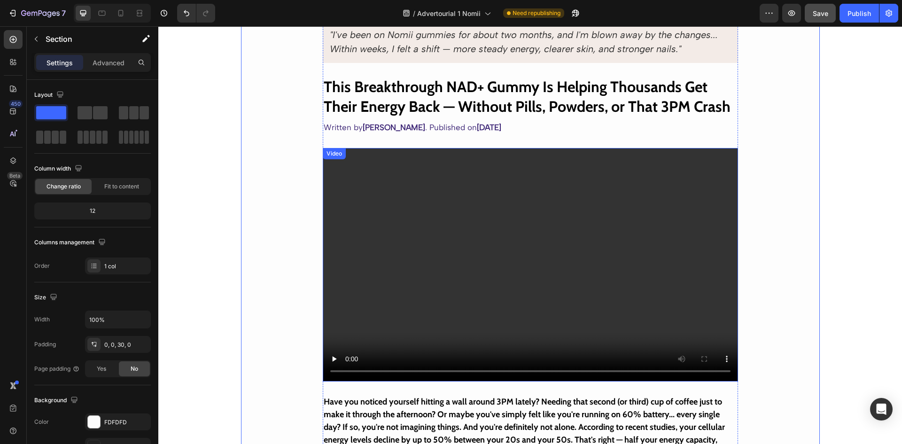
scroll to position [235, 0]
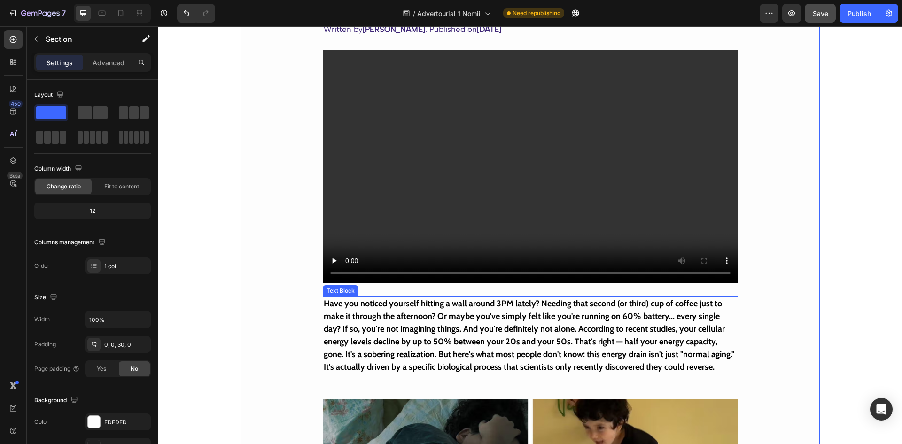
click at [485, 317] on strong "Have you noticed yourself hitting a wall around 3PM lately? Needing that second…" at bounding box center [529, 335] width 410 height 74
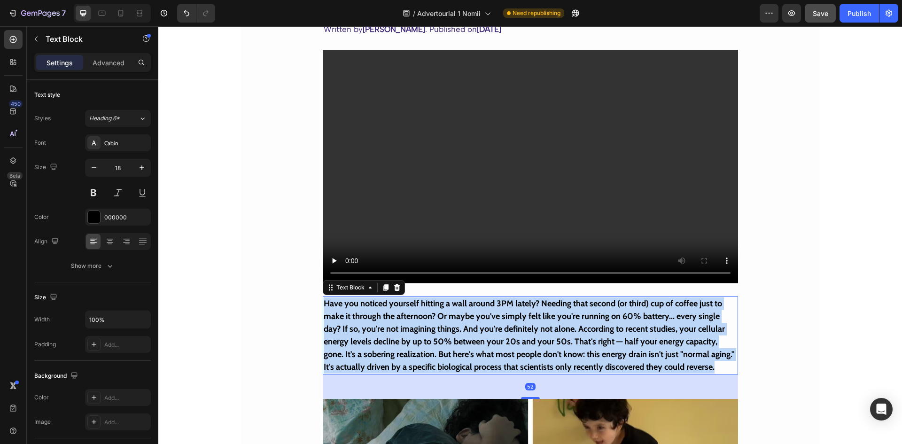
click at [485, 317] on strong "Have you noticed yourself hitting a wall around 3PM lately? Needing that second…" at bounding box center [529, 335] width 410 height 74
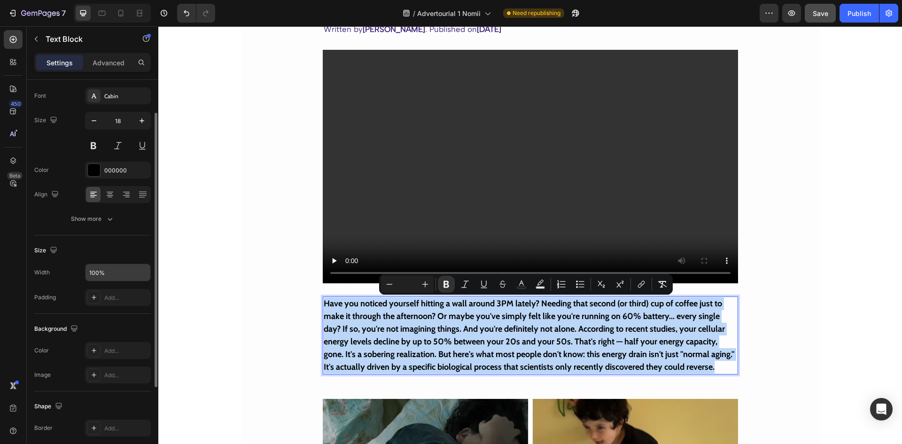
scroll to position [94, 0]
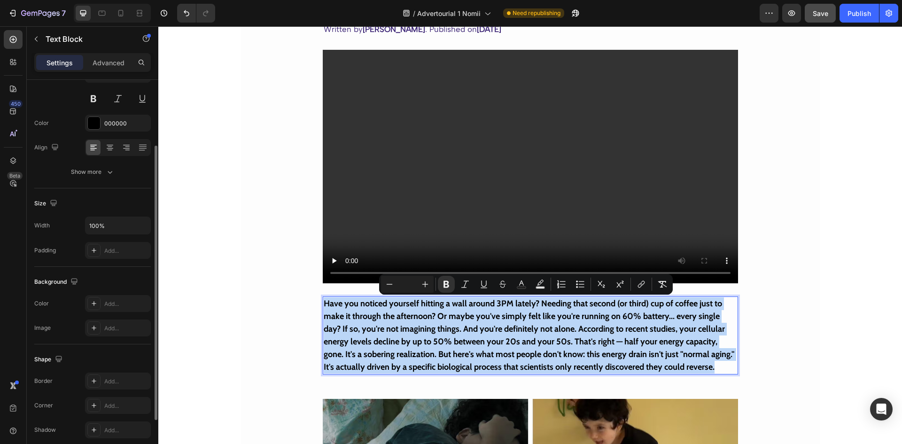
click at [368, 355] on strong "Have you noticed yourself hitting a wall around 3PM lately? Needing that second…" at bounding box center [529, 335] width 410 height 74
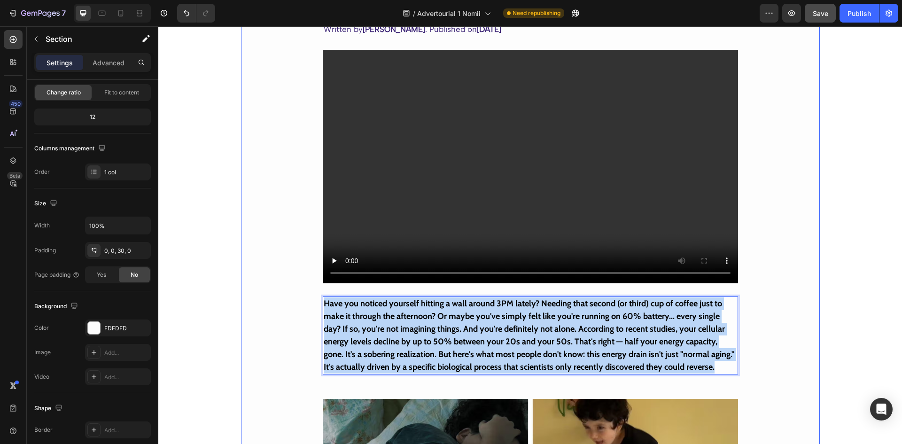
scroll to position [0, 0]
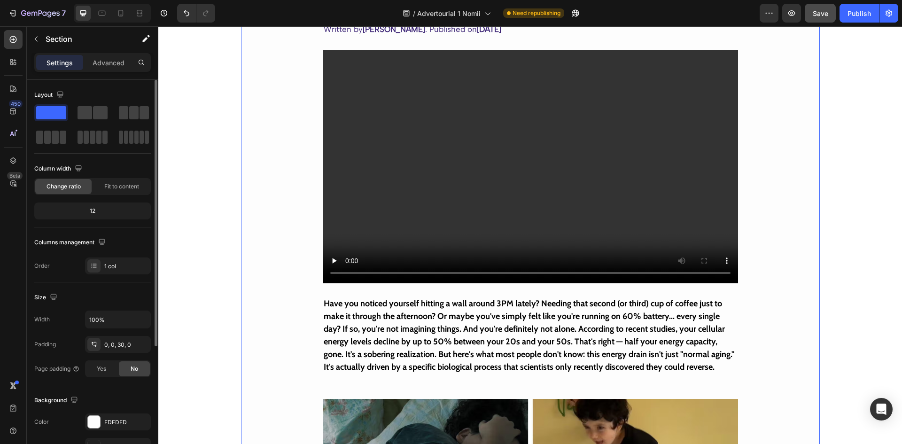
click at [636, 346] on strong "Have you noticed yourself hitting a wall around 3PM lately? Needing that second…" at bounding box center [529, 335] width 410 height 74
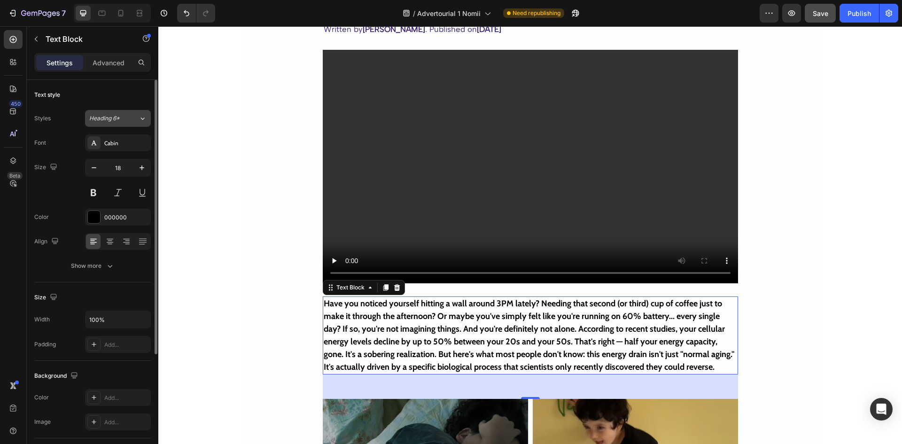
click at [123, 116] on div "Heading 6*" at bounding box center [108, 118] width 38 height 8
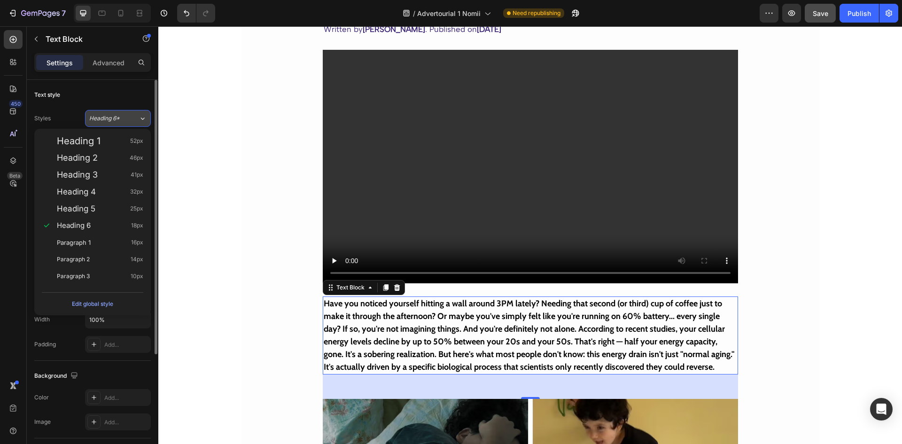
click at [123, 116] on div "Heading 6*" at bounding box center [108, 118] width 38 height 8
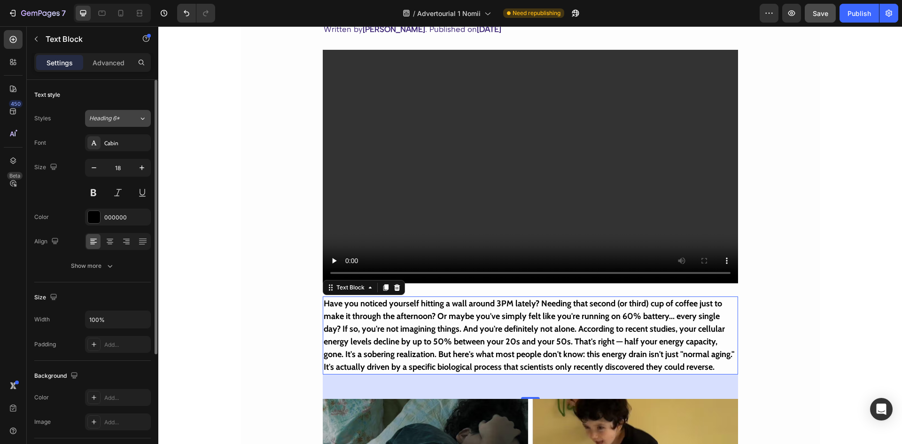
click at [123, 116] on div "Heading 6*" at bounding box center [108, 118] width 38 height 8
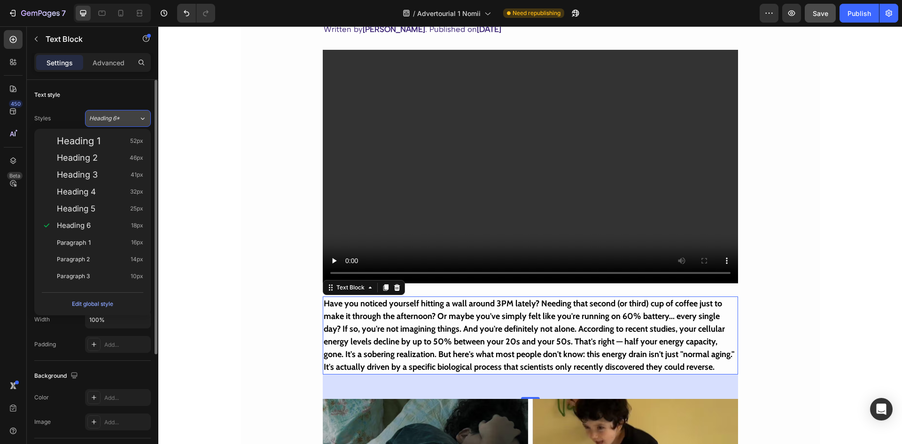
click at [123, 116] on div "Heading 6*" at bounding box center [108, 118] width 38 height 8
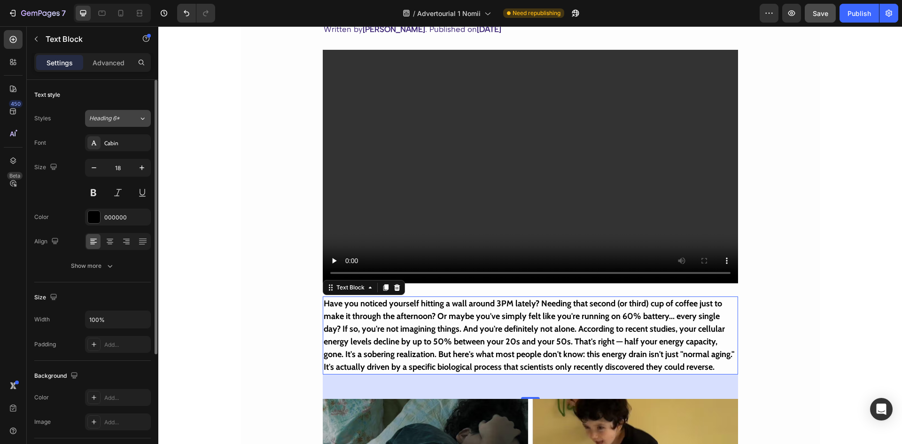
click at [123, 116] on div "Heading 6*" at bounding box center [108, 118] width 38 height 8
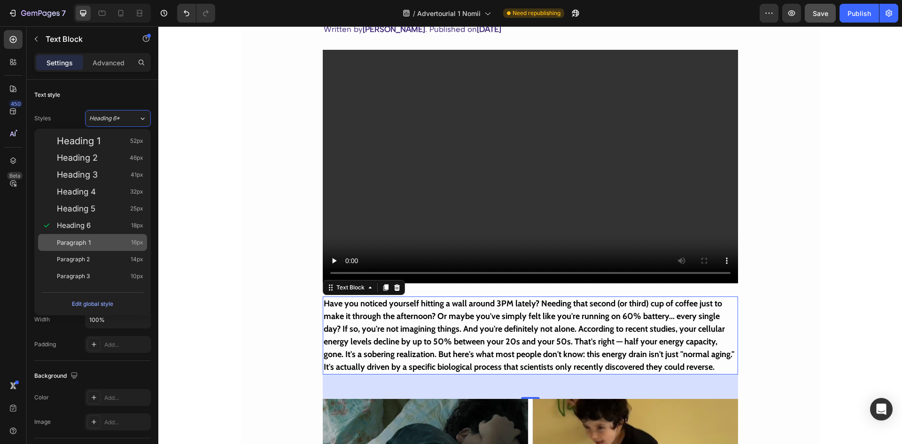
click at [97, 236] on div "Paragraph 1 16px" at bounding box center [92, 242] width 109 height 17
type input "16"
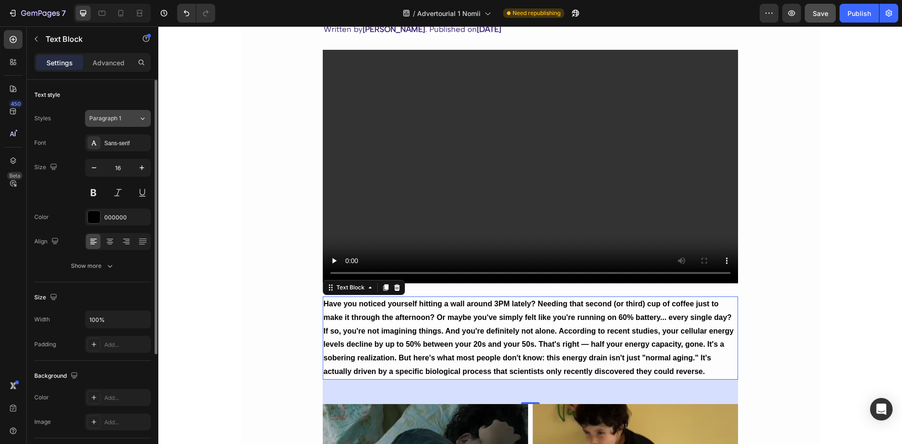
click at [113, 117] on span "Paragraph 1" at bounding box center [105, 118] width 32 height 8
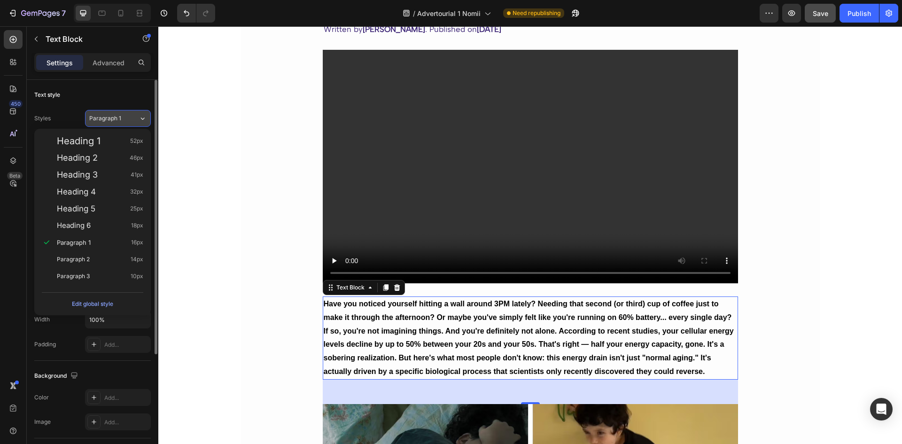
click at [106, 116] on span "Paragraph 1" at bounding box center [105, 118] width 32 height 8
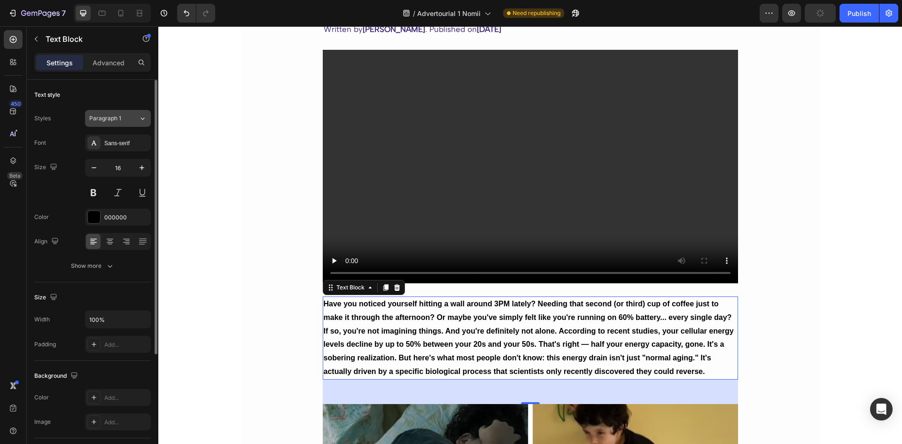
click at [123, 126] on button "Paragraph 1" at bounding box center [118, 118] width 66 height 17
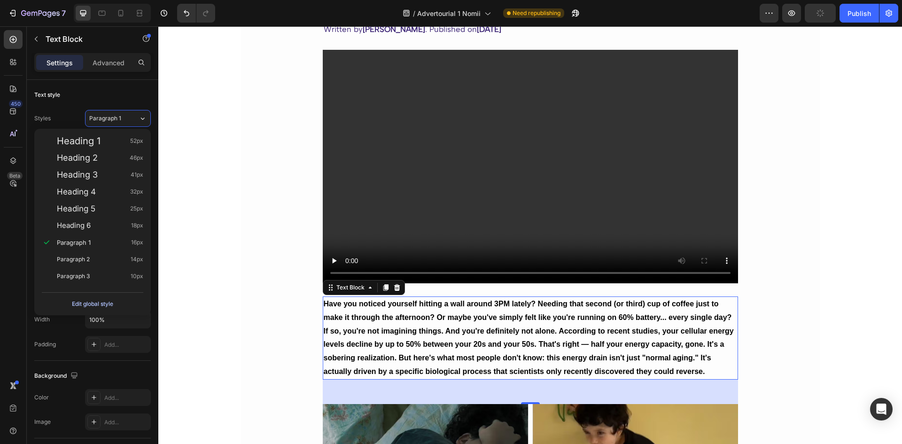
click at [104, 305] on div "Edit global style" at bounding box center [92, 303] width 41 height 11
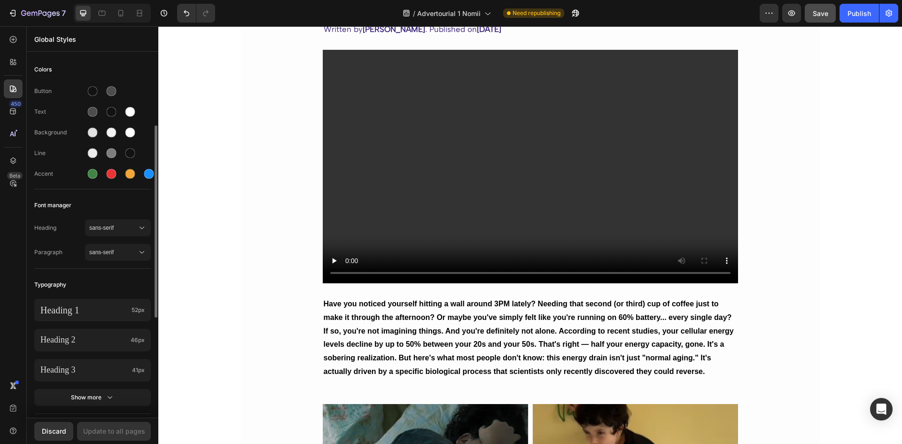
scroll to position [94, 0]
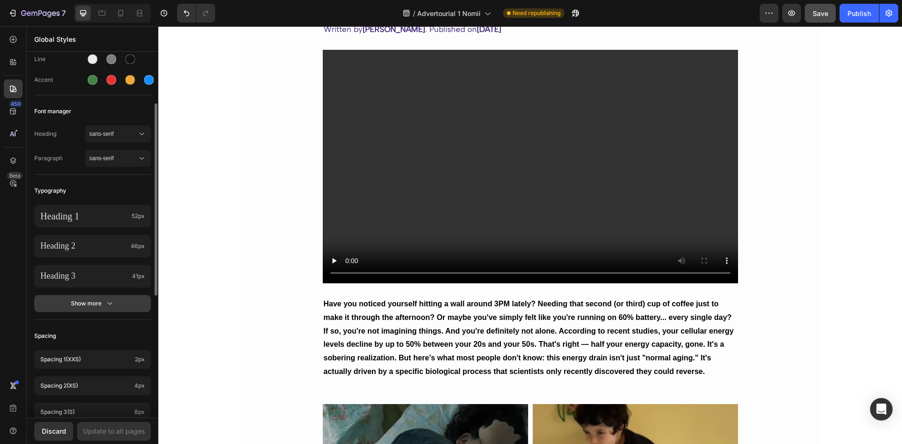
click at [108, 305] on icon "button" at bounding box center [109, 303] width 9 height 9
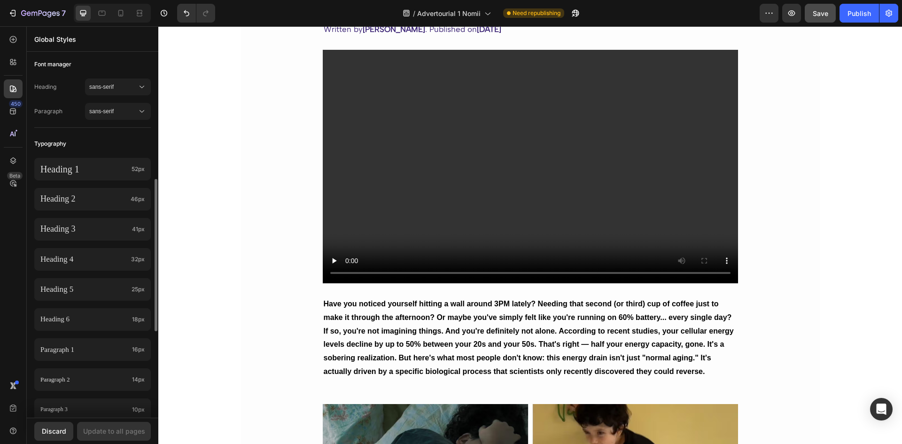
scroll to position [188, 0]
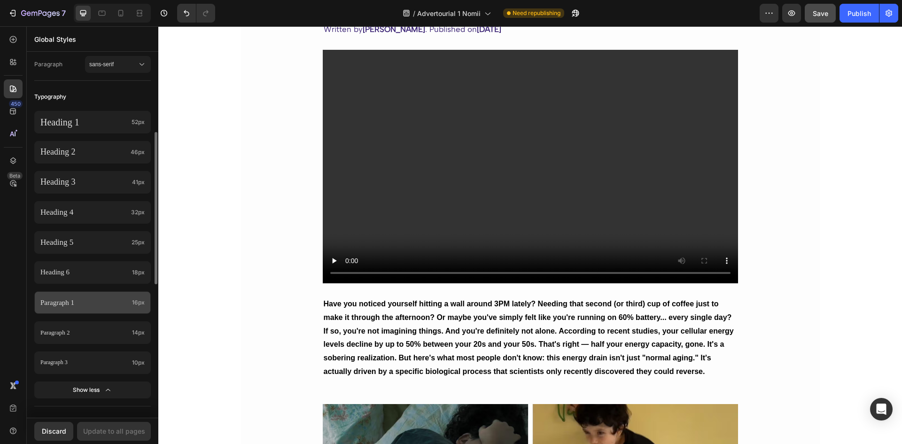
click at [92, 302] on p "Paragraph 1" at bounding box center [84, 302] width 88 height 13
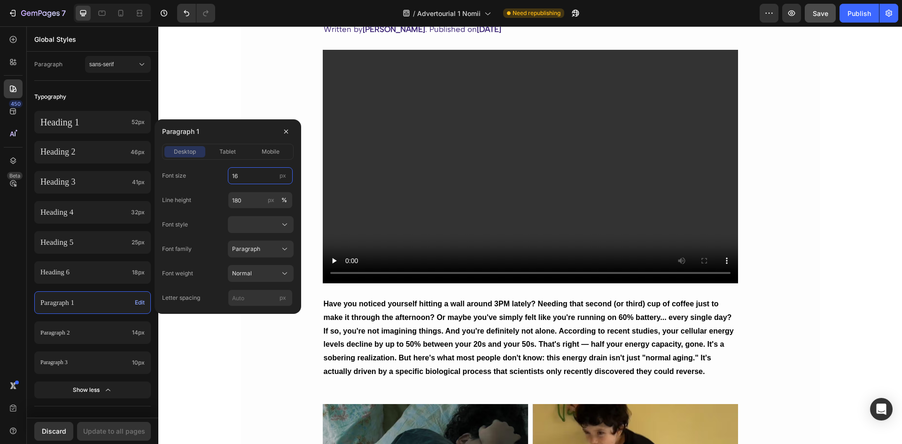
click at [248, 177] on input "16" at bounding box center [260, 175] width 65 height 17
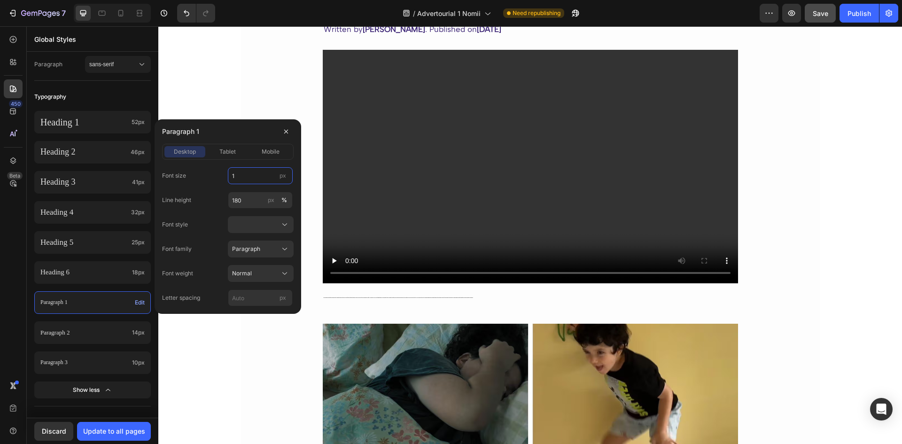
type input "18"
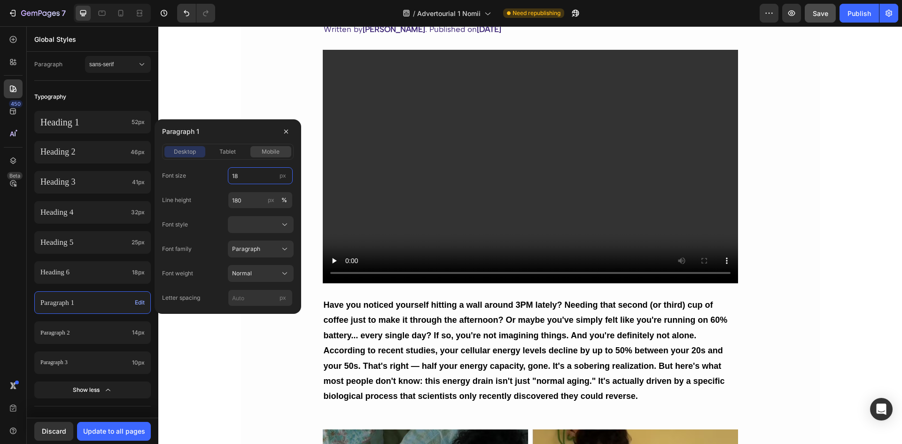
click at [278, 152] on span "mobile" at bounding box center [271, 151] width 18 height 8
click at [244, 181] on input "14" at bounding box center [260, 175] width 65 height 17
type input "17"
click at [230, 149] on span "tablet" at bounding box center [227, 151] width 16 height 8
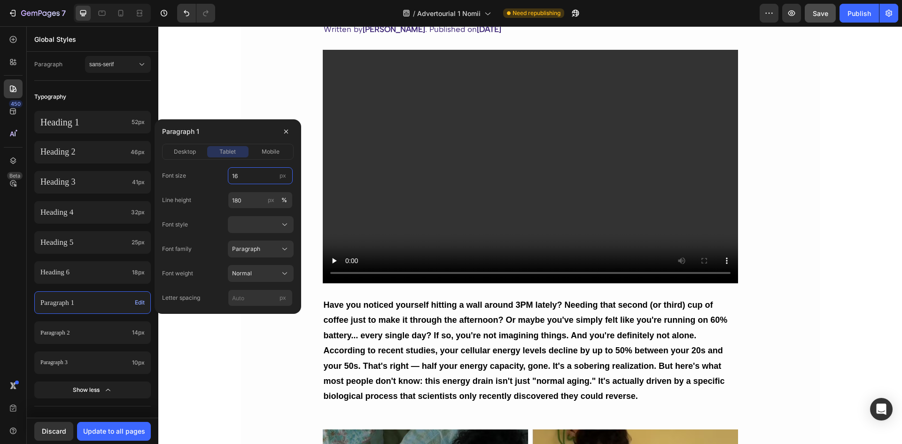
click at [245, 176] on input "16" at bounding box center [260, 175] width 65 height 17
type input "17"
click at [80, 303] on p "Paragraph 1" at bounding box center [85, 302] width 91 height 13
click at [79, 96] on div "Typography" at bounding box center [92, 96] width 116 height 17
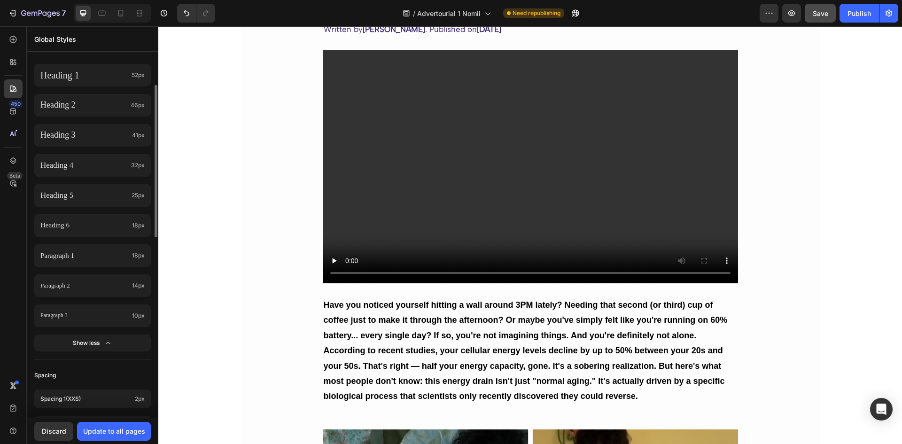
scroll to position [141, 0]
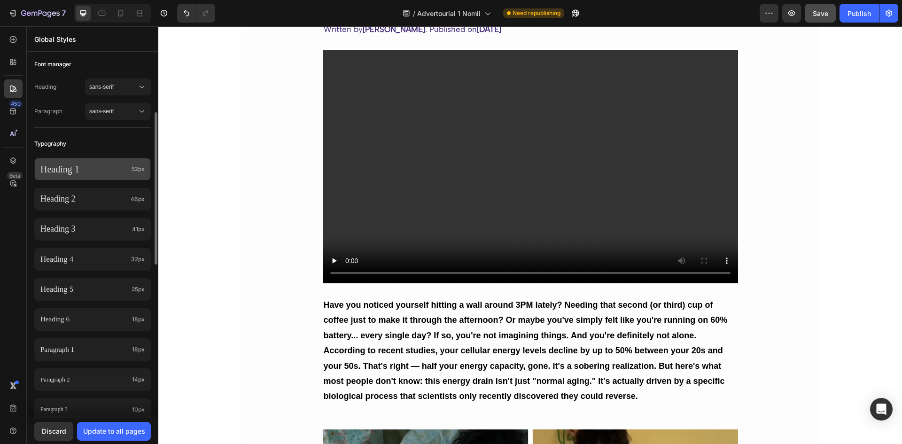
click at [93, 172] on p "Heading 1" at bounding box center [83, 169] width 87 height 12
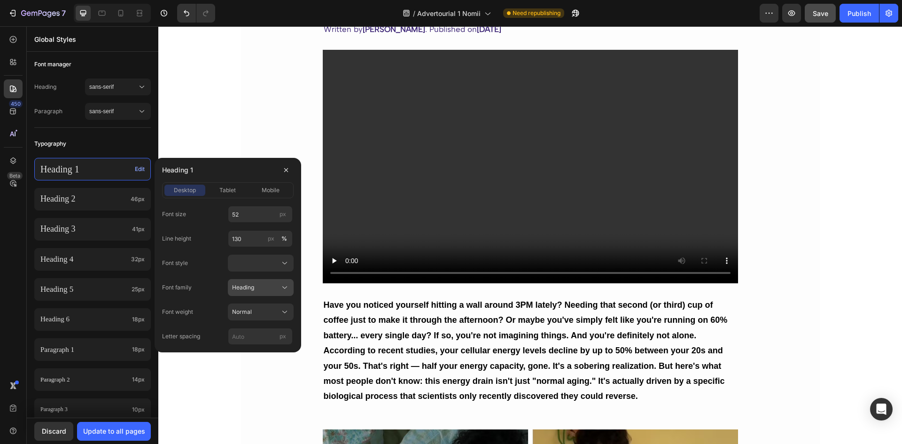
click at [259, 285] on div "Heading" at bounding box center [255, 287] width 46 height 8
click at [77, 198] on p "Heading 2" at bounding box center [83, 198] width 86 height 11
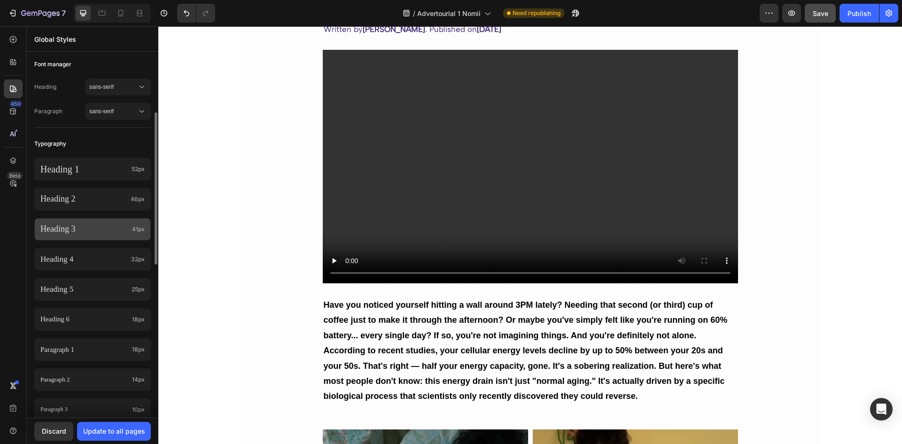
click at [77, 225] on p "Heading 3" at bounding box center [84, 229] width 88 height 11
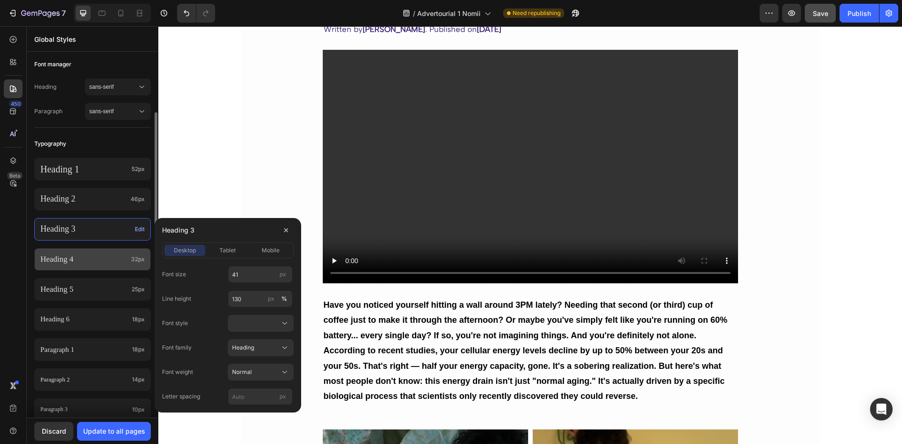
click at [78, 256] on p "Heading 4" at bounding box center [83, 259] width 87 height 10
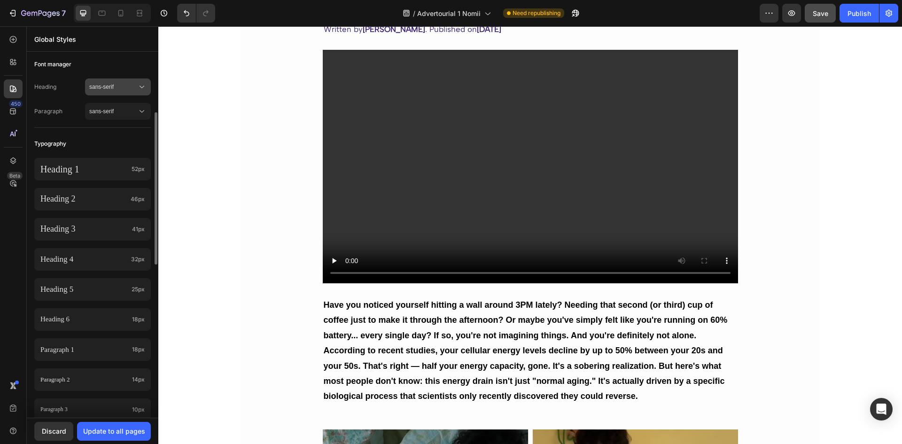
click at [116, 85] on span "sans-serif" at bounding box center [113, 87] width 48 height 8
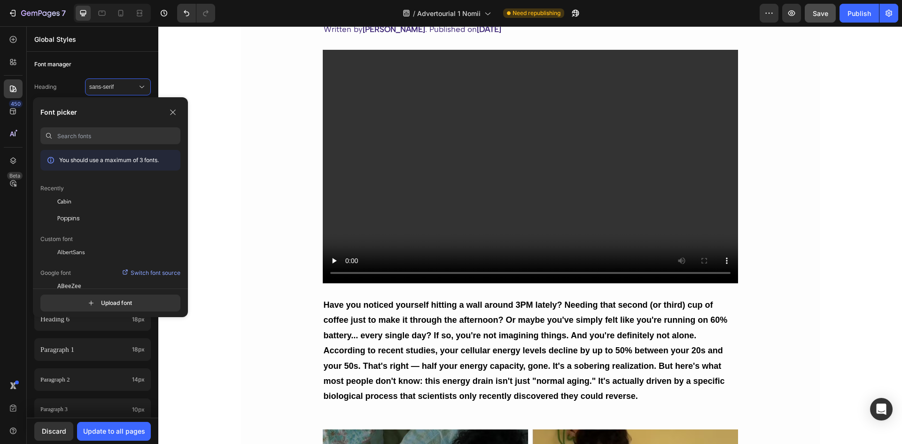
click at [106, 139] on input at bounding box center [118, 135] width 123 height 17
type input "Cabin"
click at [66, 208] on div "Cabin" at bounding box center [110, 201] width 140 height 17
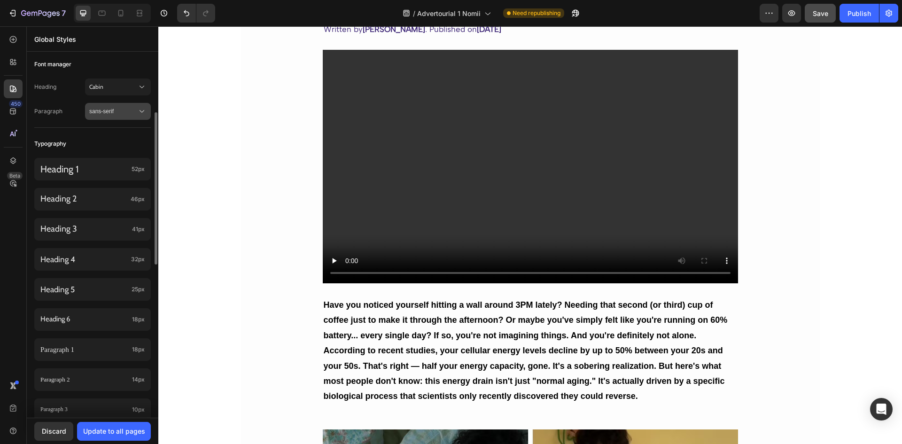
click at [127, 113] on span "sans-serif" at bounding box center [113, 111] width 48 height 8
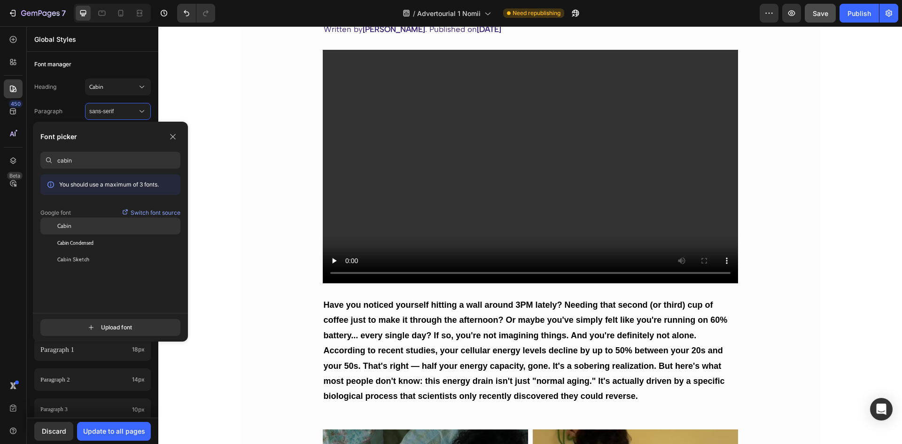
type input "cabin"
click at [74, 228] on div "Cabin" at bounding box center [118, 226] width 123 height 8
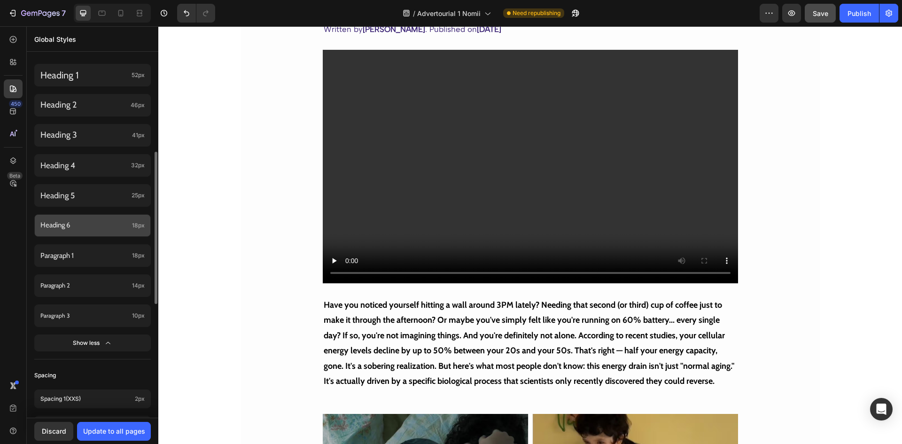
scroll to position [94, 0]
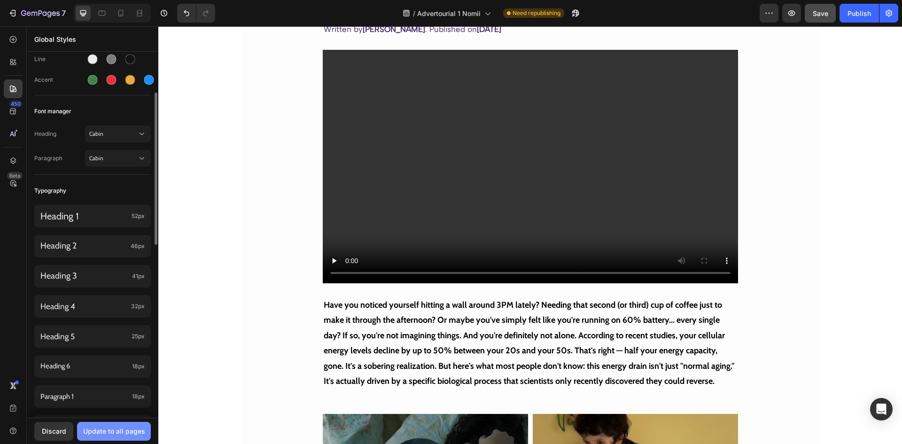
click at [125, 430] on div "Update to all pages" at bounding box center [114, 431] width 62 height 10
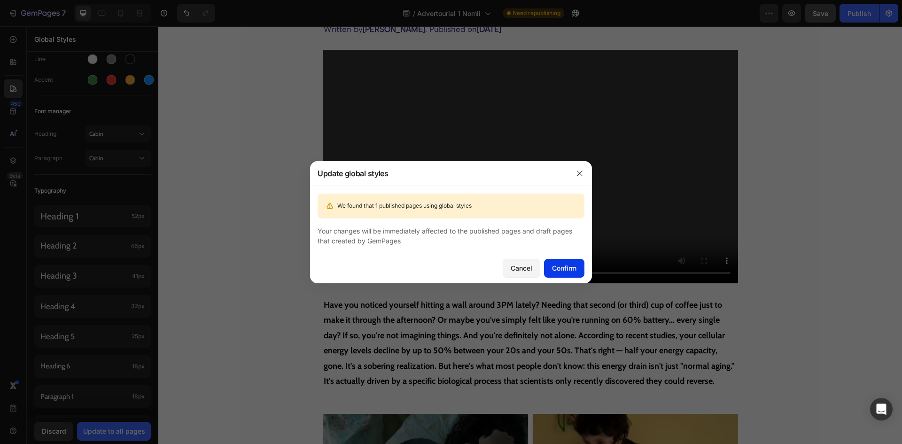
click at [552, 271] on div "Confirm" at bounding box center [564, 268] width 24 height 10
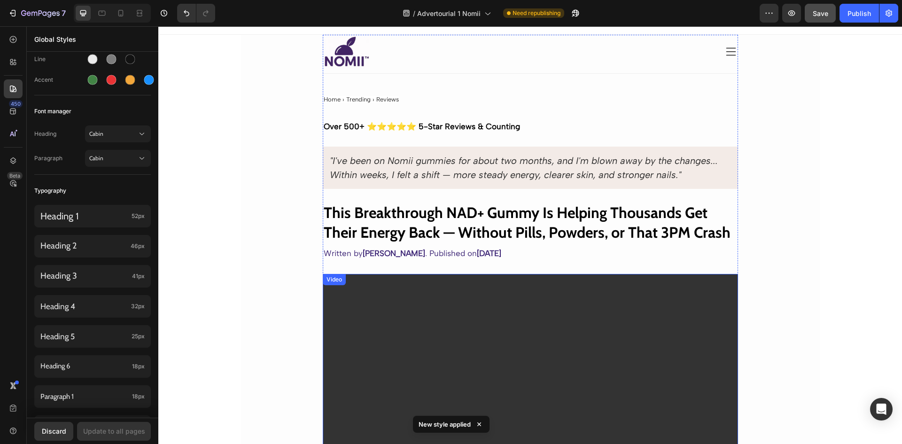
scroll to position [0, 0]
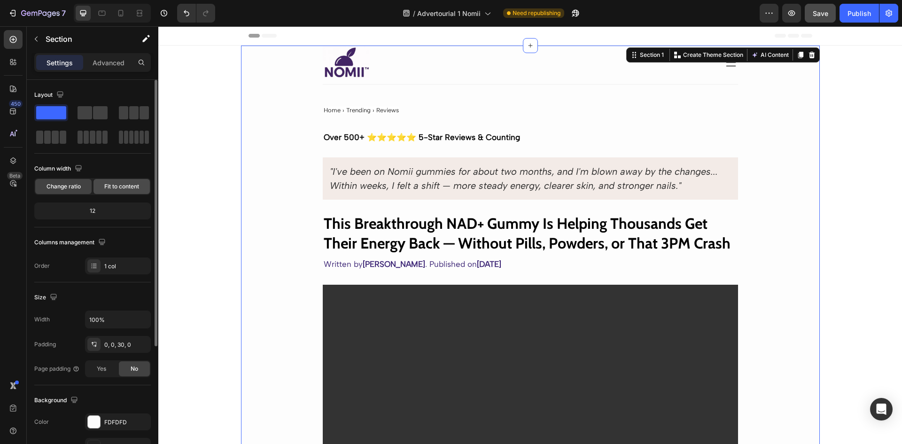
click at [131, 187] on span "Fit to content" at bounding box center [121, 186] width 35 height 8
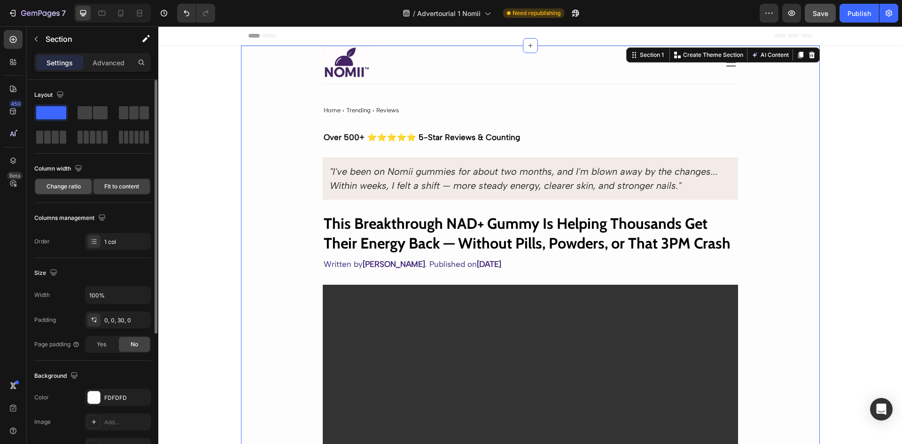
click at [63, 186] on span "Change ratio" at bounding box center [63, 186] width 34 height 8
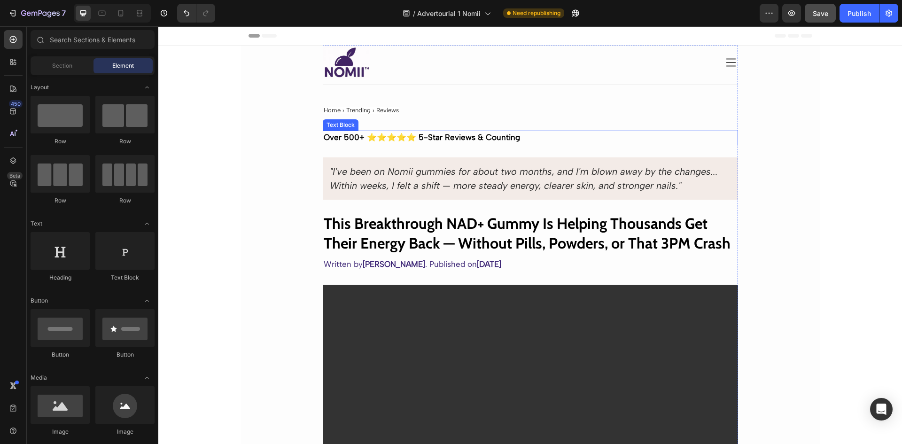
click at [501, 132] on strong "Over 500+ ⭐⭐⭐⭐⭐ 5-Star Reviews & Counting" at bounding box center [422, 136] width 196 height 9
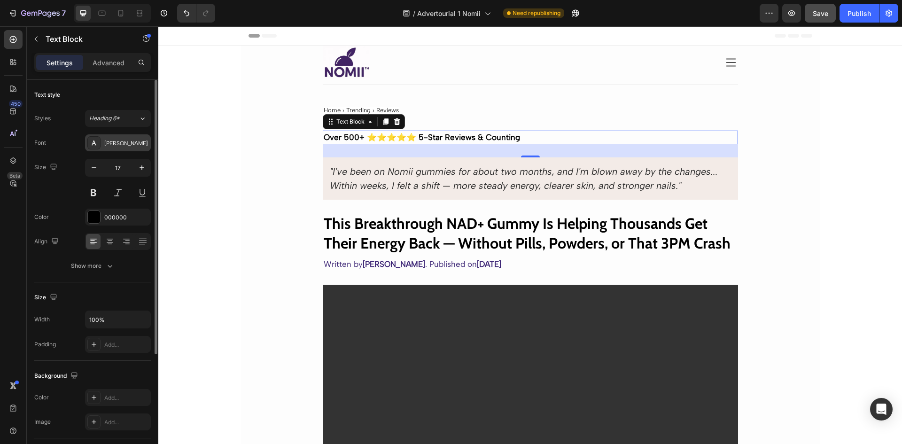
click at [122, 139] on div "[PERSON_NAME]" at bounding box center [126, 143] width 44 height 8
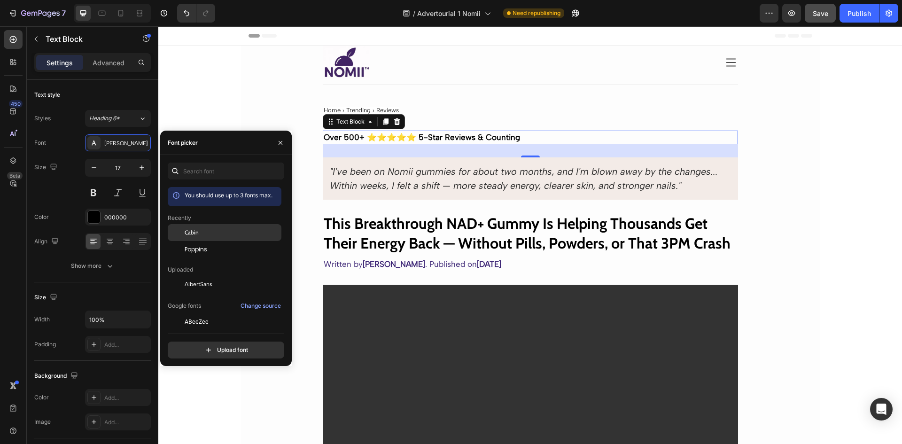
click at [198, 231] on span "Cabin" at bounding box center [192, 232] width 14 height 8
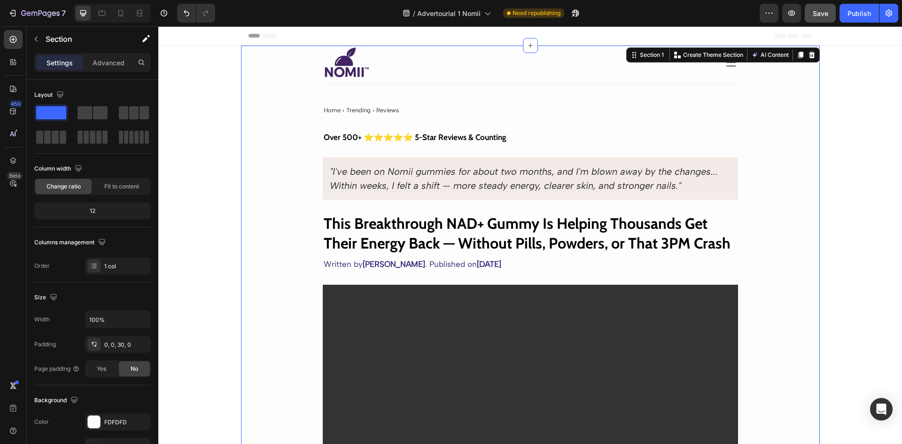
click at [824, 14] on span "Save" at bounding box center [819, 13] width 15 height 8
click at [784, 10] on button "button" at bounding box center [791, 13] width 19 height 19
click at [796, 16] on icon "button" at bounding box center [791, 12] width 9 height 9
click at [618, 185] on icon ""I've been on Nomii gummies for about two months, and I'm blown away by the cha…" at bounding box center [524, 178] width 388 height 25
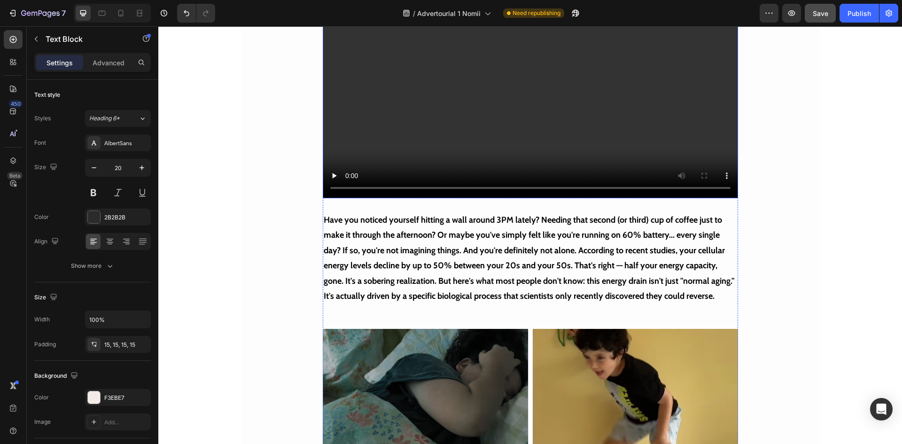
scroll to position [329, 0]
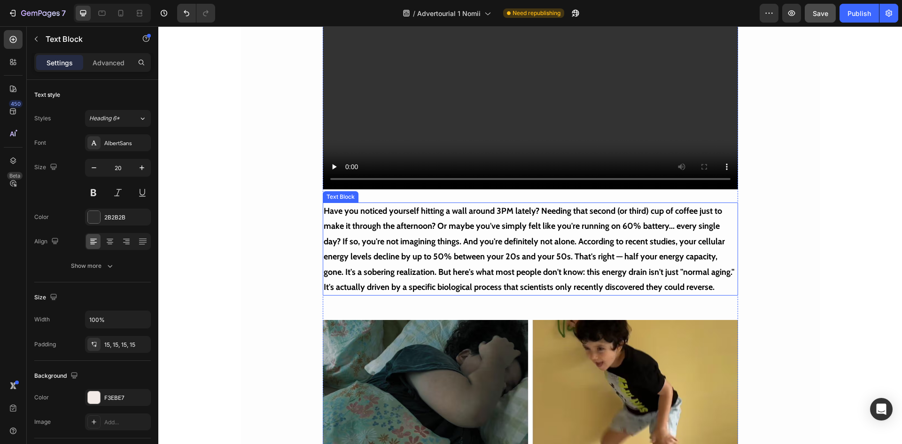
click at [499, 224] on strong "Have you noticed yourself hitting a wall around 3PM lately? Needing that second…" at bounding box center [529, 249] width 410 height 86
click at [857, 12] on div "Publish" at bounding box center [858, 13] width 23 height 10
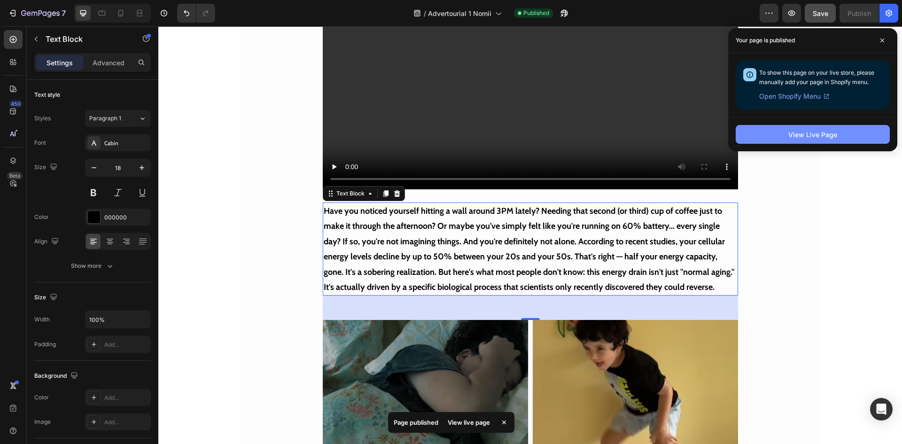
click at [820, 137] on div "View Live Page" at bounding box center [812, 135] width 49 height 10
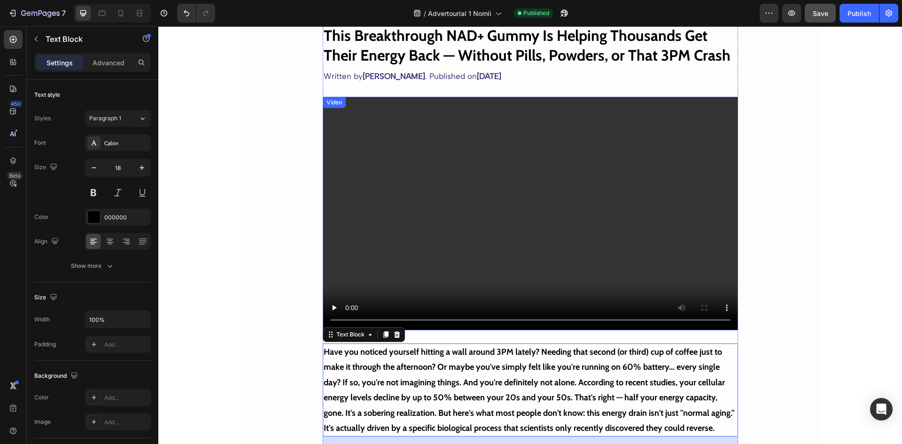
scroll to position [0, 0]
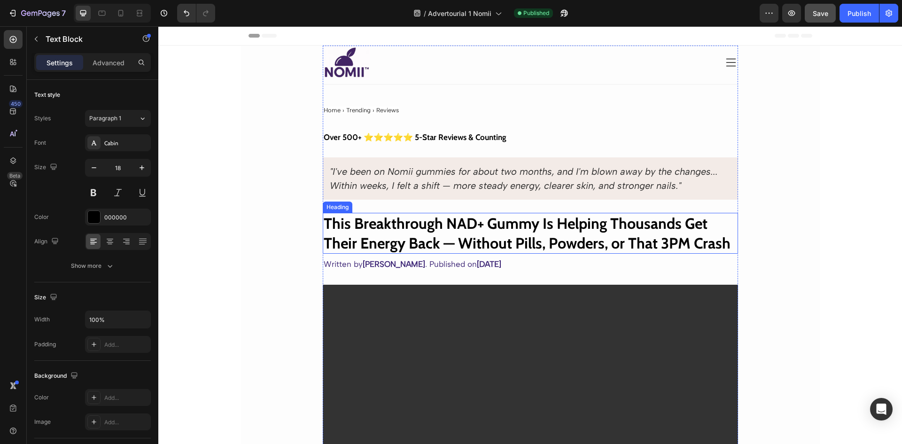
click at [533, 238] on strong "This Breakthrough NAD+ Gummy Is Helping Thousands Get Their Energy Back — Witho…" at bounding box center [527, 233] width 407 height 38
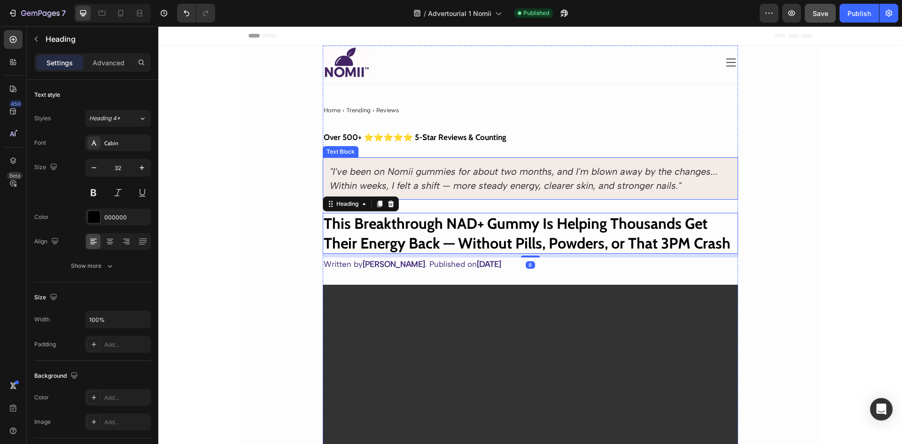
click at [442, 173] on icon ""I've been on Nomii gummies for about two months, and I'm blown away by the cha…" at bounding box center [524, 178] width 388 height 25
